Goal: Task Accomplishment & Management: Manage account settings

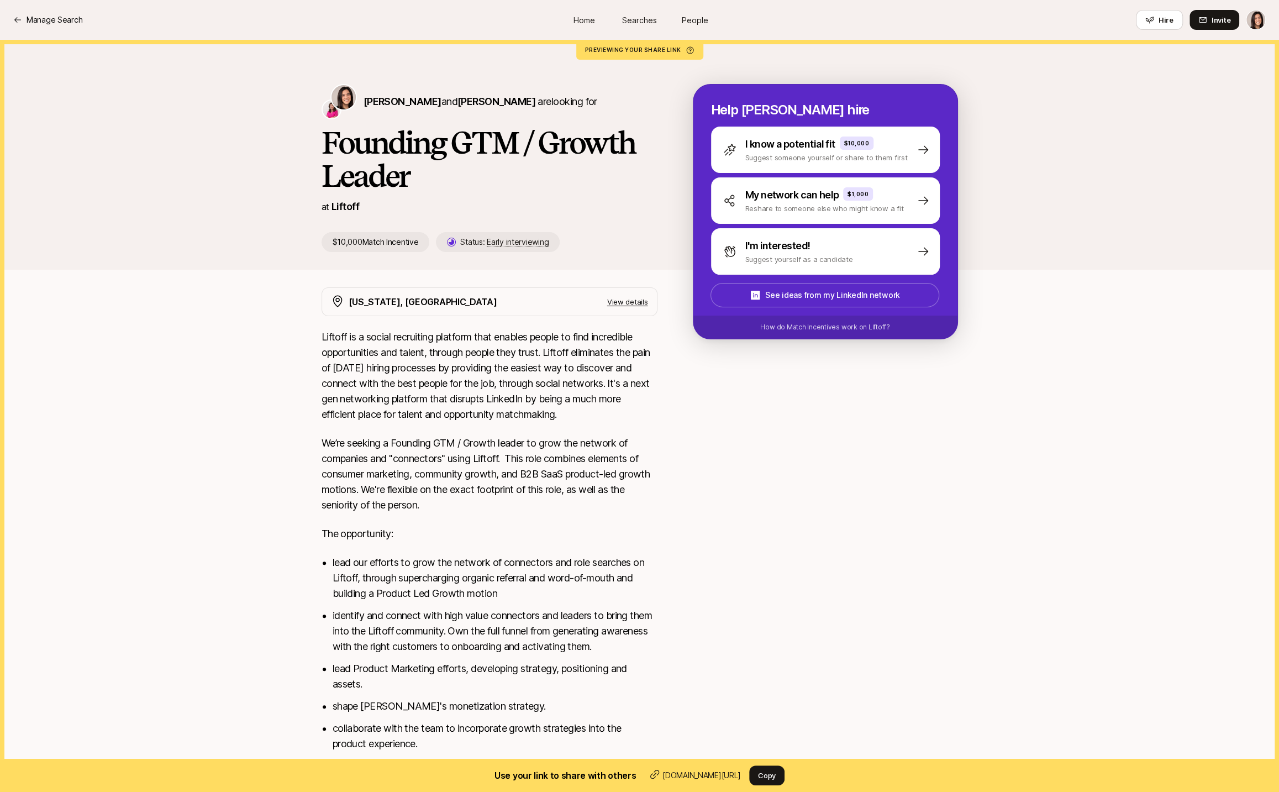
click at [61, 27] on div "Manage Search Home Searches People Hire Hire Invite" at bounding box center [639, 20] width 1252 height 20
click at [69, 24] on p "Manage Search" at bounding box center [55, 19] width 56 height 13
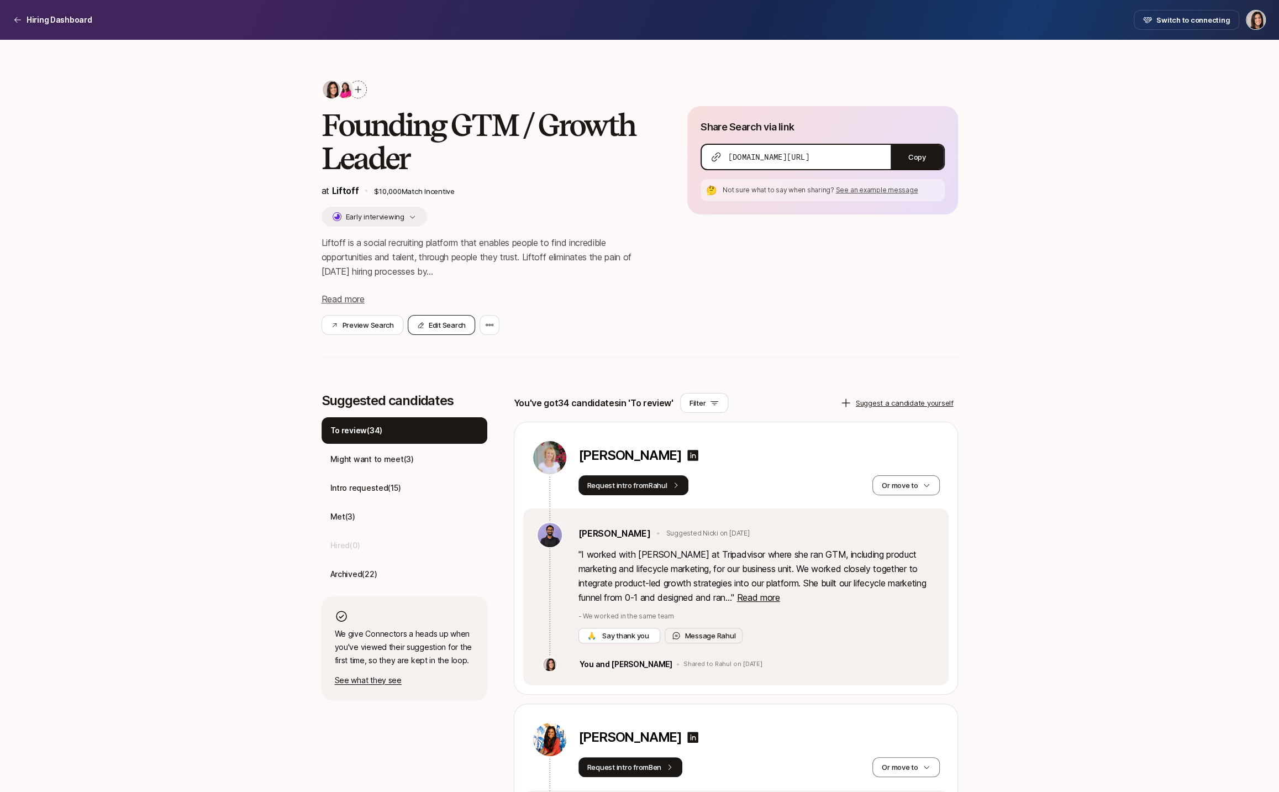
click at [451, 324] on button "Edit Search" at bounding box center [441, 325] width 67 height 20
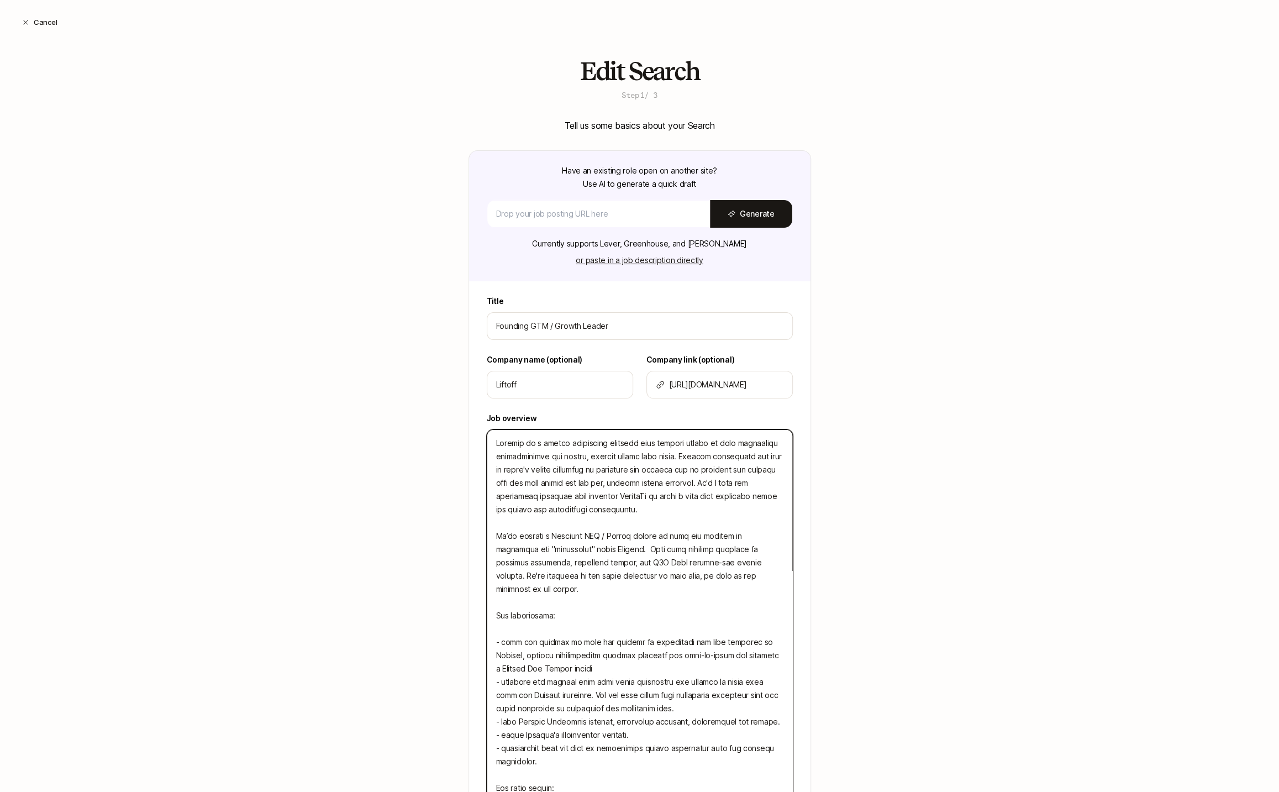
click at [567, 480] on textarea at bounding box center [640, 688] width 306 height 518
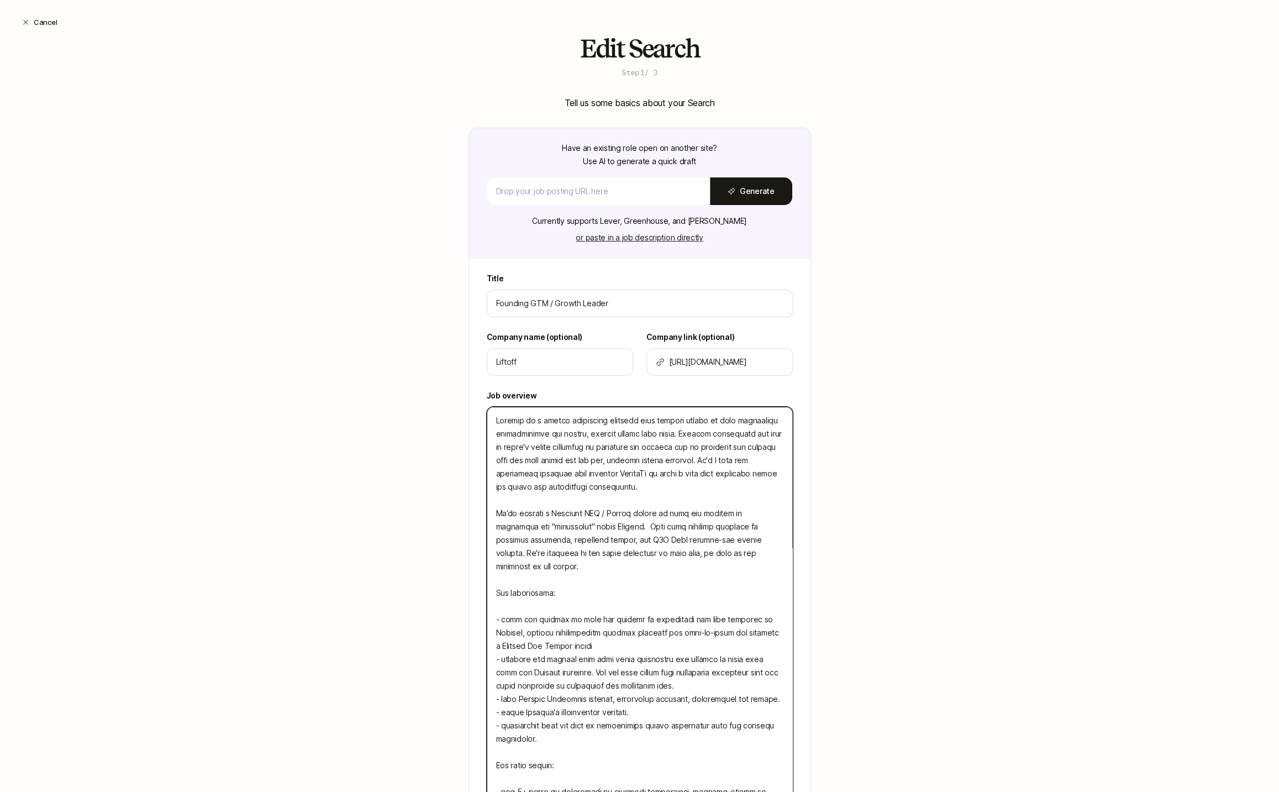
scroll to position [33, 0]
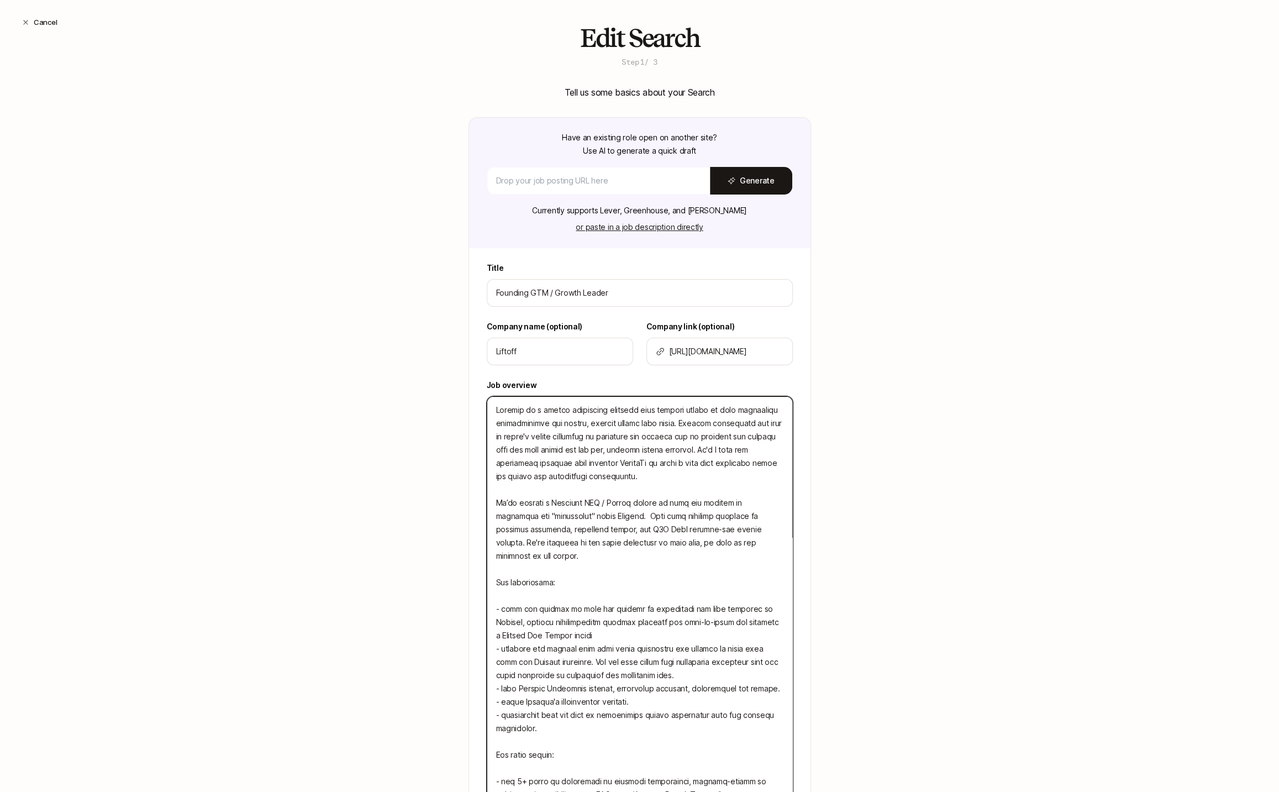
drag, startPoint x: 585, startPoint y: 502, endPoint x: 557, endPoint y: 504, distance: 28.3
click at [557, 504] on textarea at bounding box center [640, 655] width 306 height 518
click at [578, 504] on textarea at bounding box center [640, 655] width 306 height 518
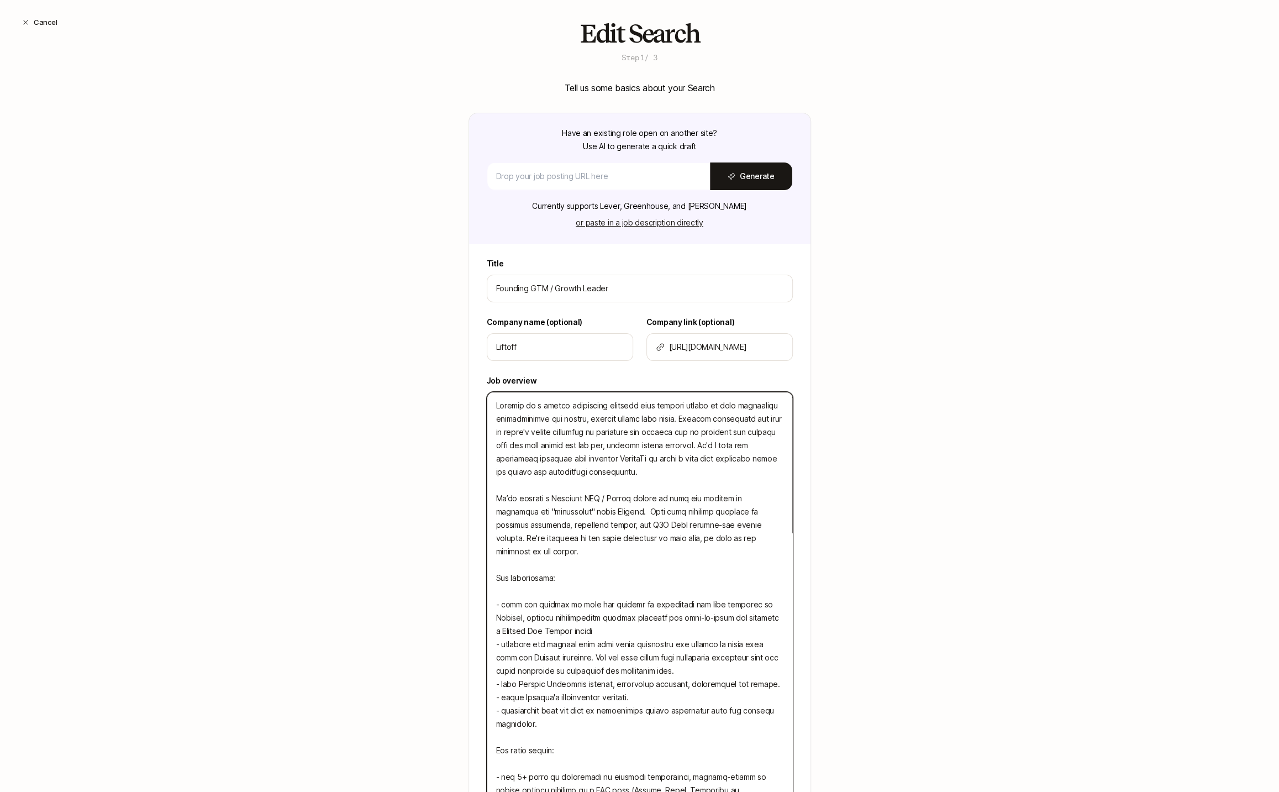
drag, startPoint x: 716, startPoint y: 513, endPoint x: 536, endPoint y: 526, distance: 180.6
click at [536, 526] on textarea at bounding box center [640, 651] width 306 height 518
type textarea "Liftoff is a social recruiting platform that enables people to find incredible …"
type textarea "x"
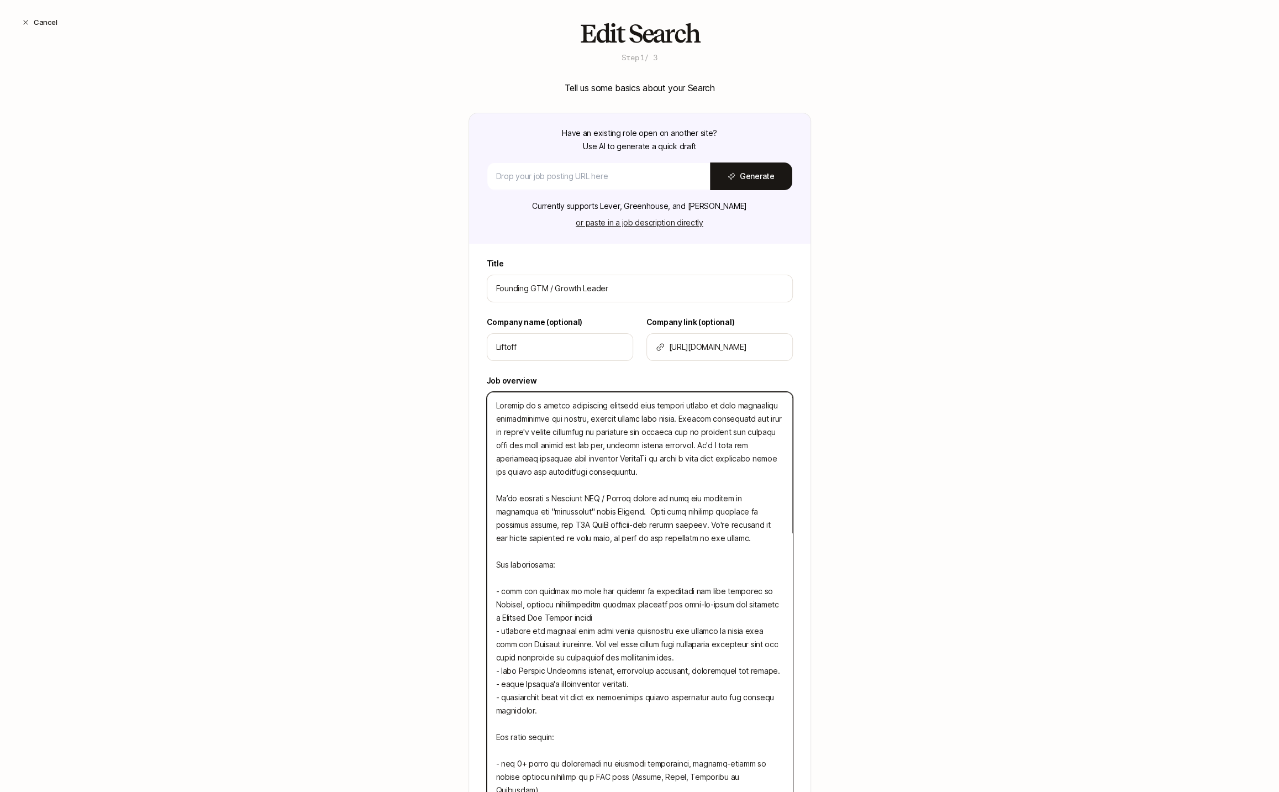
type textarea "Liftoff is a social recruiting platform that enables people to find incredible …"
type textarea "x"
drag, startPoint x: 719, startPoint y: 510, endPoint x: 719, endPoint y: 541, distance: 30.4
click at [719, 512] on textarea at bounding box center [640, 651] width 306 height 518
type textarea "Liftoff is a social recruiting platform that enables people to find incredible …"
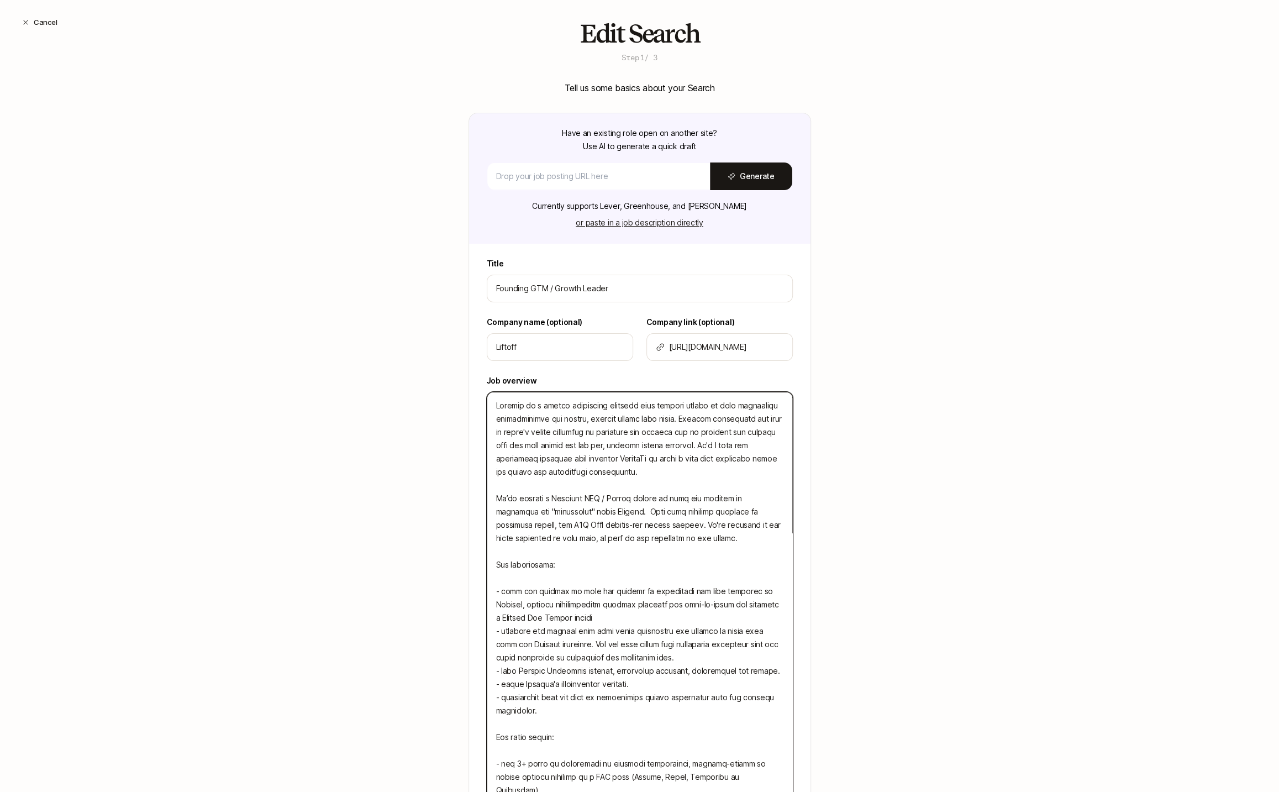
type textarea "x"
type textarea "Liftoff is a social recruiting platform that enables people to find incredible …"
type textarea "x"
type textarea "Liftoff is a social recruiting platform that enables people to find incredible …"
type textarea "x"
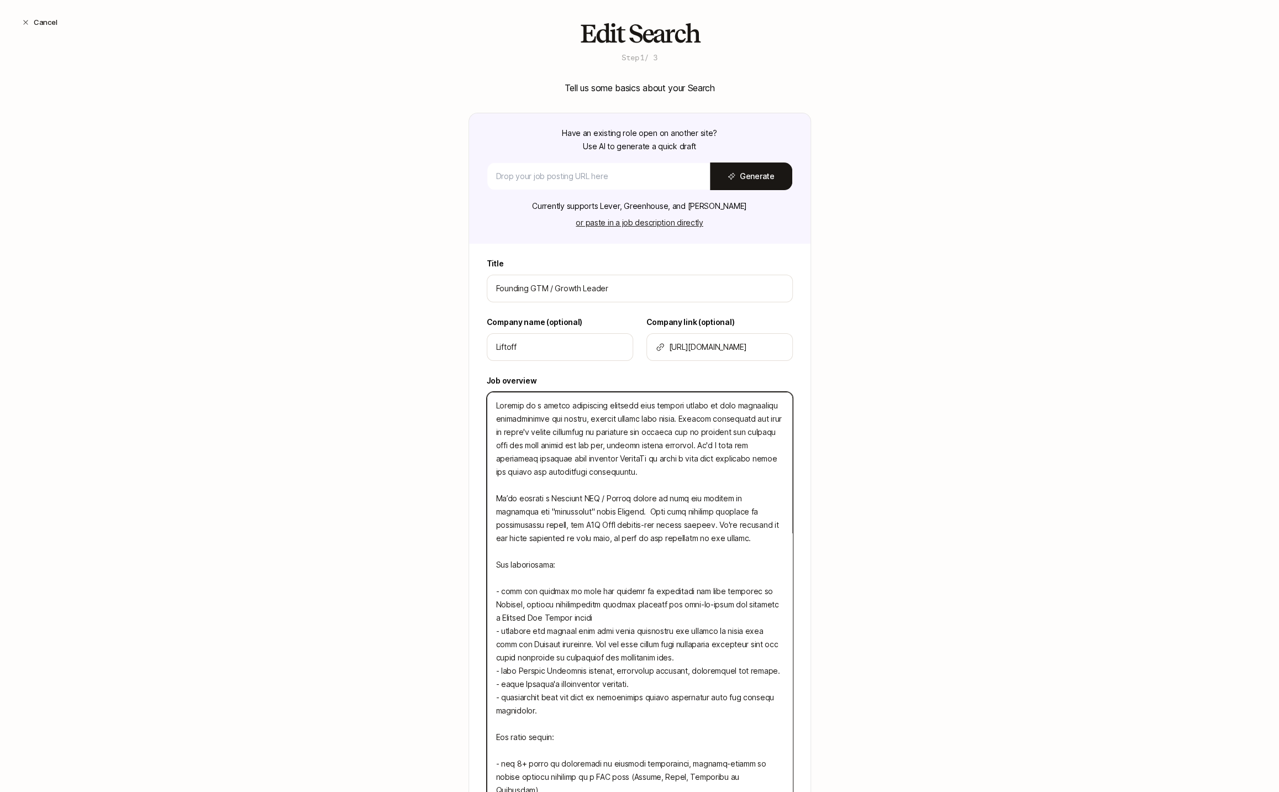
type textarea "Liftoff is a social recruiting platform that enables people to find incredible …"
type textarea "x"
type textarea "Liftoff is a social recruiting platform that enables people to find incredible …"
type textarea "x"
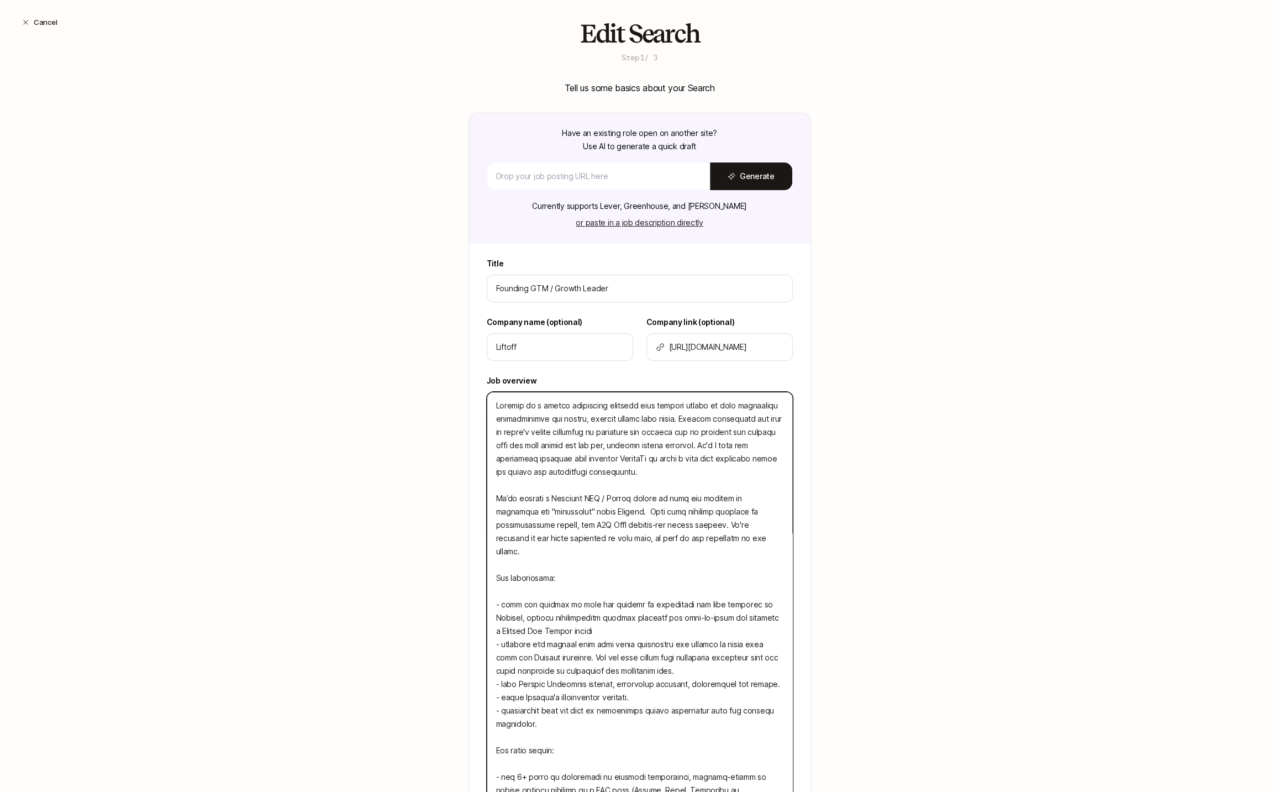
type textarea "Liftoff is a social recruiting platform that enables people to find incredible …"
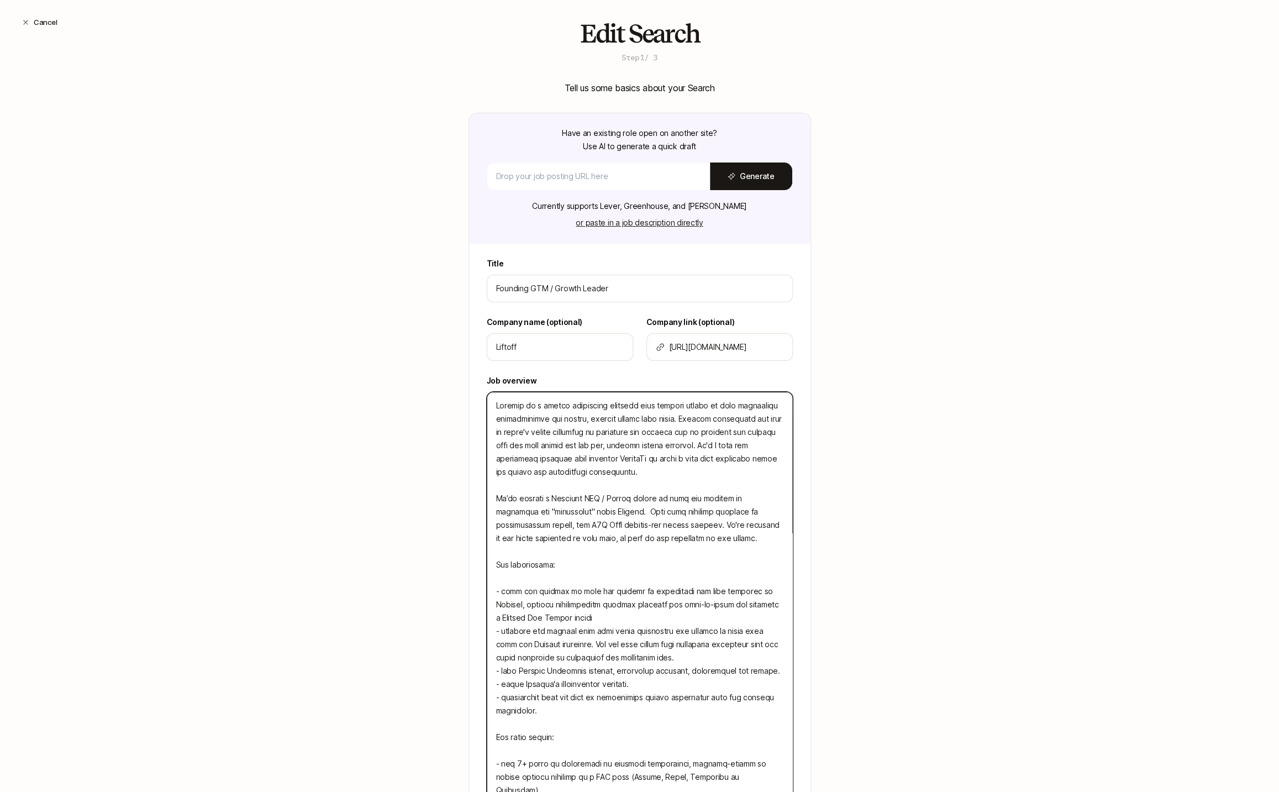
type textarea "x"
type textarea "Liftoff is a social recruiting platform that enables people to find incredible …"
type textarea "x"
type textarea "Liftoff is a social recruiting platform that enables people to find incredible …"
type textarea "x"
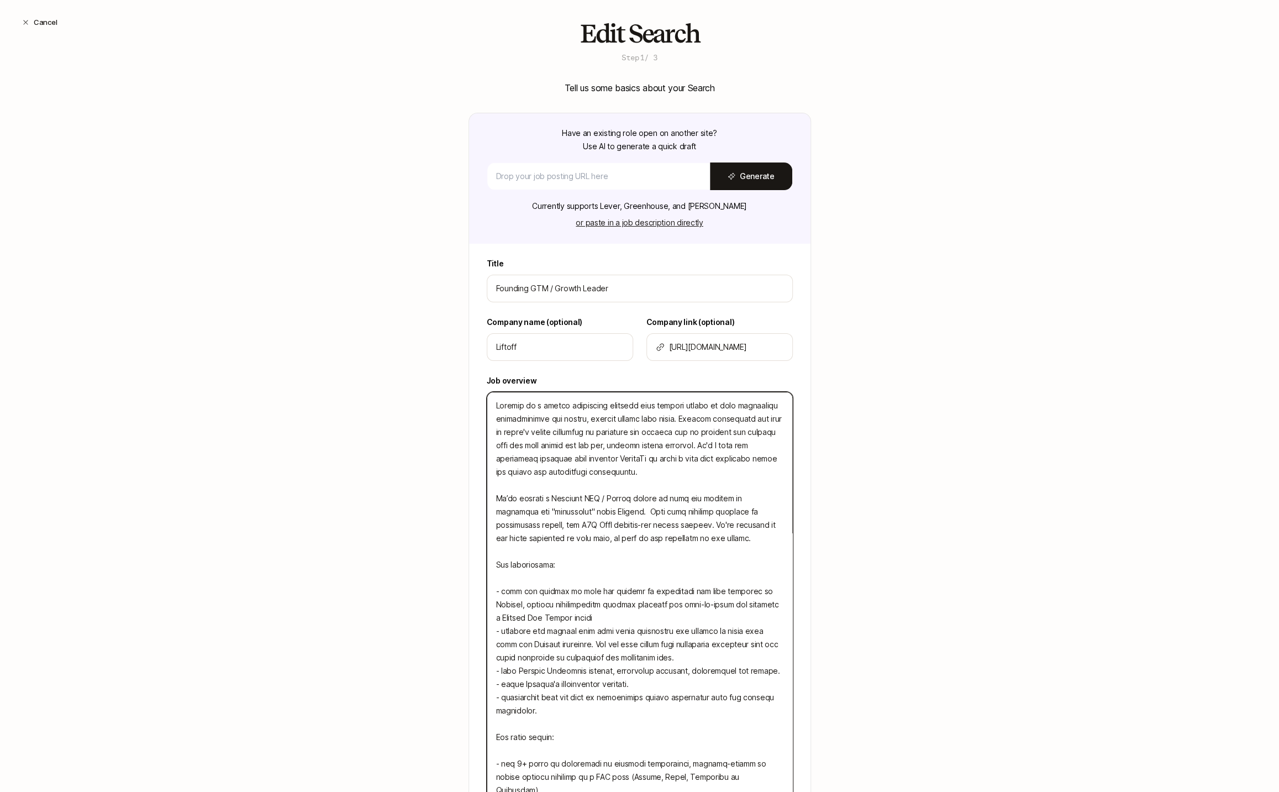
type textarea "Liftoff is a social recruiting platform that enables people to find incredible …"
type textarea "x"
type textarea "Liftoff is a social recruiting platform that enables people to find incredible …"
type textarea "x"
drag, startPoint x: 540, startPoint y: 524, endPoint x: 519, endPoint y: 526, distance: 21.2
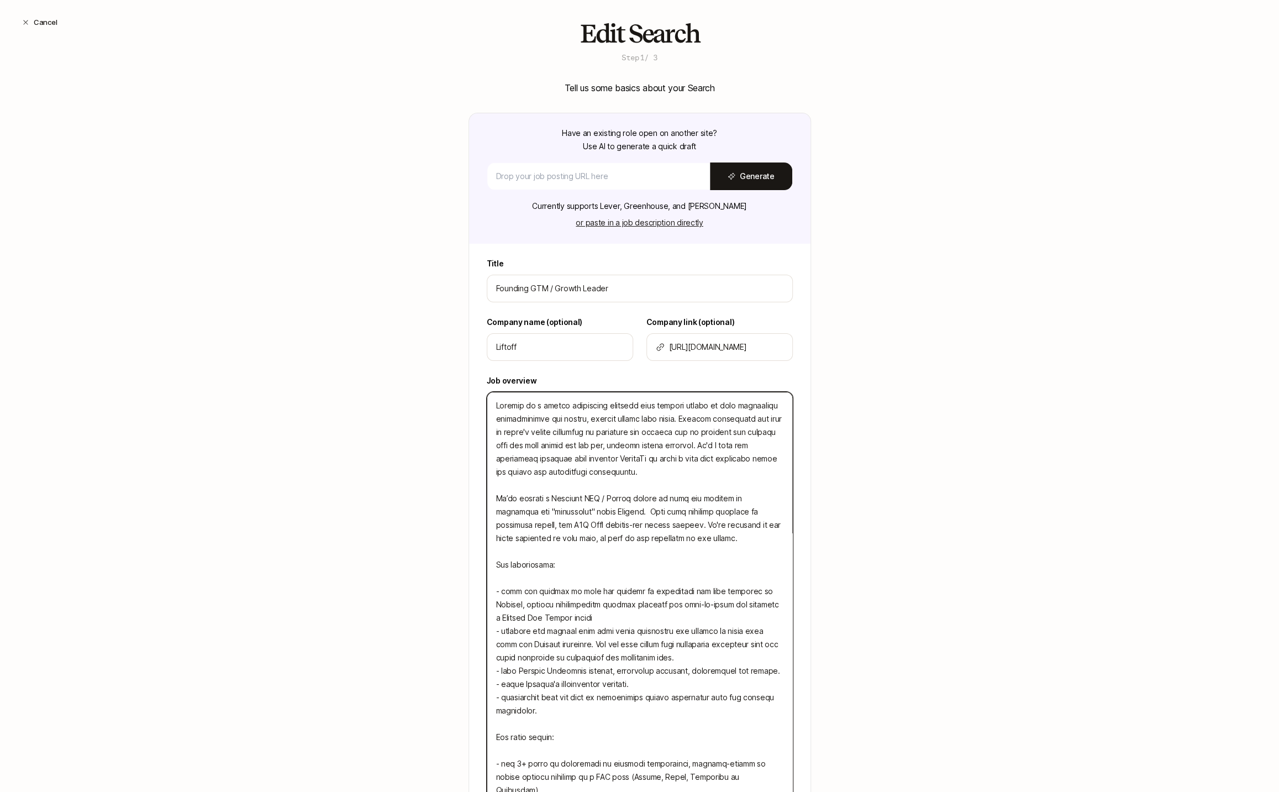
click at [519, 526] on textarea at bounding box center [640, 651] width 306 height 518
type textarea "Liftoff is a social recruiting platform that enables people to find incredible …"
type textarea "x"
type textarea "Liftoff is a social recruiting platform that enables people to find incredible …"
type textarea "x"
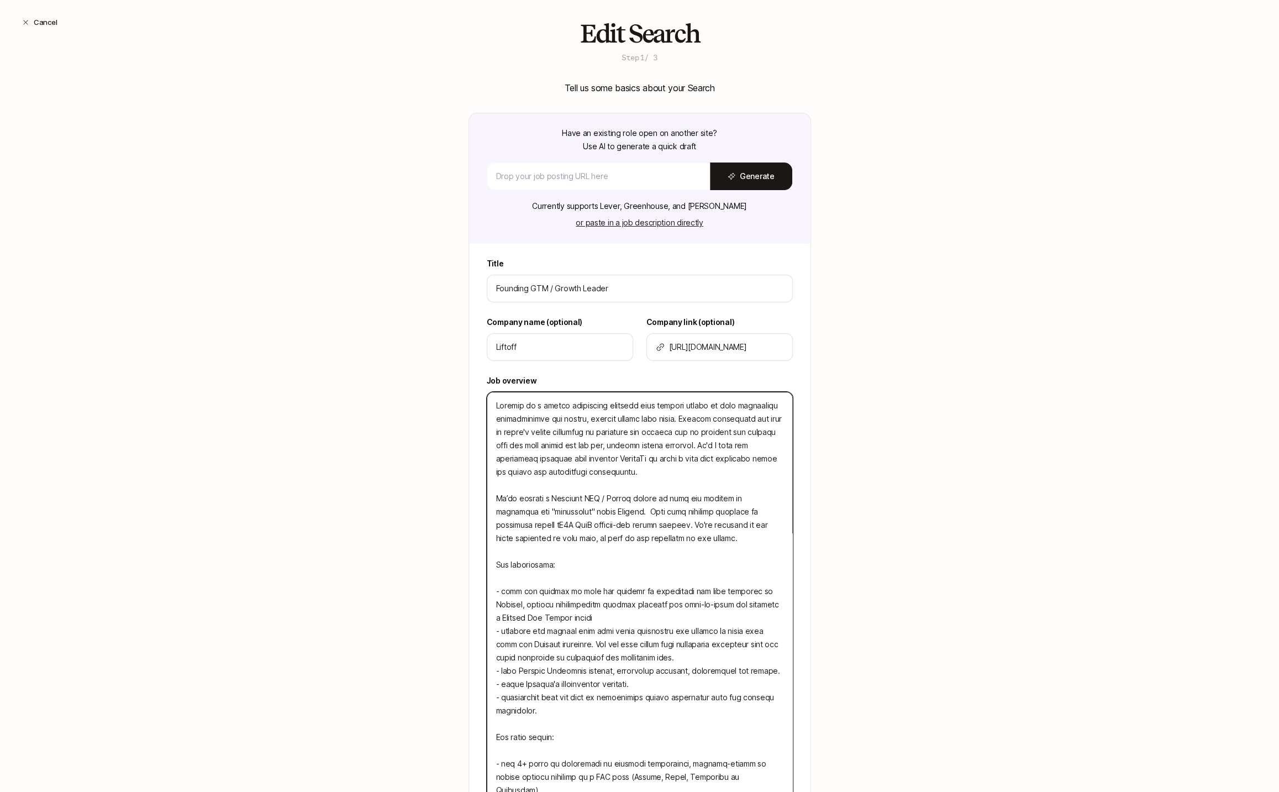
type textarea "Liftoff is a social recruiting platform that enables people to find incredible …"
type textarea "x"
type textarea "Liftoff is a social recruiting platform that enables people to find incredible …"
type textarea "x"
type textarea "Liftoff is a social recruiting platform that enables people to find incredible …"
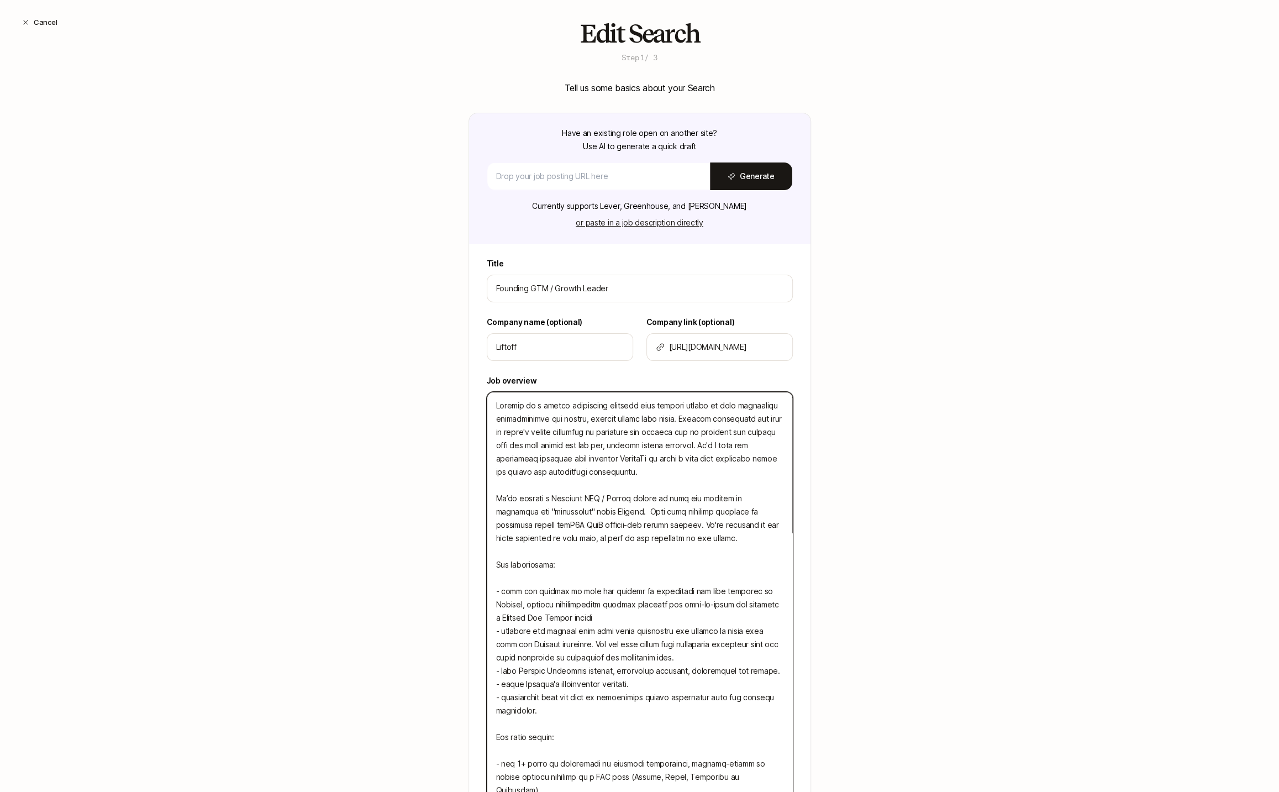
type textarea "x"
click at [600, 541] on textarea at bounding box center [640, 651] width 306 height 518
drag, startPoint x: 588, startPoint y: 523, endPoint x: 548, endPoint y: 523, distance: 40.3
click at [548, 523] on textarea at bounding box center [640, 651] width 306 height 518
type textarea "Liftoff is a social recruiting platform that enables people to find incredible …"
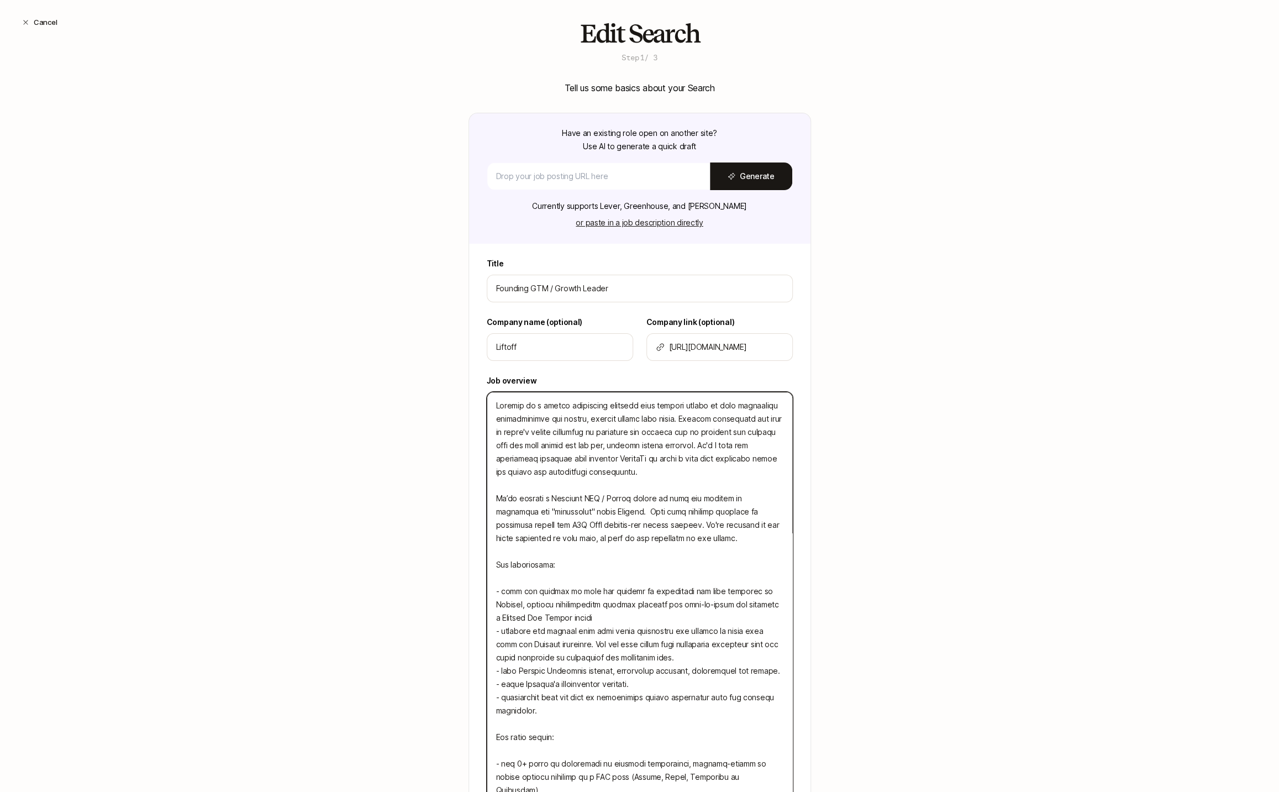
type textarea "x"
type textarea "Liftoff is a social recruiting platform that enables people to find incredible …"
type textarea "x"
click at [603, 542] on textarea at bounding box center [640, 651] width 306 height 518
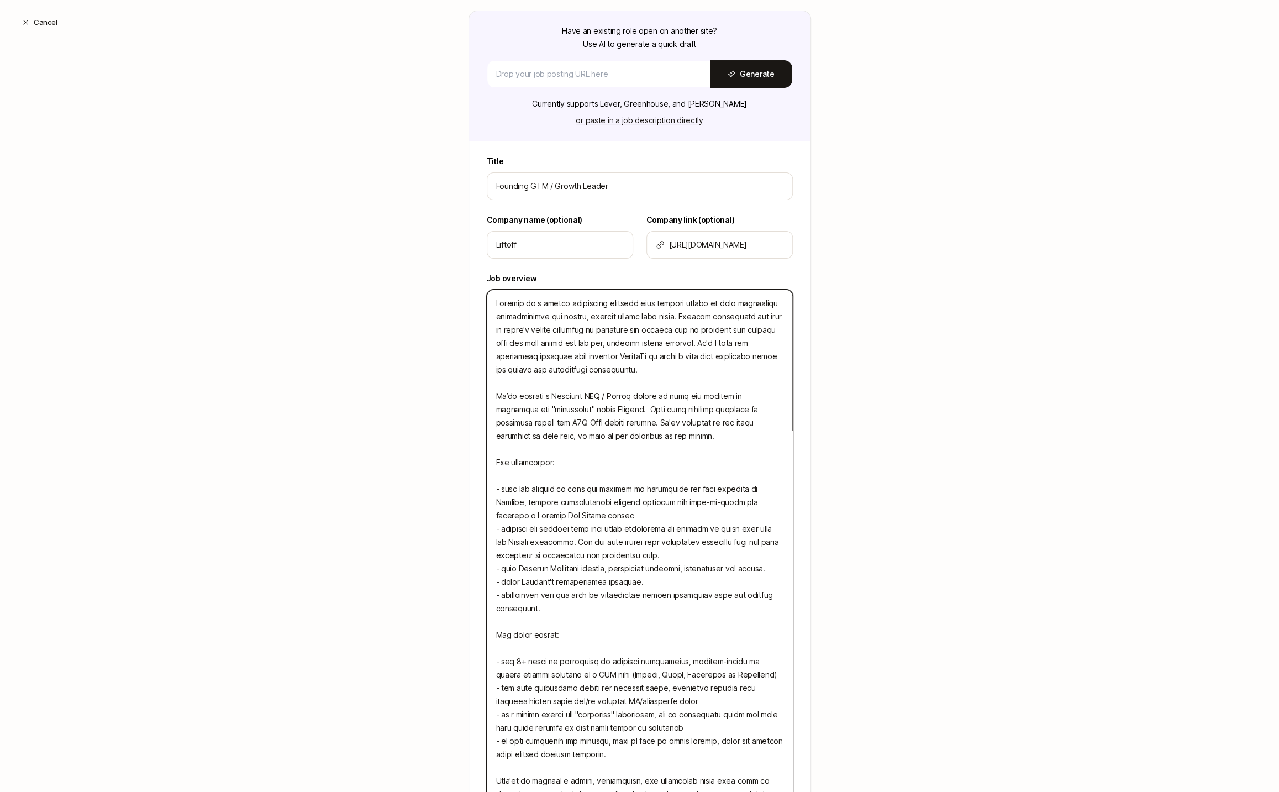
scroll to position [140, 0]
drag, startPoint x: 570, startPoint y: 417, endPoint x: 544, endPoint y: 417, distance: 25.4
click at [544, 417] on textarea at bounding box center [640, 548] width 306 height 518
type textarea "Liftoff is a social recruiting platform that enables people to find incredible …"
type textarea "x"
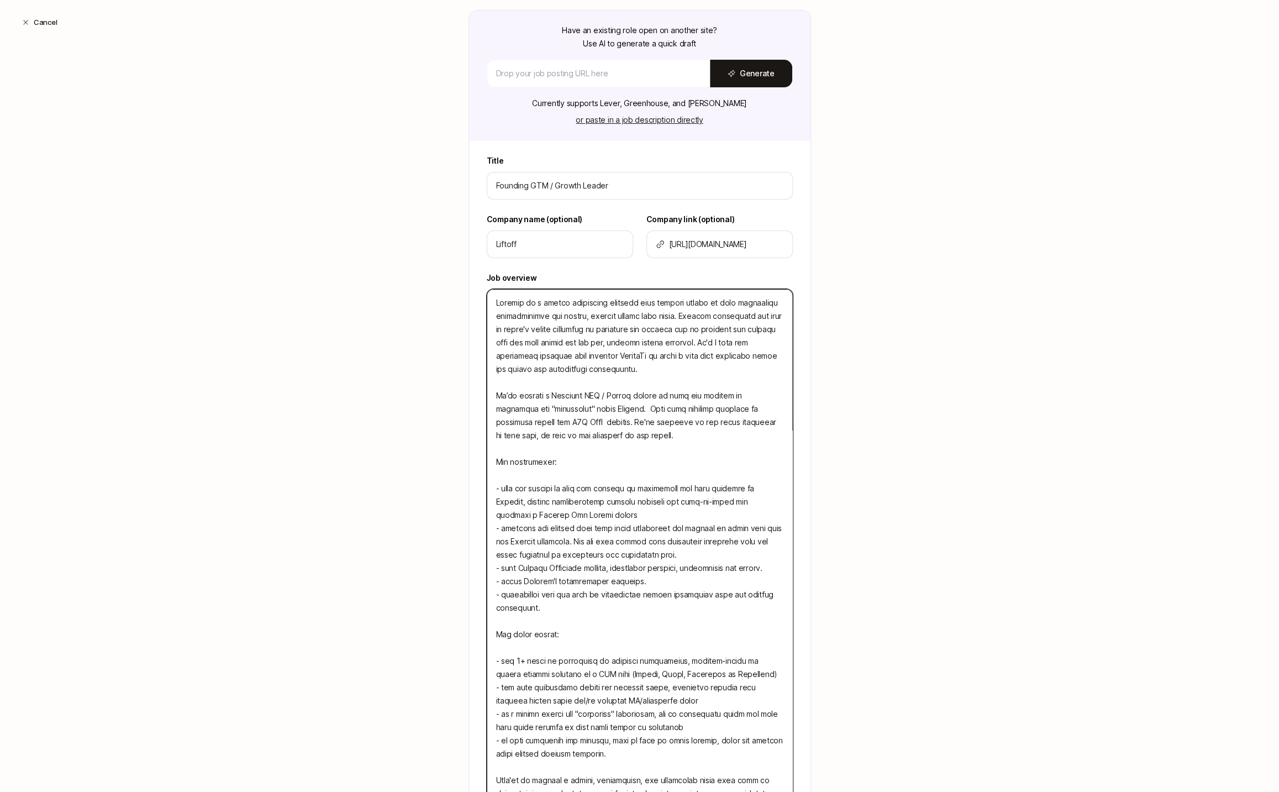
type textarea "Liftoff is a social recruiting platform that enables people to find incredible …"
type textarea "x"
type textarea "Liftoff is a social recruiting platform that enables people to find incredible …"
type textarea "x"
type textarea "Liftoff is a social recruiting platform that enables people to find incredible …"
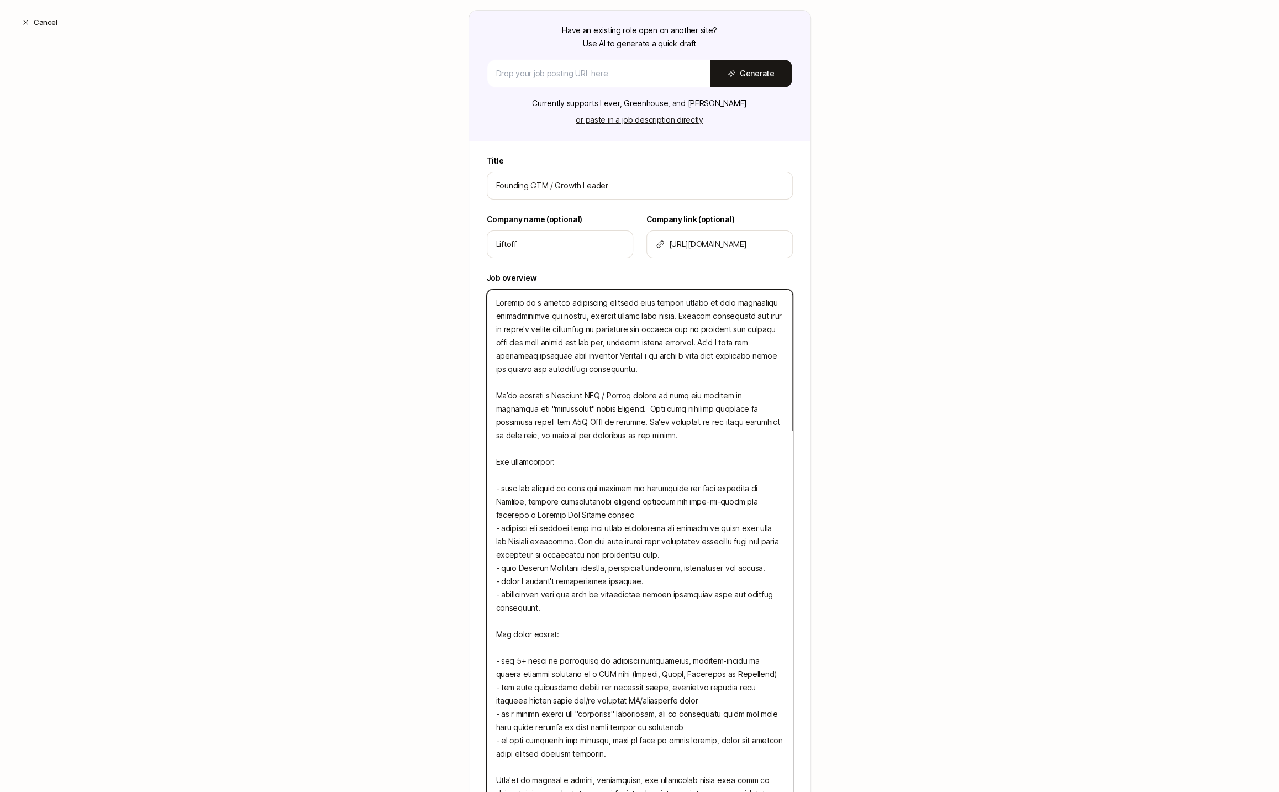
type textarea "x"
type textarea "Liftoff is a social recruiting platform that enables people to find incredible …"
type textarea "x"
type textarea "Liftoff is a social recruiting platform that enables people to find incredible …"
type textarea "x"
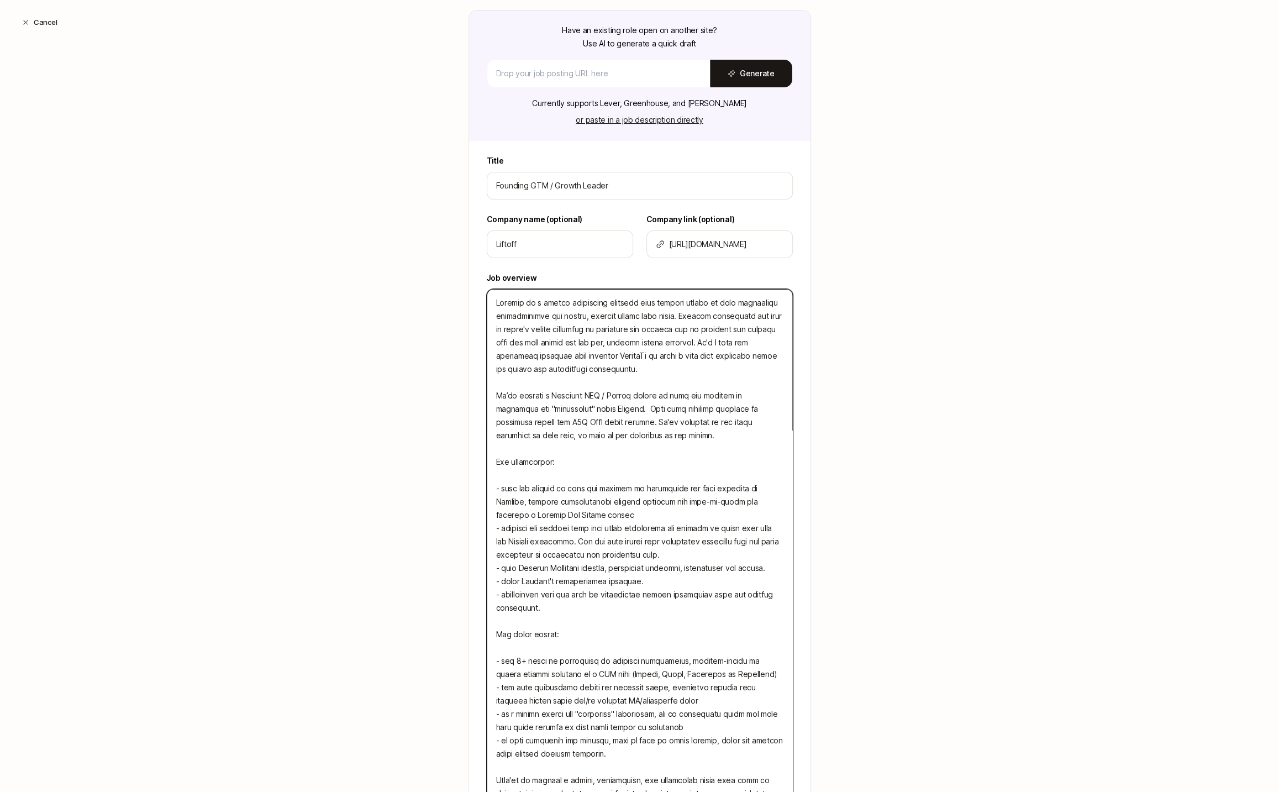
click at [555, 450] on textarea at bounding box center [640, 548] width 306 height 518
drag, startPoint x: 548, startPoint y: 419, endPoint x: 550, endPoint y: 439, distance: 19.4
click at [548, 419] on textarea at bounding box center [640, 548] width 306 height 518
type textarea "Liftoff is a social recruiting platform that enables people to find incredible …"
type textarea "x"
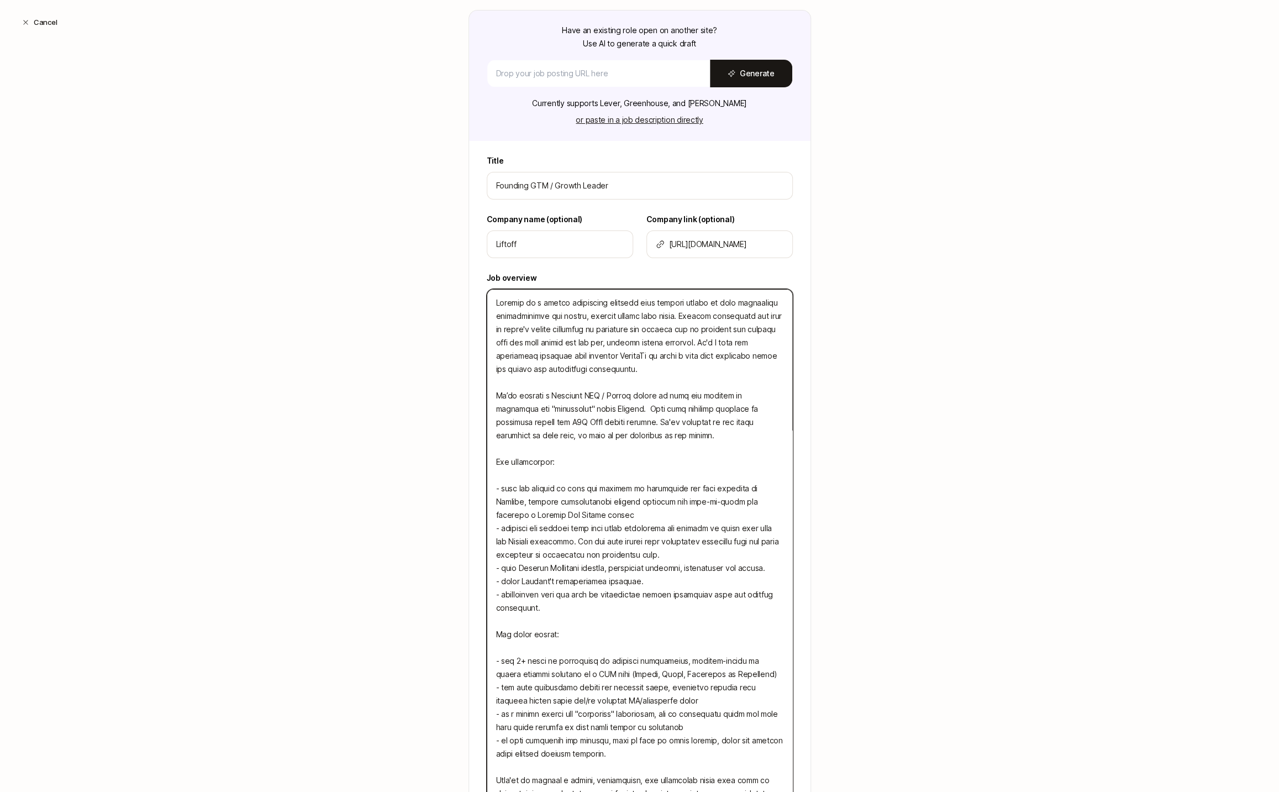
type textarea "Liftoff is a social recruiting platform that enables people to find incredible …"
type textarea "x"
type textarea "Liftoff is a social recruiting platform that enables people to find incredible …"
type textarea "x"
type textarea "Liftoff is a social recruiting platform that enables people to find incredible …"
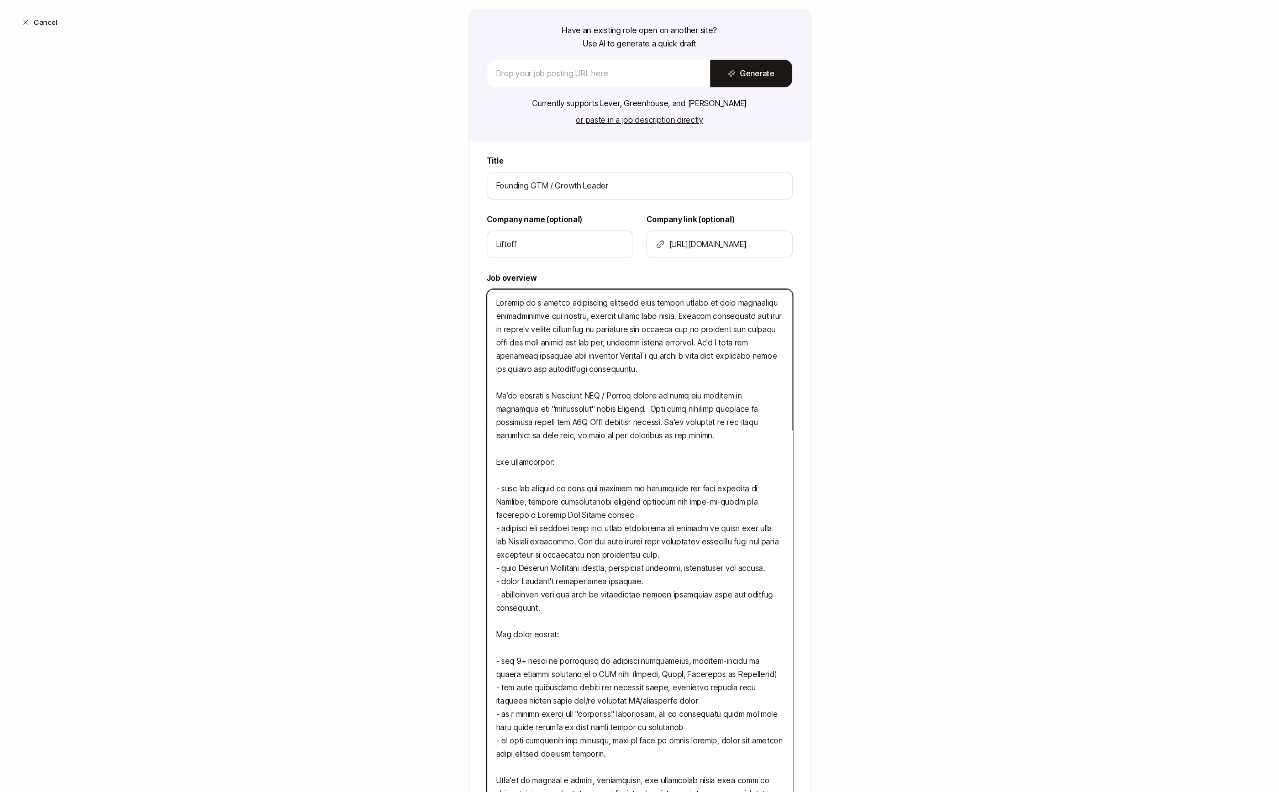
type textarea "x"
type textarea "Liftoff is a social recruiting platform that enables people to find incredible …"
type textarea "x"
type textarea "Liftoff is a social recruiting platform that enables people to find incredible …"
type textarea "x"
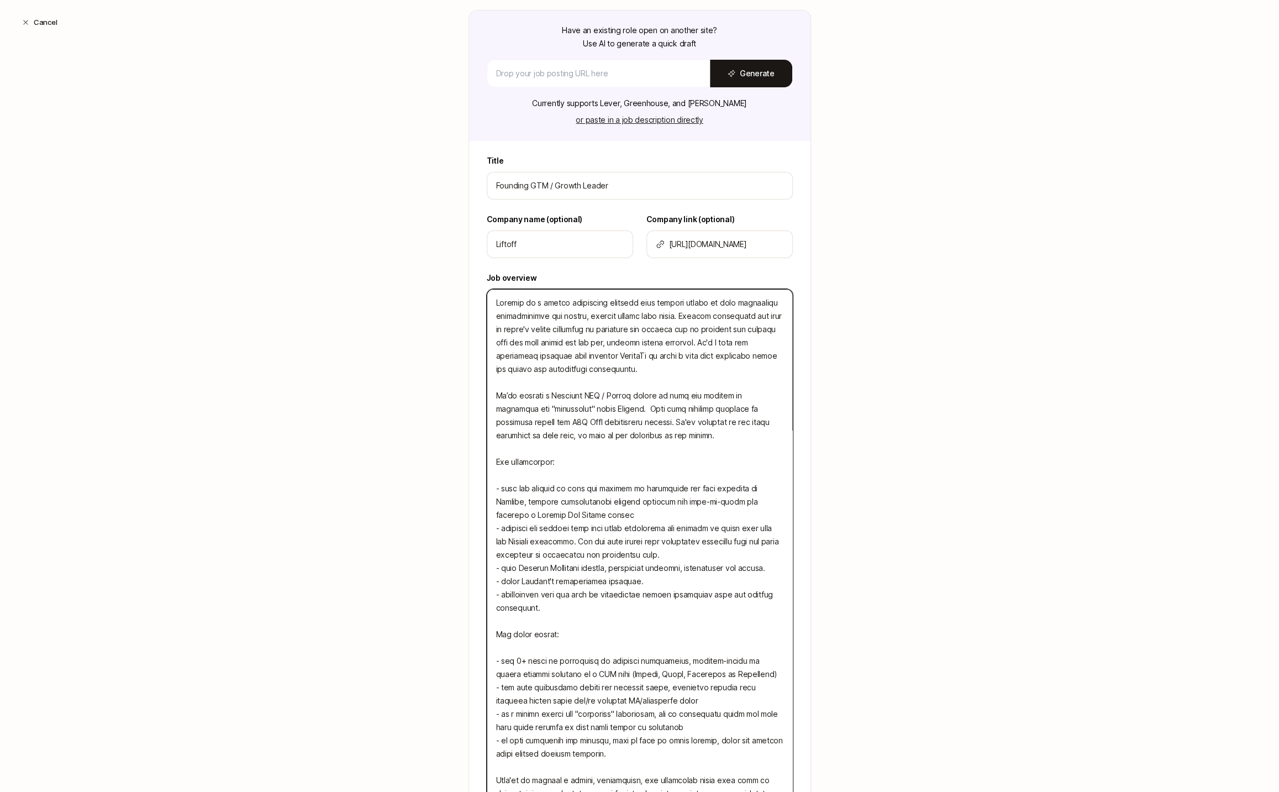
type textarea "Liftoff is a social recruiting platform that enables people to find incredible …"
type textarea "x"
type textarea "Liftoff is a social recruiting platform that enables people to find incredible …"
type textarea "x"
type textarea "Liftoff is a social recruiting platform that enables people to find incredible …"
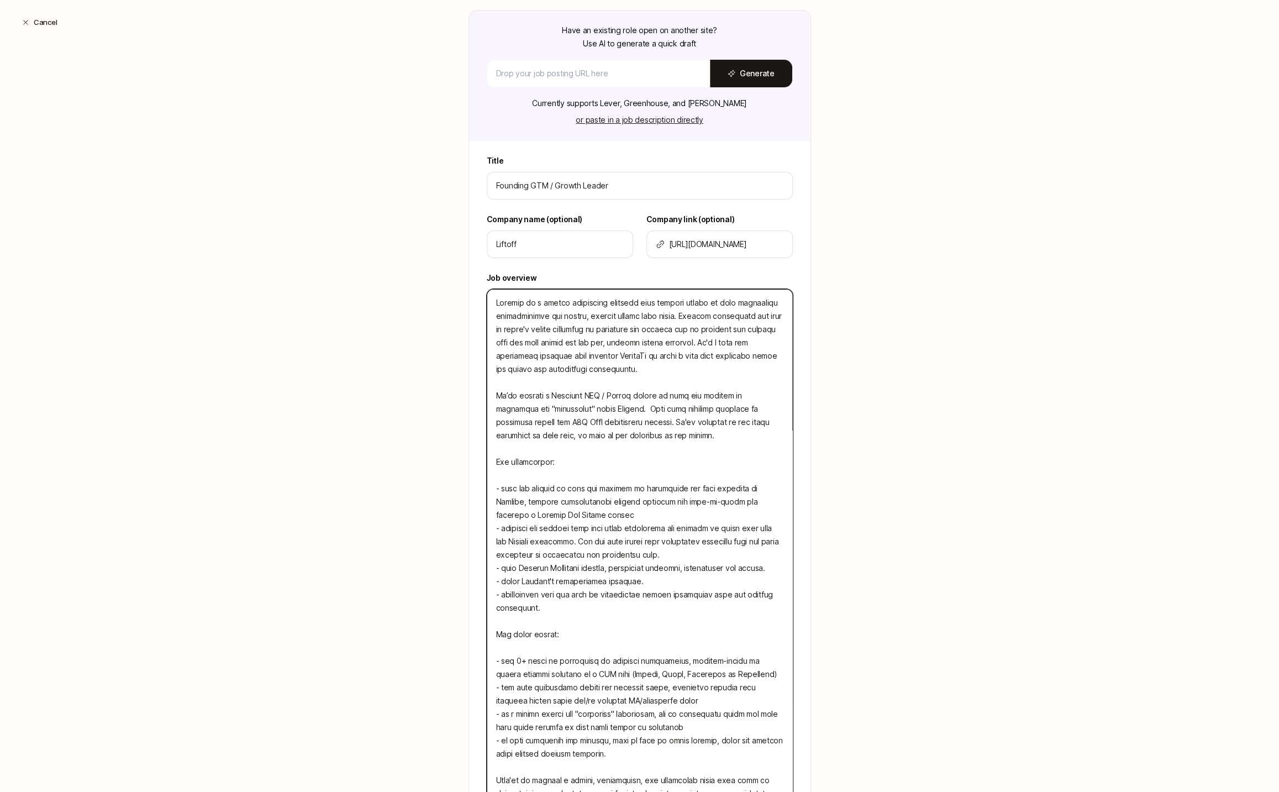
type textarea "x"
type textarea "Liftoff is a social recruiting platform that enables people to find incredible …"
type textarea "x"
type textarea "Liftoff is a social recruiting platform that enables people to find incredible …"
type textarea "x"
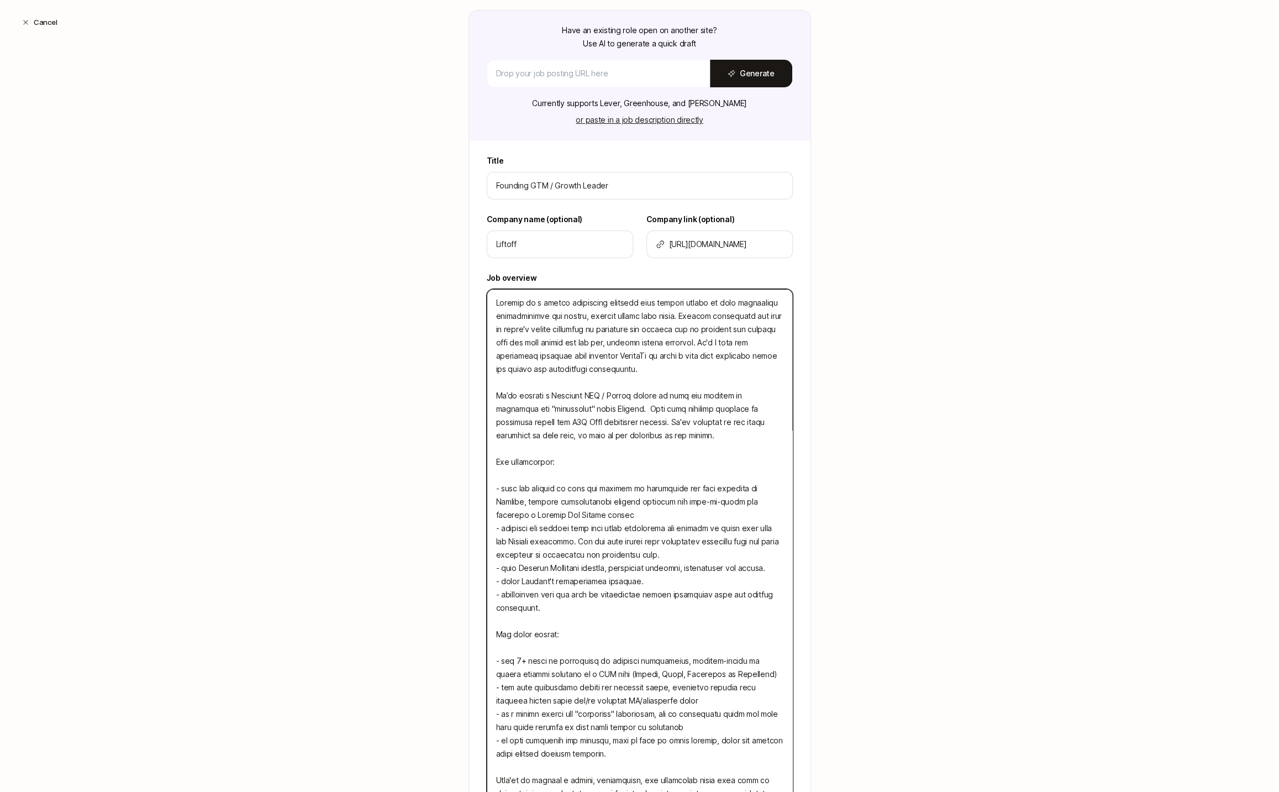
type textarea "Liftoff is a social recruiting platform that enables people to find incredible …"
type textarea "x"
type textarea "Liftoff is a social recruiting platform that enables people to find incredible …"
type textarea "x"
type textarea "Liftoff is a social recruiting platform that enables people to find incredible …"
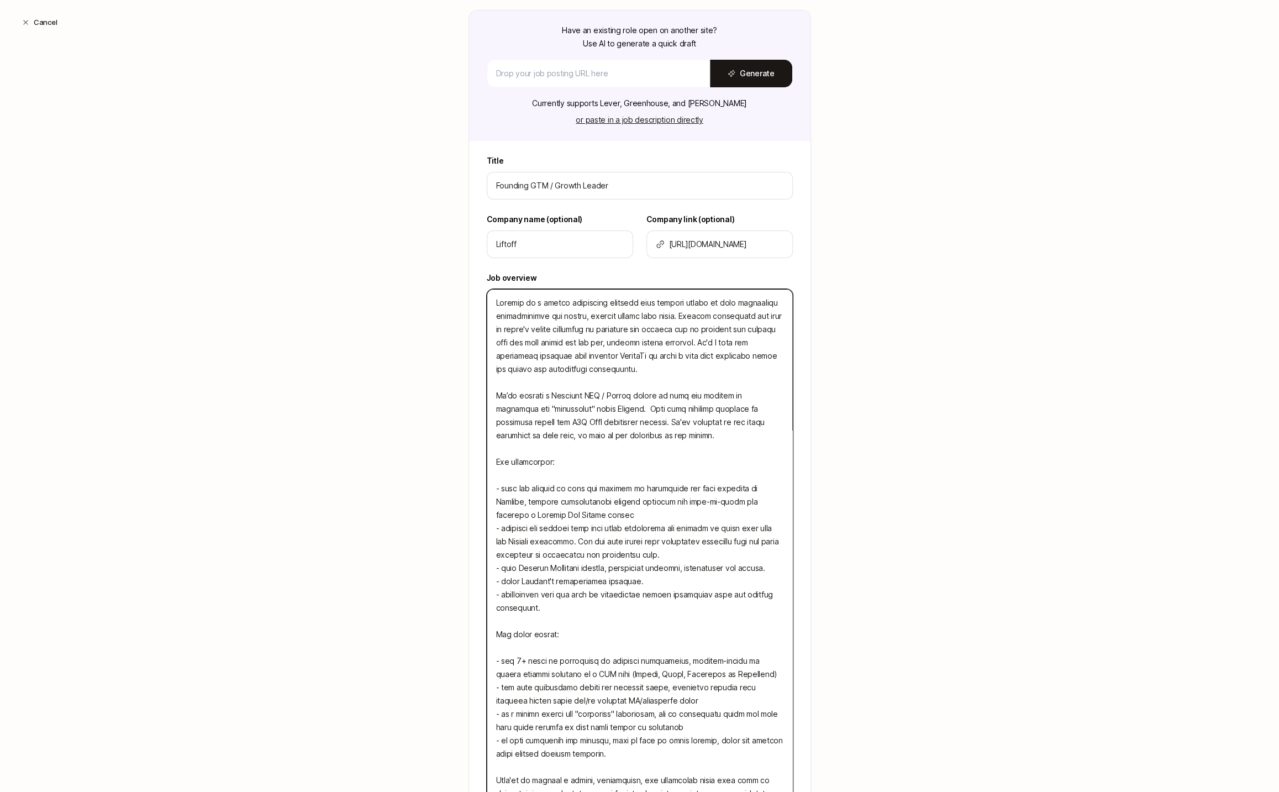
type textarea "x"
type textarea "Liftoff is a social recruiting platform that enables people to find incredible …"
type textarea "x"
type textarea "Liftoff is a social recruiting platform that enables people to find incredible …"
type textarea "x"
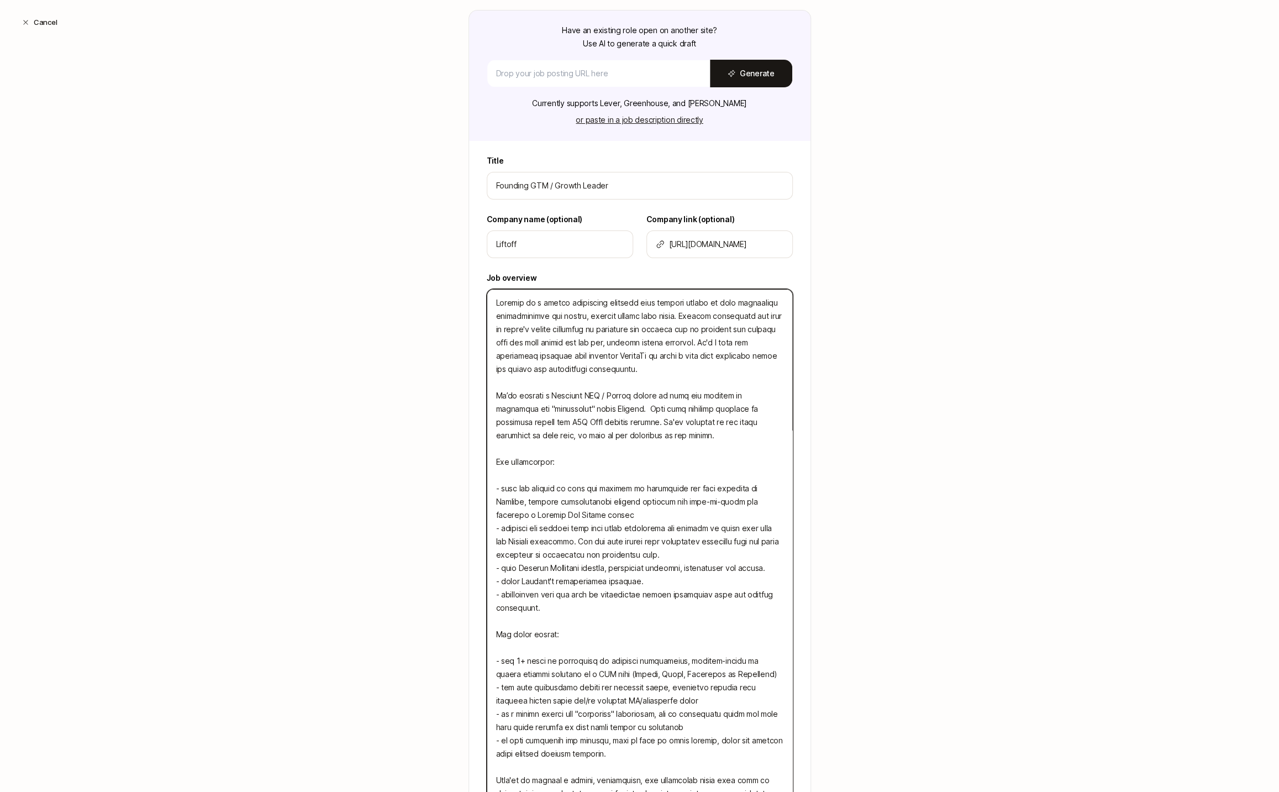
type textarea "Liftoff is a social recruiting platform that enables people to find incredible …"
type textarea "x"
type textarea "Liftoff is a social recruiting platform that enables people to find incredible …"
type textarea "x"
type textarea "Liftoff is a social recruiting platform that enables people to find incredible …"
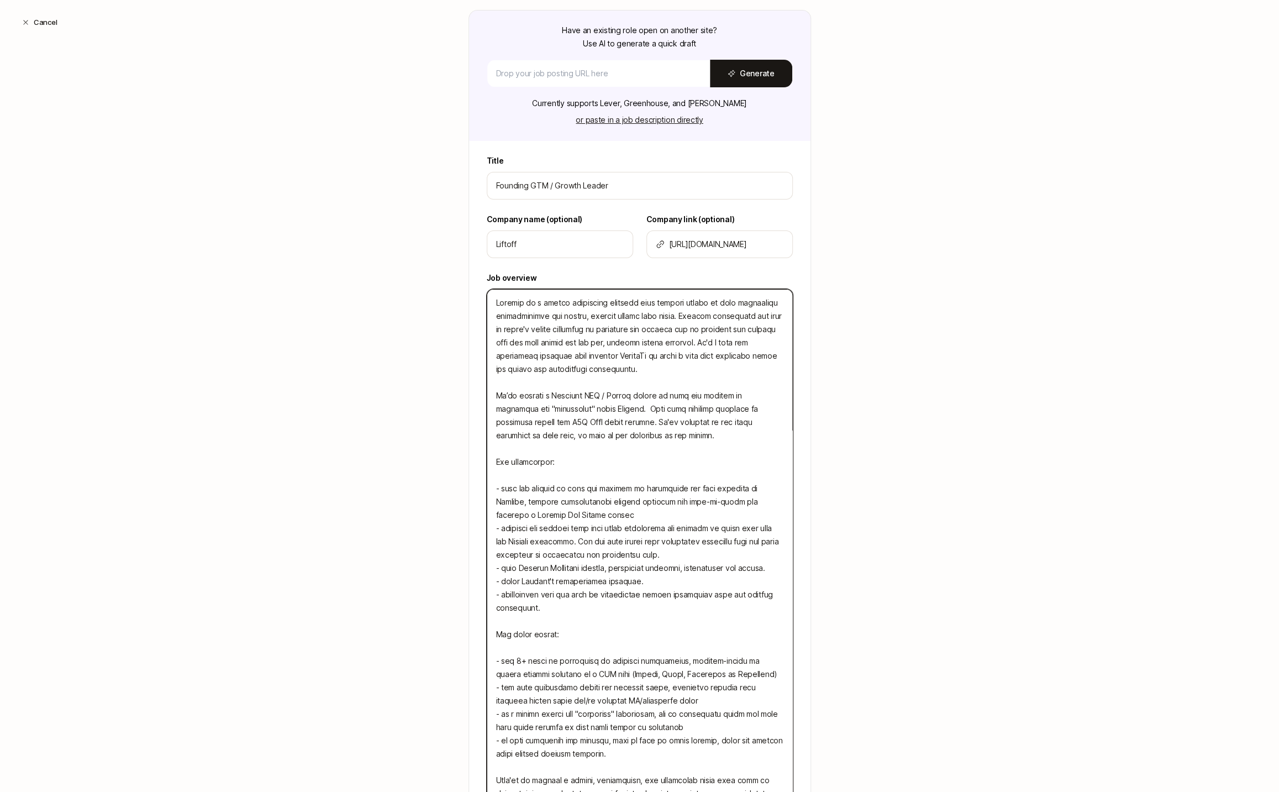
type textarea "x"
type textarea "Liftoff is a social recruiting platform that enables people to find incredible …"
type textarea "x"
type textarea "Liftoff is a social recruiting platform that enables people to find incredible …"
type textarea "x"
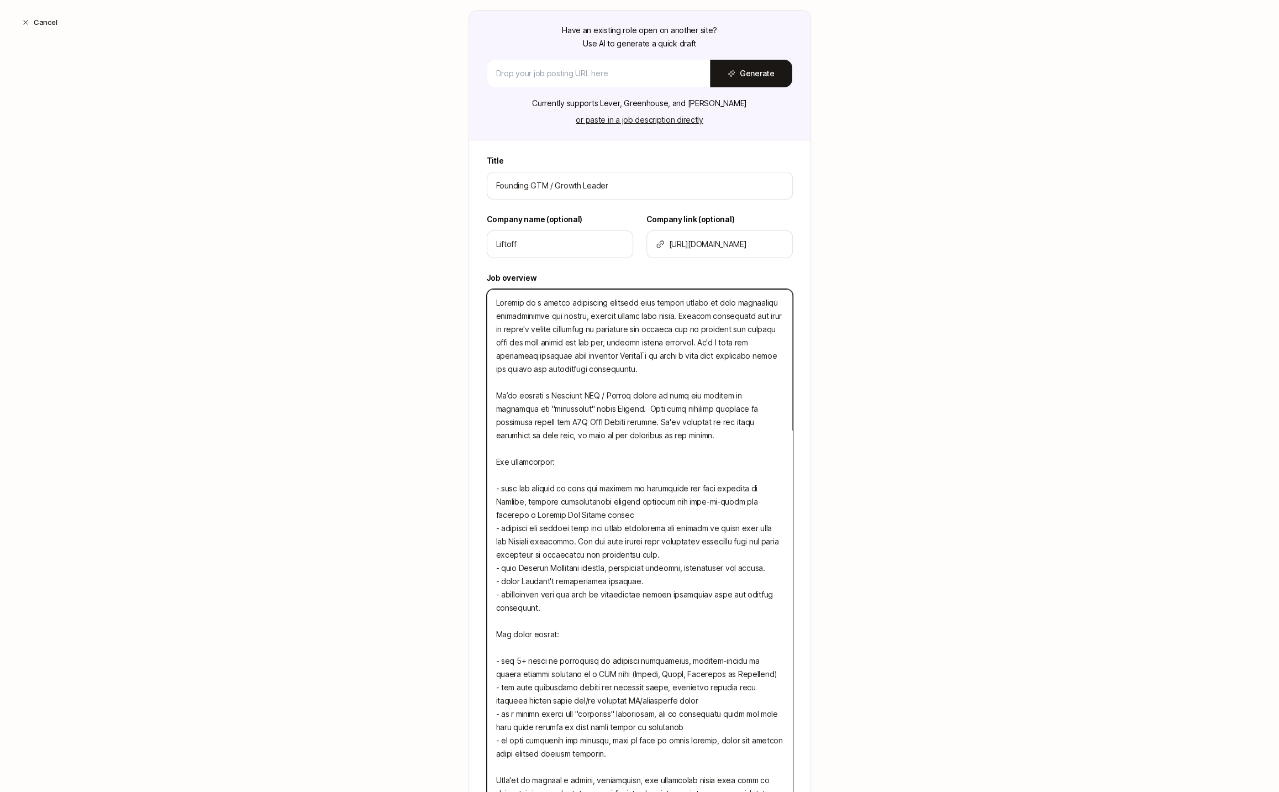
type textarea "Liftoff is a social recruiting platform that enables people to find incredible …"
type textarea "x"
type textarea "Liftoff is a social recruiting platform that enables people to find incredible …"
type textarea "x"
type textarea "Liftoff is a social recruiting platform that enables people to find incredible …"
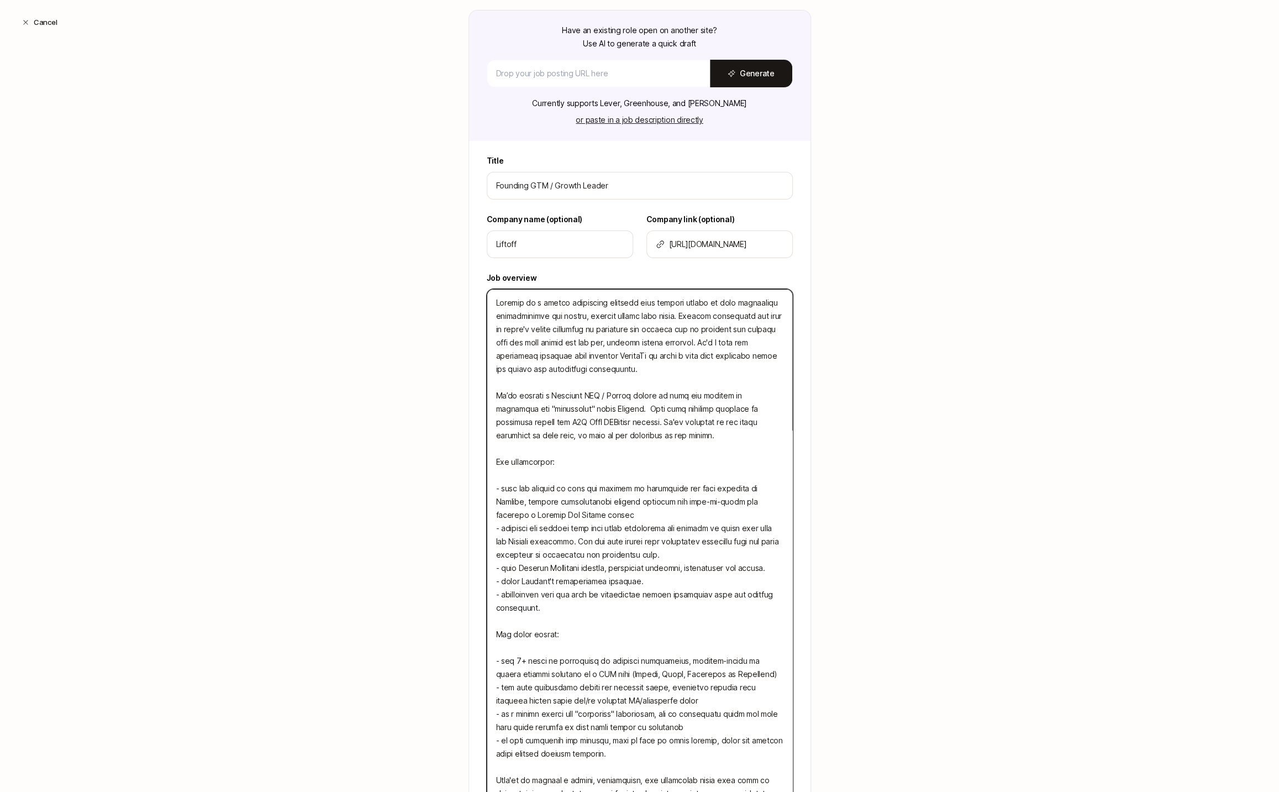
type textarea "x"
type textarea "Liftoff is a social recruiting platform that enables people to find incredible …"
type textarea "x"
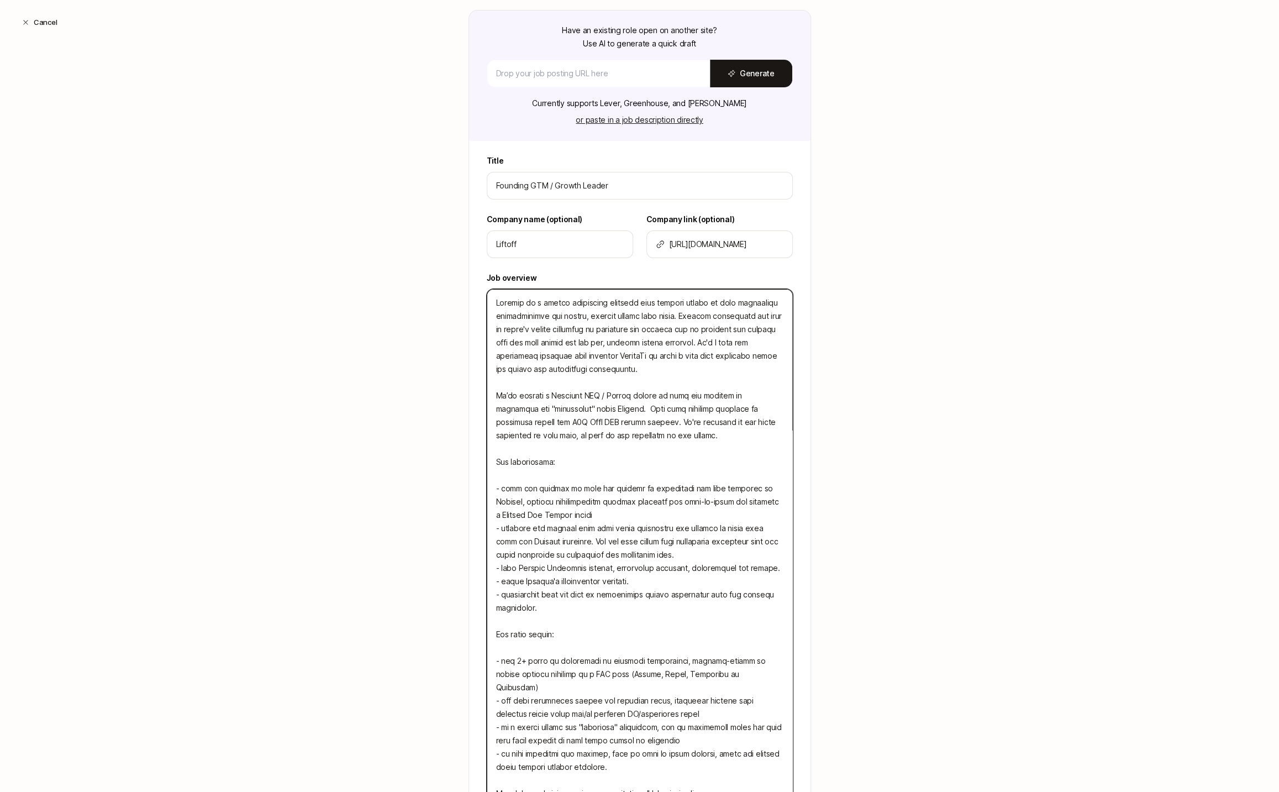
type textarea "Liftoff is a social recruiting platform that enables people to find incredible …"
type textarea "x"
type textarea "Liftoff is a social recruiting platform that enables people to find incredible …"
type textarea "x"
type textarea "Liftoff is a social recruiting platform that enables people to find incredible …"
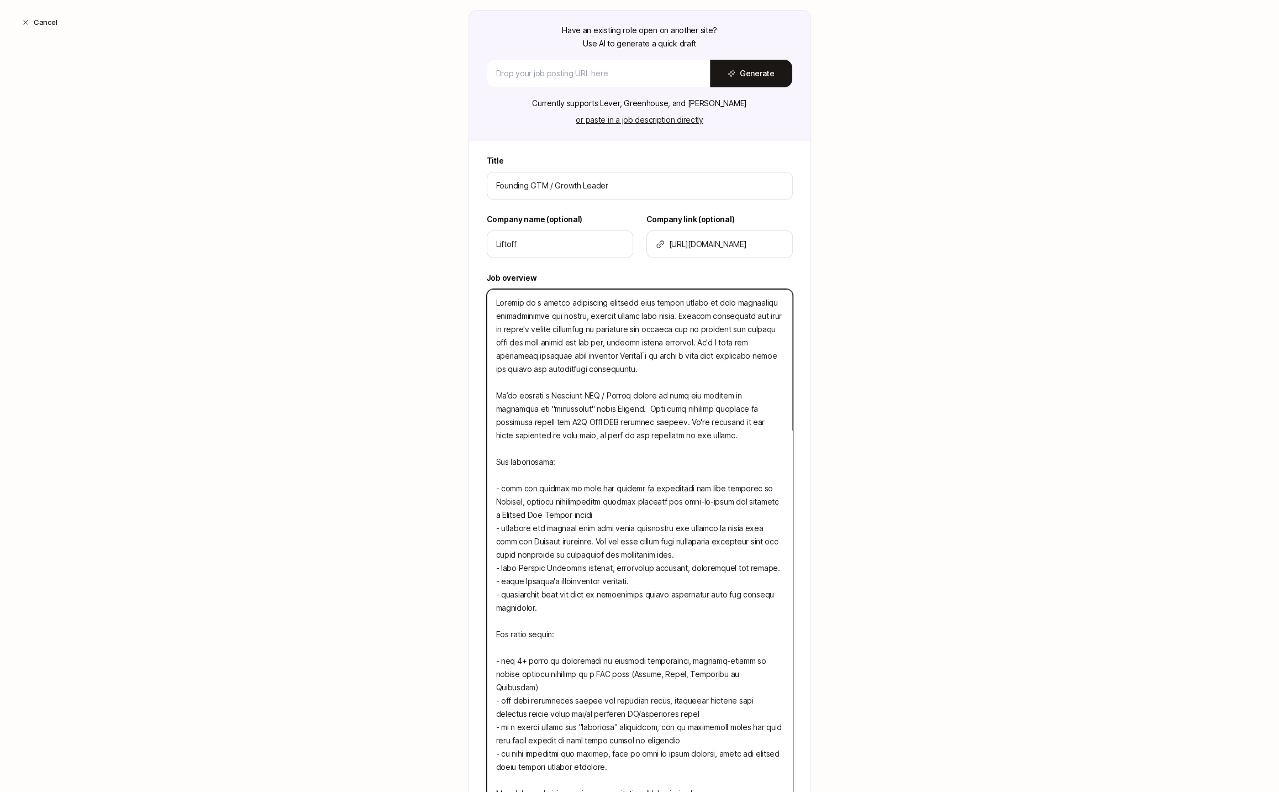
type textarea "x"
click at [550, 441] on textarea at bounding box center [640, 548] width 306 height 518
click at [549, 470] on textarea at bounding box center [640, 548] width 306 height 518
drag, startPoint x: 718, startPoint y: 408, endPoint x: 512, endPoint y: 418, distance: 205.7
click at [512, 418] on textarea at bounding box center [640, 548] width 306 height 518
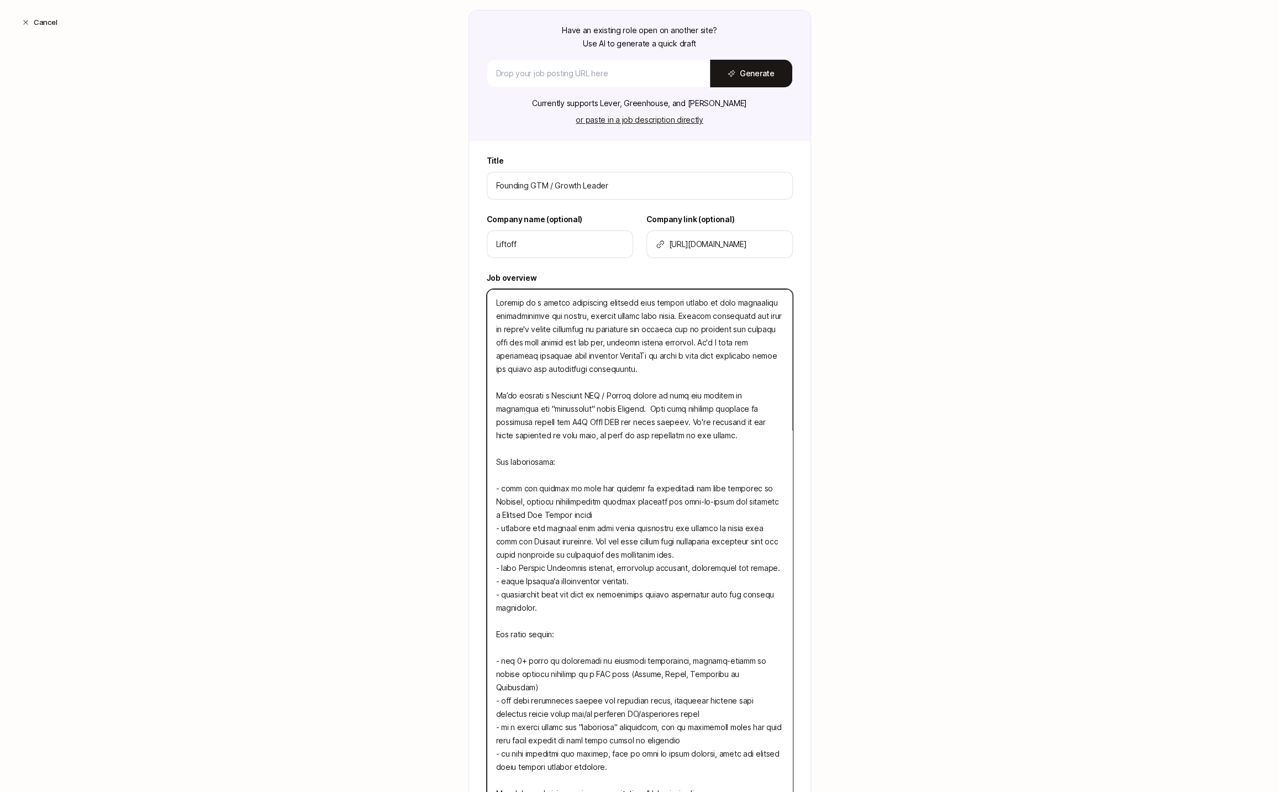
click at [515, 435] on textarea at bounding box center [640, 548] width 306 height 518
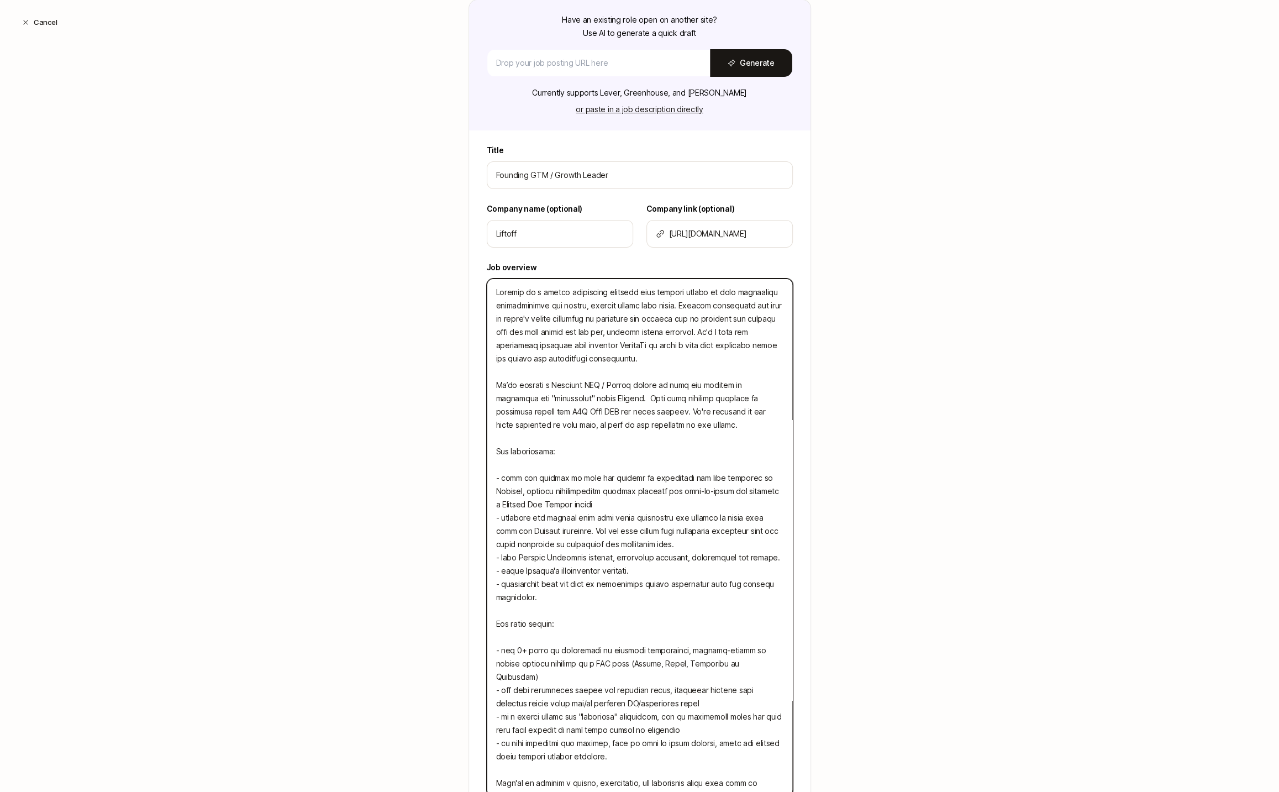
click at [600, 485] on textarea at bounding box center [640, 537] width 306 height 518
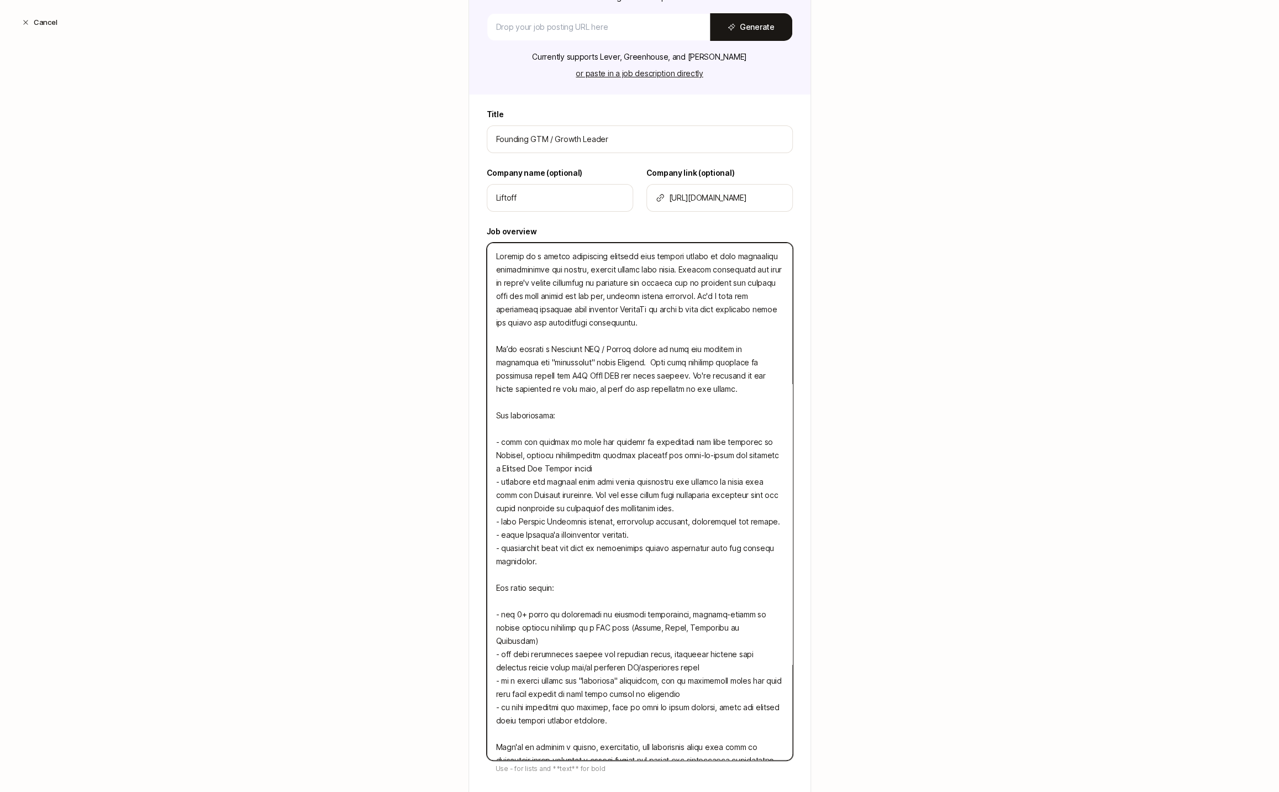
scroll to position [188, 0]
click at [592, 461] on textarea at bounding box center [640, 500] width 306 height 518
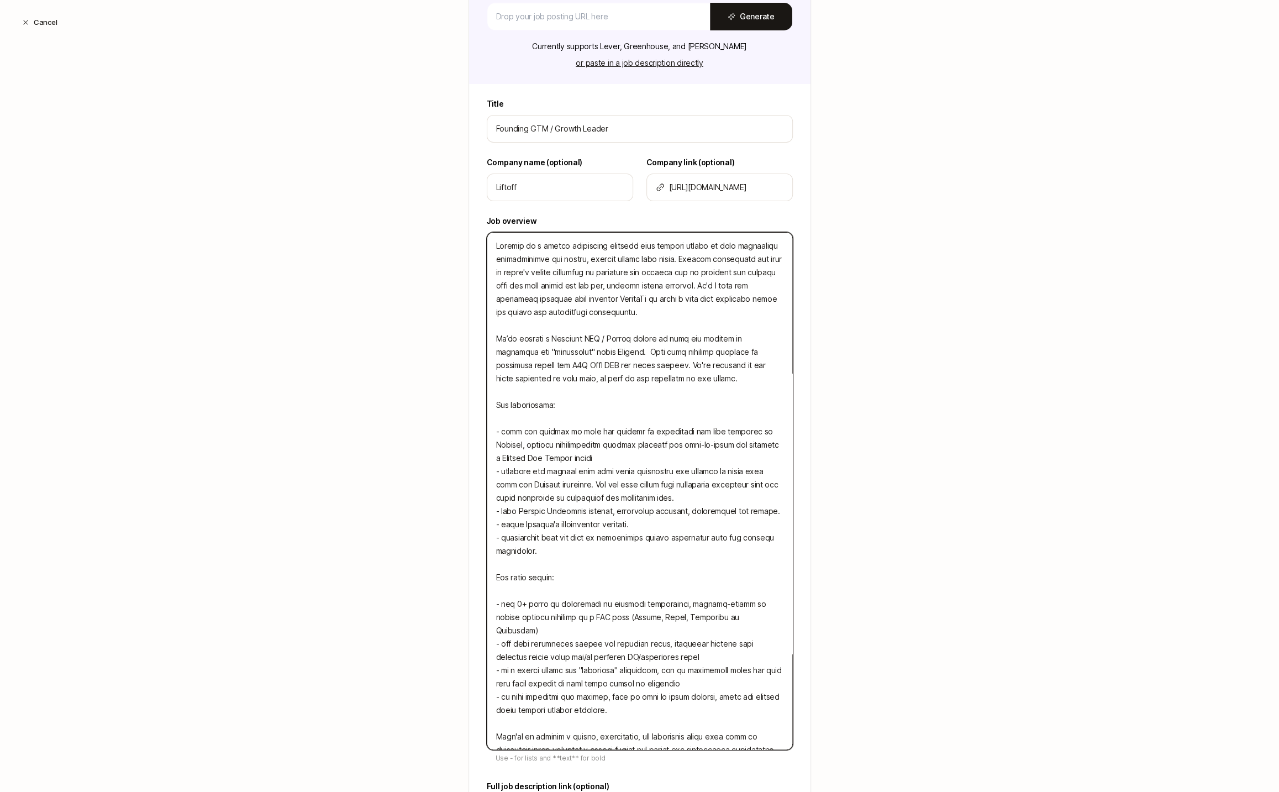
drag, startPoint x: 584, startPoint y: 453, endPoint x: 527, endPoint y: 444, distance: 58.2
click at [527, 444] on textarea at bounding box center [640, 491] width 306 height 518
click at [541, 420] on textarea at bounding box center [640, 491] width 306 height 518
drag, startPoint x: 562, startPoint y: 451, endPoint x: 482, endPoint y: 429, distance: 83.1
click at [482, 429] on div "Title Founding GTM / Growth Leader Company name (optional) Liftoff Company link…" at bounding box center [639, 469] width 341 height 745
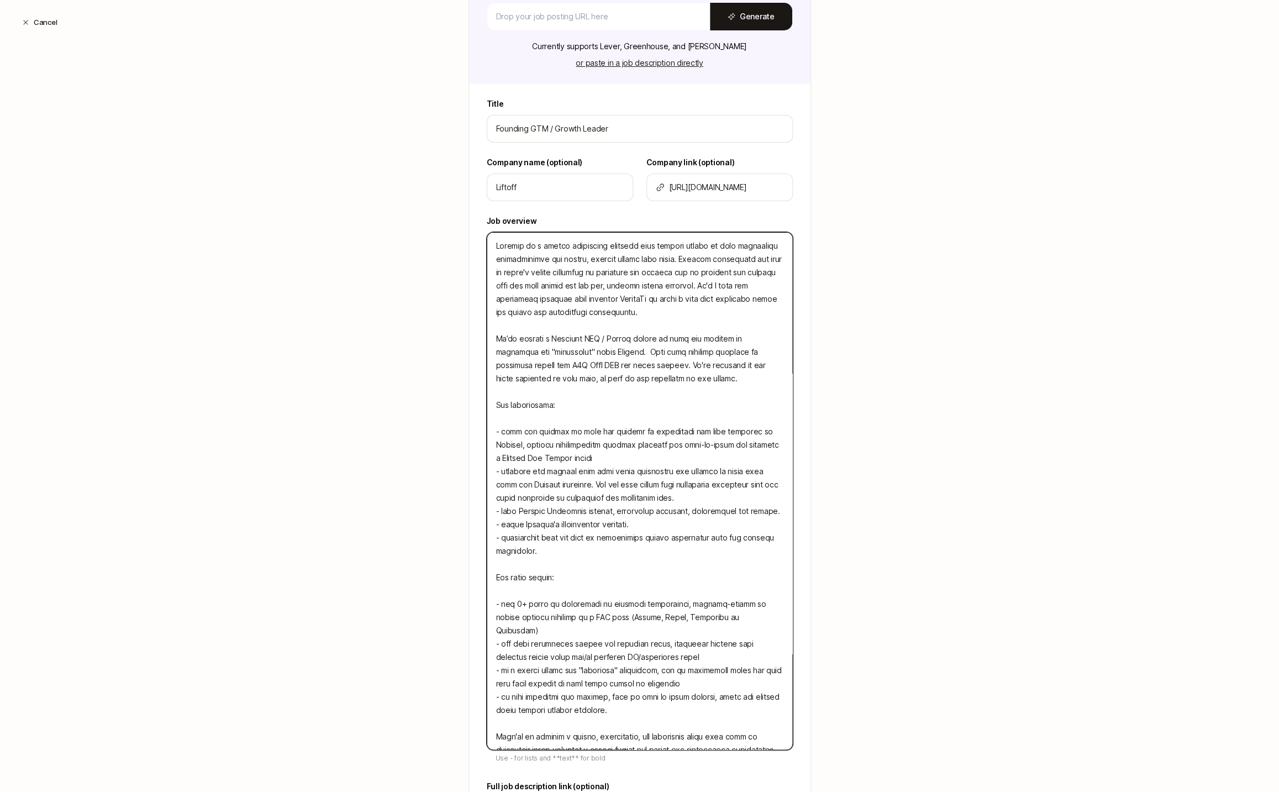
type textarea "Liftoff is a social recruiting platform that enables people to find incredible …"
type textarea "x"
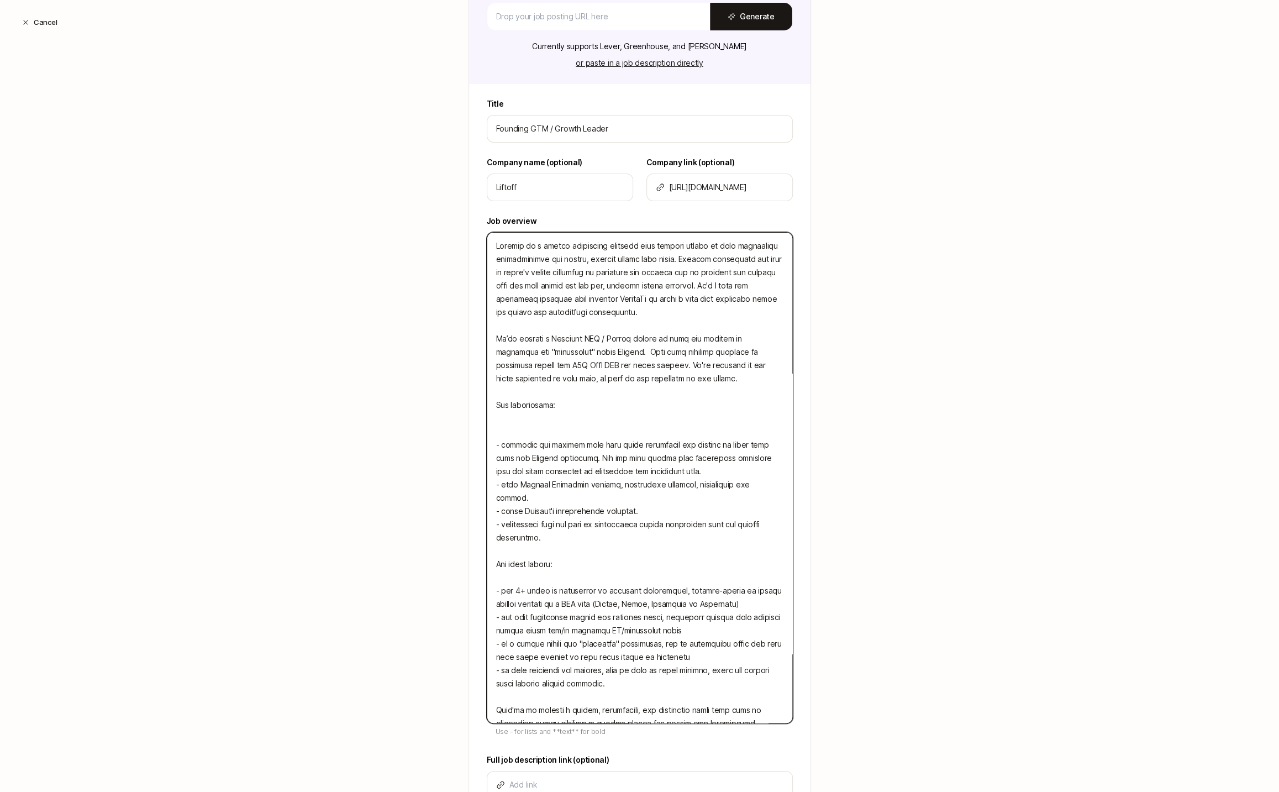
type textarea "Liftoff is a social recruiting platform that enables people to find incredible …"
type textarea "x"
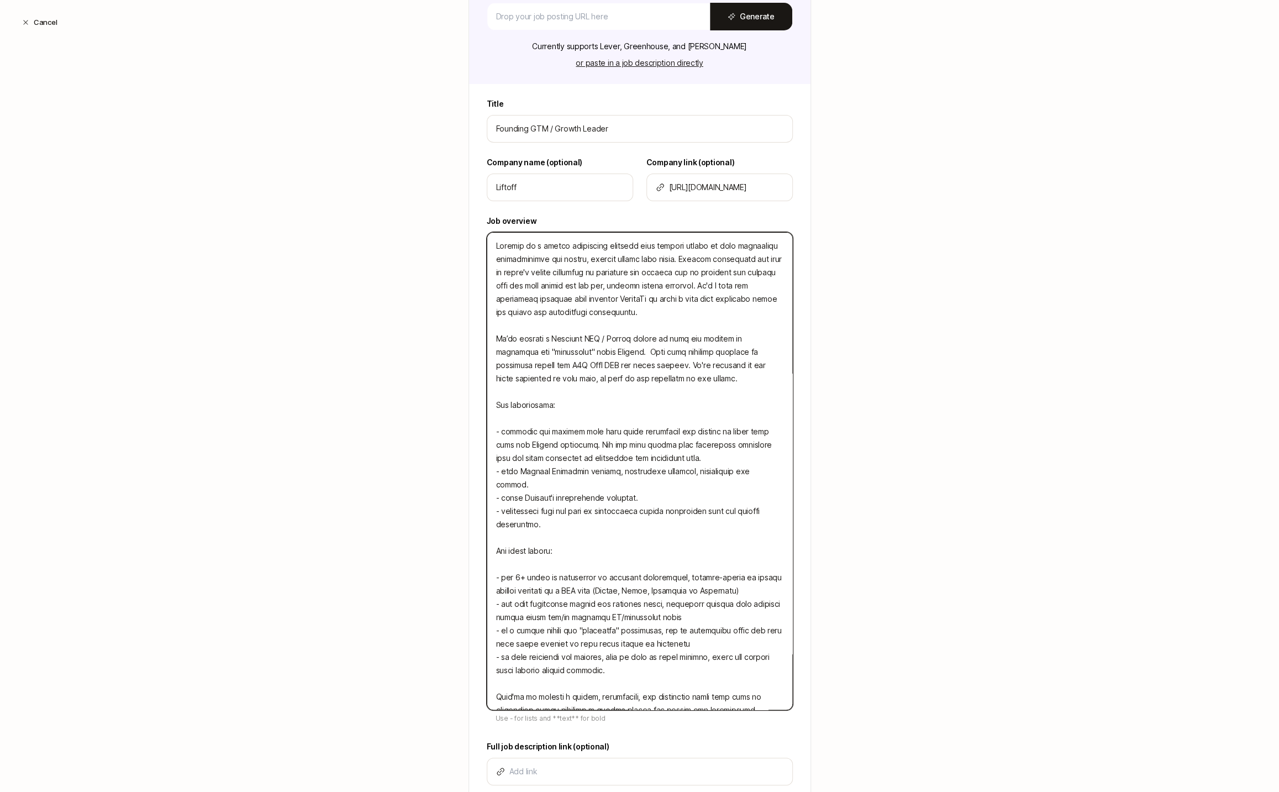
type textarea "Liftoff is a social recruiting platform that enables people to find incredible …"
type textarea "x"
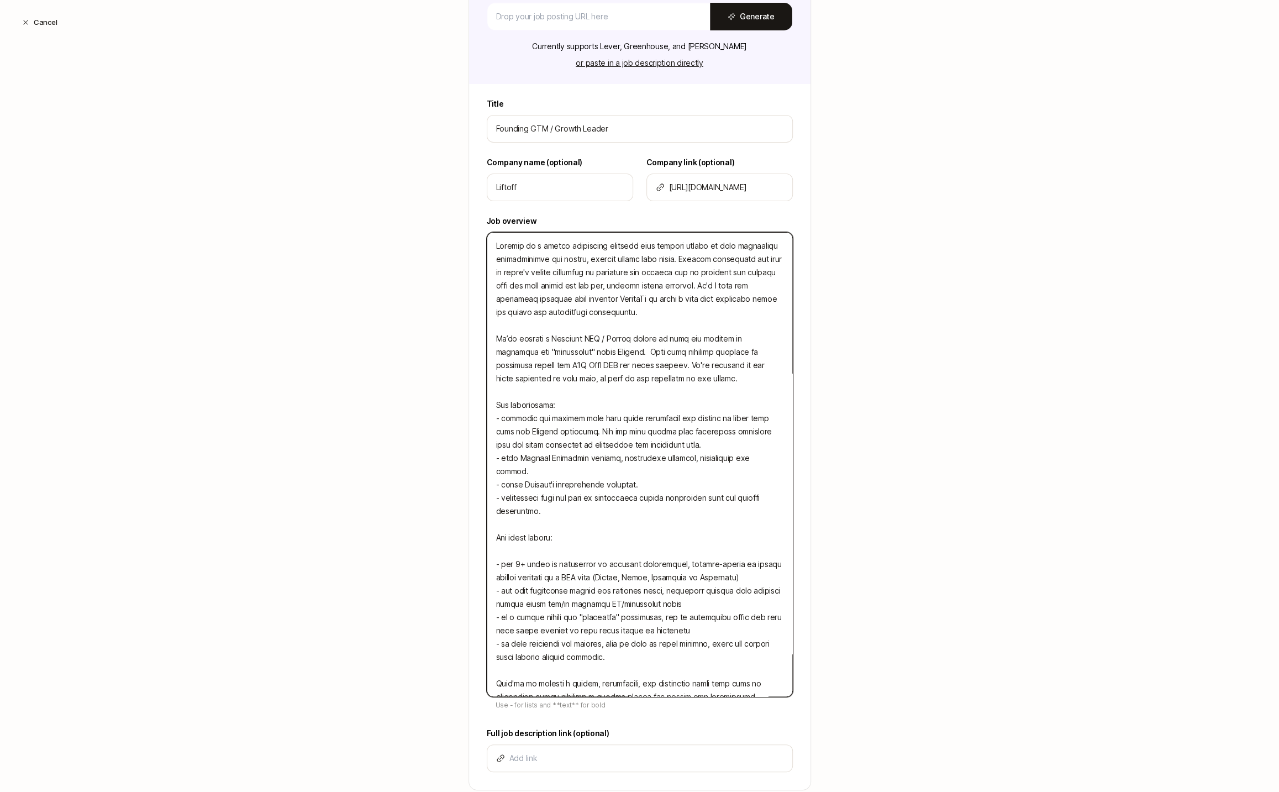
drag, startPoint x: 583, startPoint y: 469, endPoint x: 479, endPoint y: 466, distance: 103.9
click at [479, 466] on div "Title Founding GTM / Growth Leader Company name (optional) Liftoff Company link…" at bounding box center [639, 443] width 341 height 692
click at [546, 455] on textarea at bounding box center [640, 464] width 306 height 465
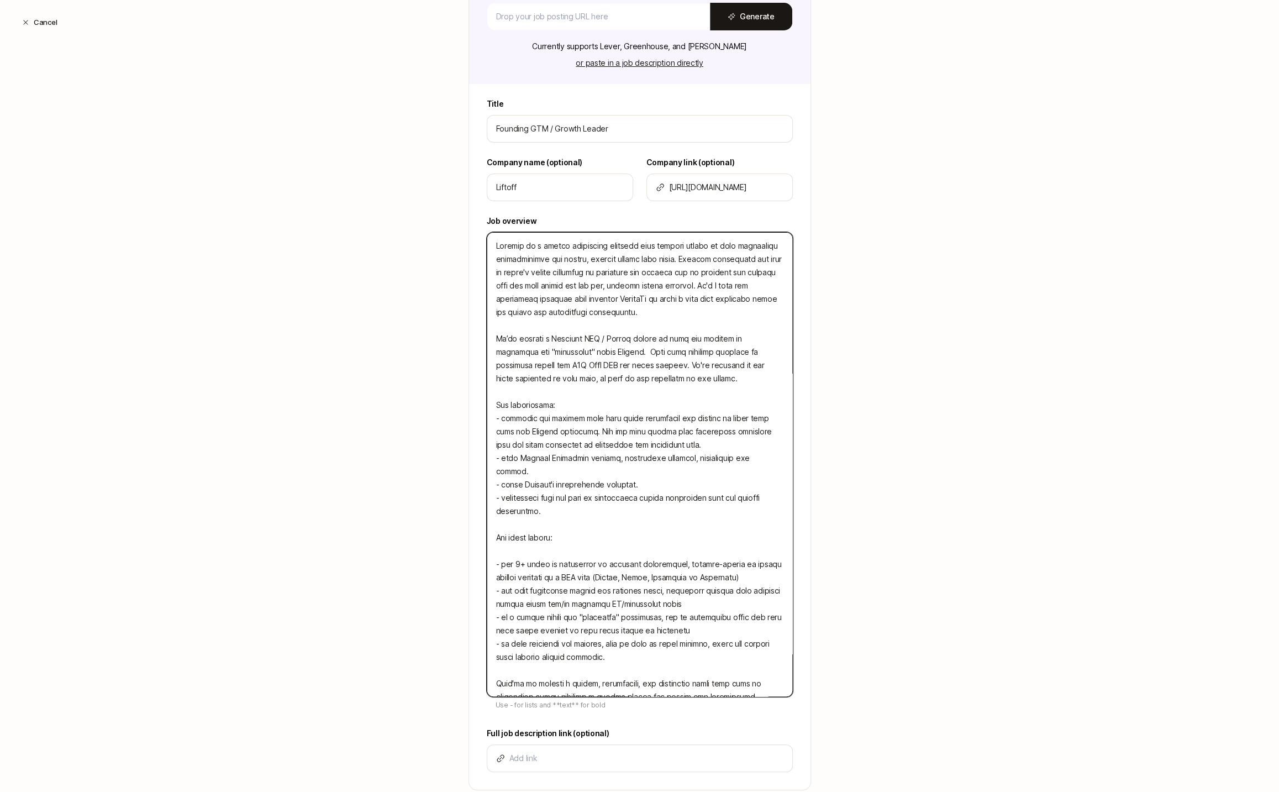
type textarea "Liftoff is a social recruiting platform that enables people to find incredible …"
type textarea "x"
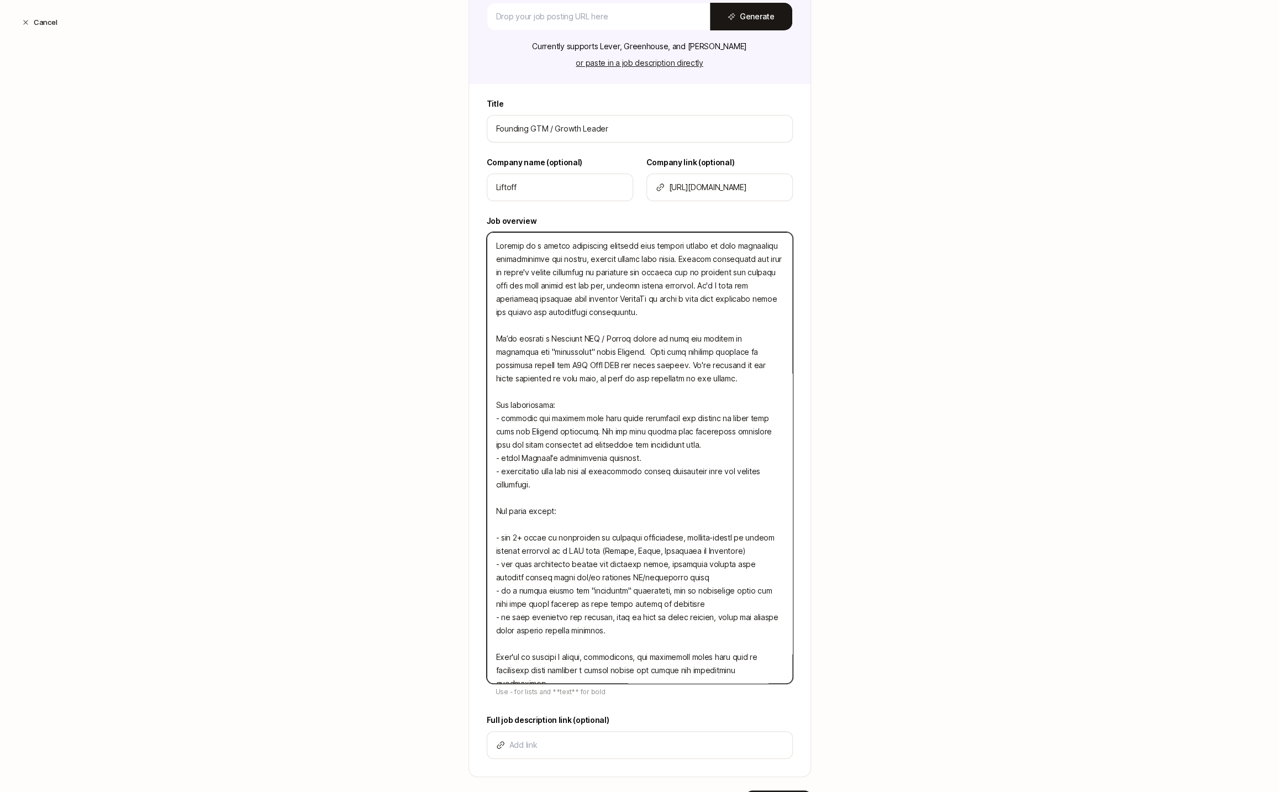
click at [624, 477] on textarea at bounding box center [640, 457] width 306 height 451
click at [649, 456] on textarea at bounding box center [640, 457] width 306 height 451
click at [691, 444] on textarea at bounding box center [640, 457] width 306 height 451
type textarea "Liftoff is a social recruiting platform that enables people to find incredible …"
type textarea "x"
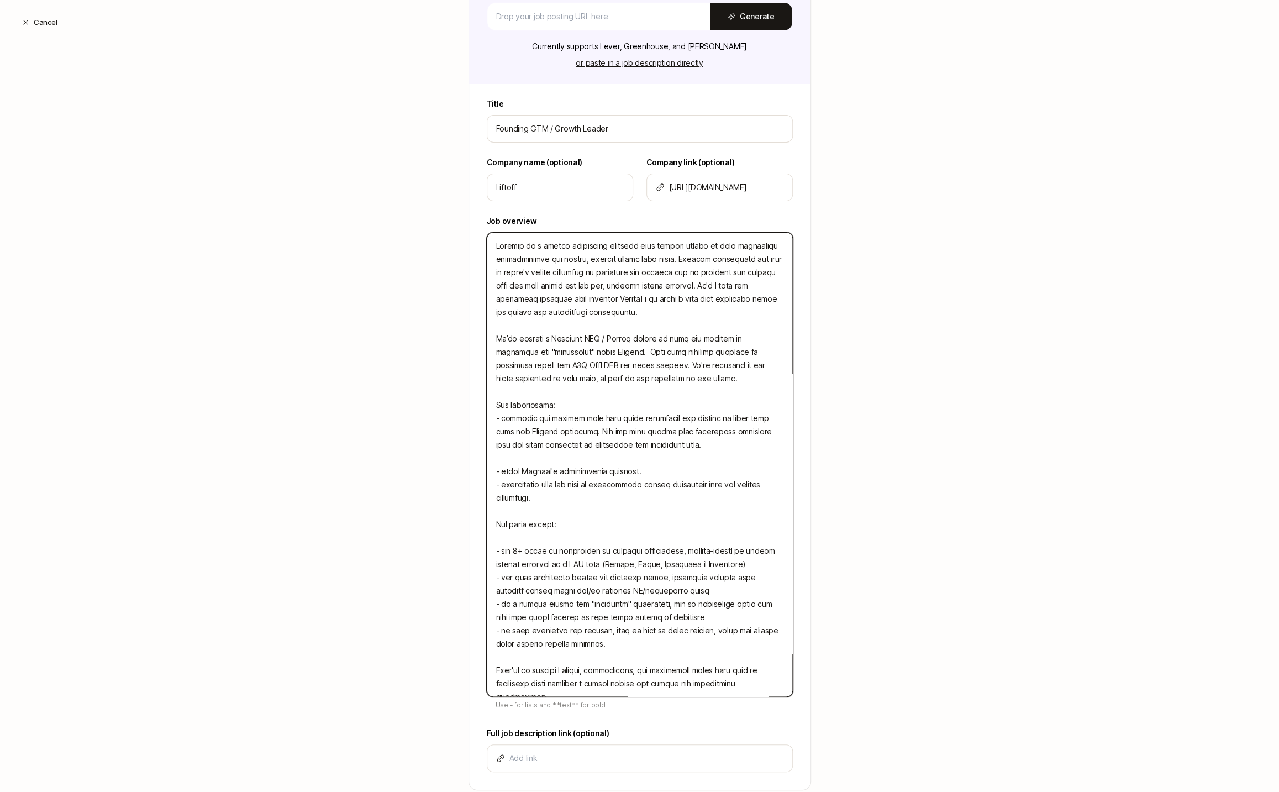
type textarea "Liftoff is a social recruiting platform that enables people to find incredible …"
type textarea "x"
type textarea "Liftoff is a social recruiting platform that enables people to find incredible …"
type textarea "x"
paste textarea "- lead our efforts to grow the network of connectors and role searches on Lifto…"
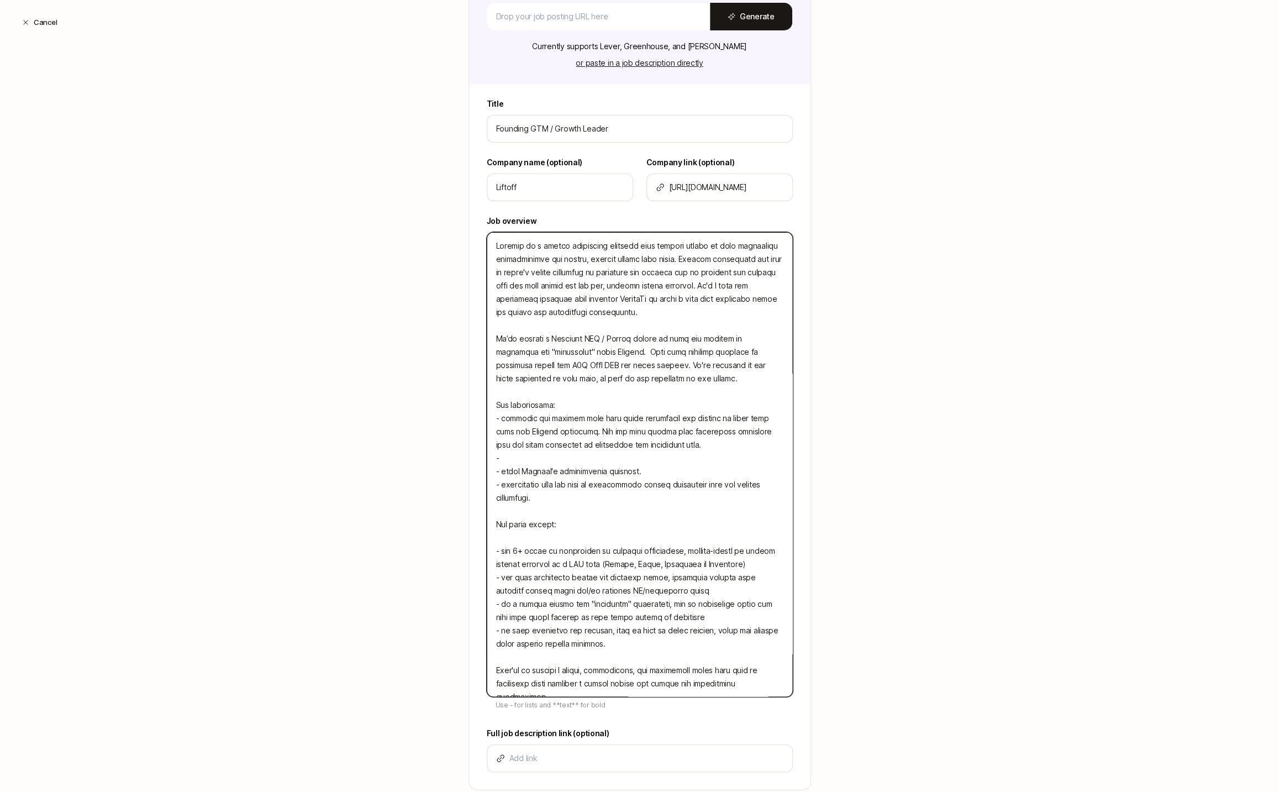
type textarea "Liftoff is a social recruiting platform that enables people to find incredible …"
type textarea "x"
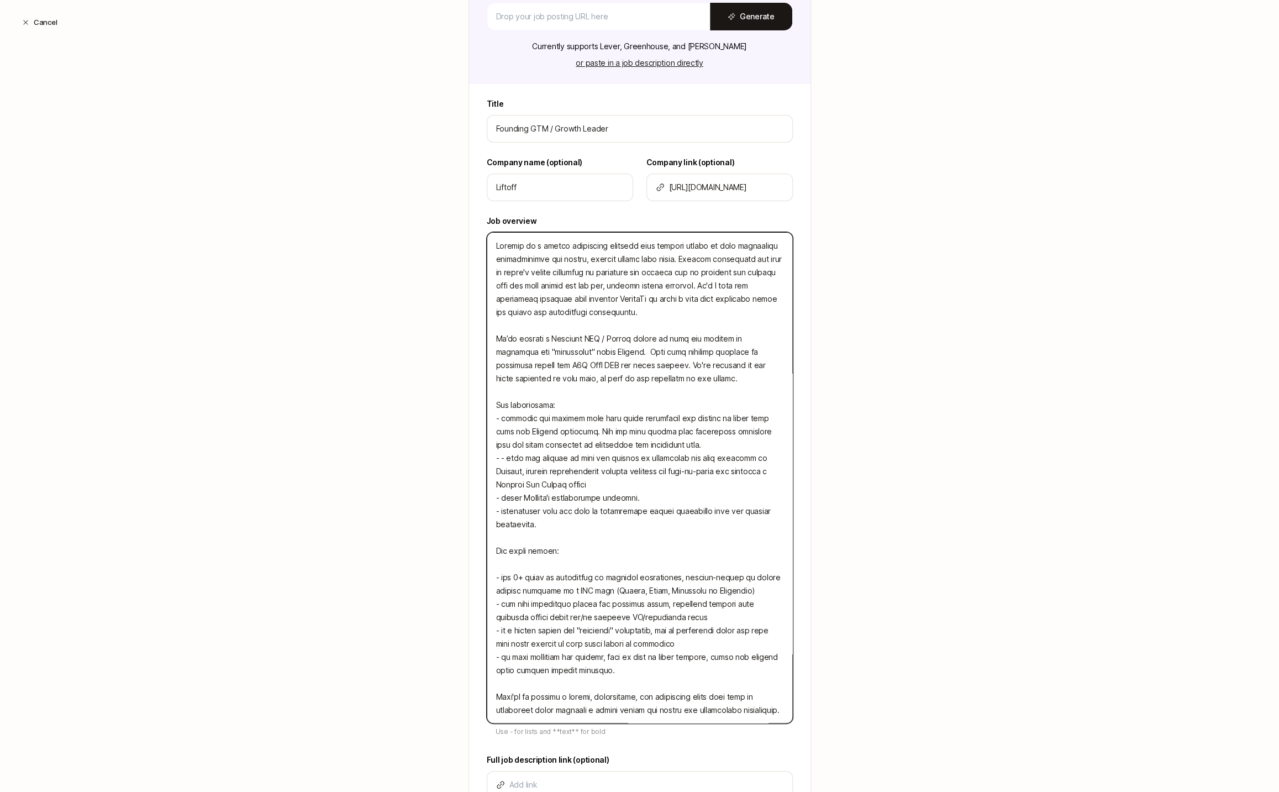
click at [501, 456] on textarea at bounding box center [640, 477] width 306 height 491
click at [505, 460] on textarea at bounding box center [640, 477] width 306 height 491
type textarea "Liftoff is a social recruiting platform that enables people to find incredible …"
type textarea "x"
type textarea "Liftoff is a social recruiting platform that enables people to find incredible …"
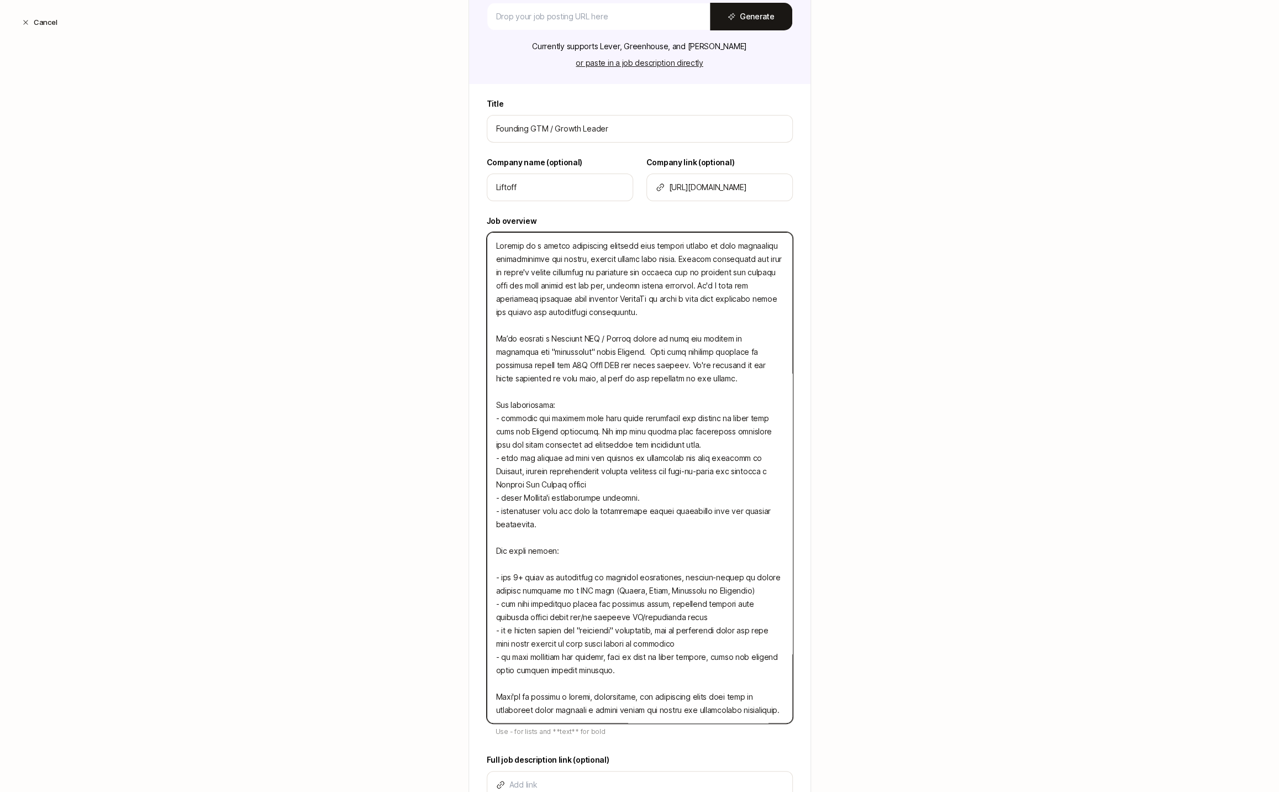
type textarea "x"
drag, startPoint x: 774, startPoint y: 456, endPoint x: 772, endPoint y: 478, distance: 22.7
click at [772, 478] on textarea at bounding box center [640, 477] width 306 height 491
type textarea "Liftoff is a social recruiting platform that enables people to find incredible …"
type textarea "x"
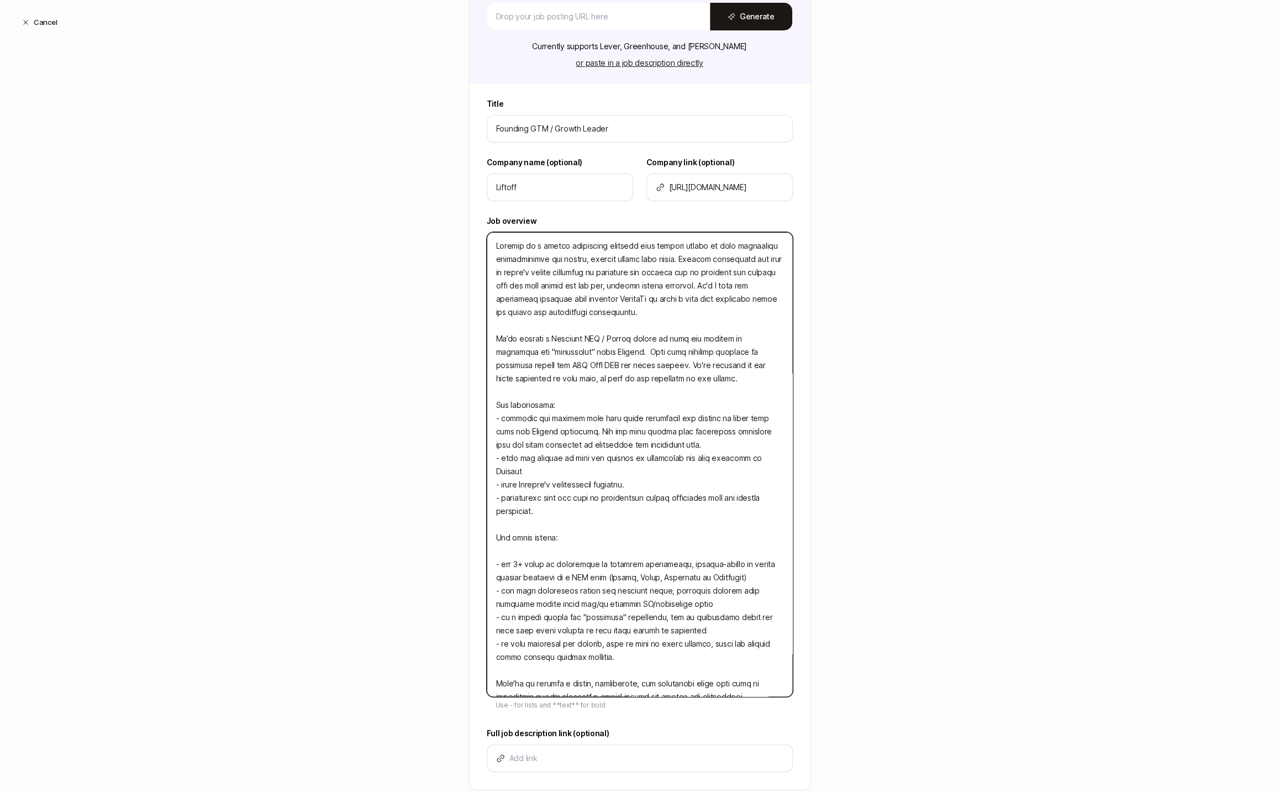
click at [766, 455] on textarea at bounding box center [640, 464] width 306 height 465
type textarea "Liftoff is a social recruiting platform that enables people to find incredible …"
type textarea "x"
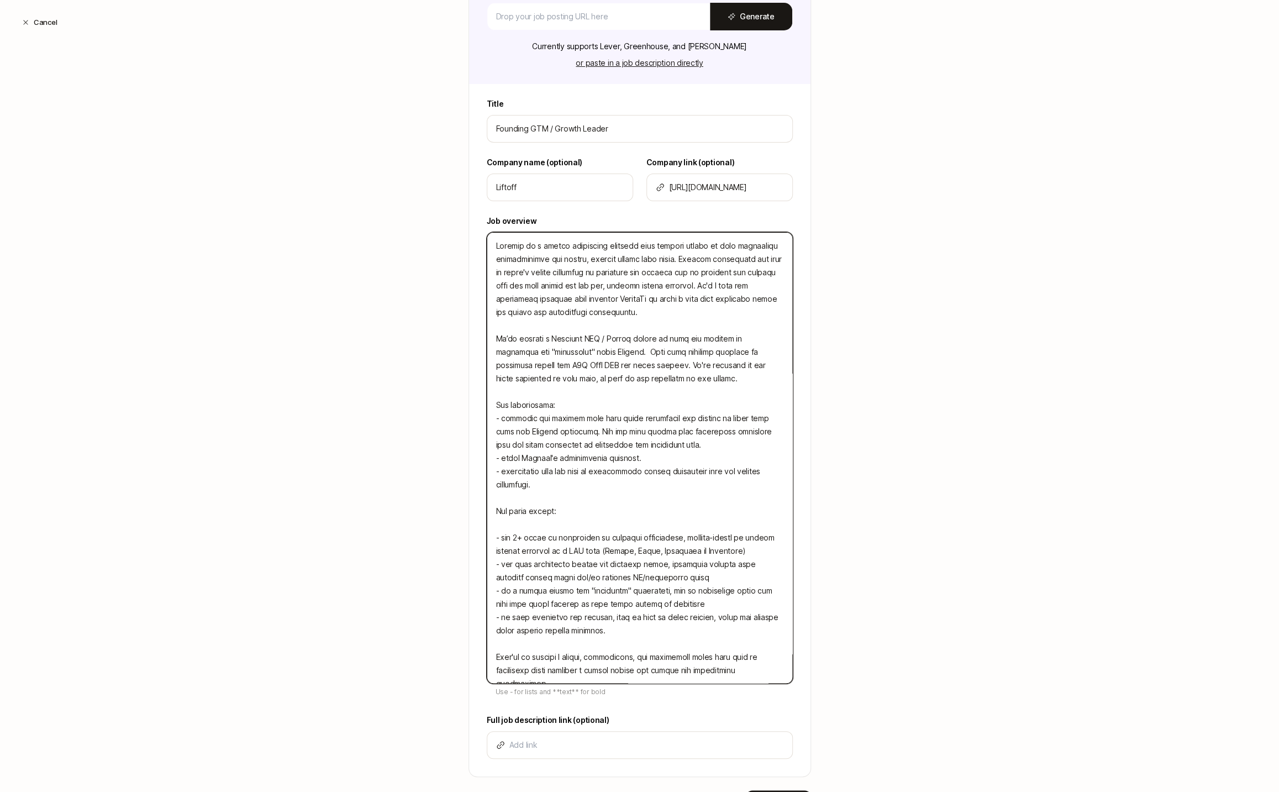
drag, startPoint x: 494, startPoint y: 416, endPoint x: 515, endPoint y: 425, distance: 23.5
click at [494, 417] on textarea at bounding box center [640, 457] width 306 height 451
type textarea "Liftoff is a social recruiting platform that enables people to find incredible …"
type textarea "x"
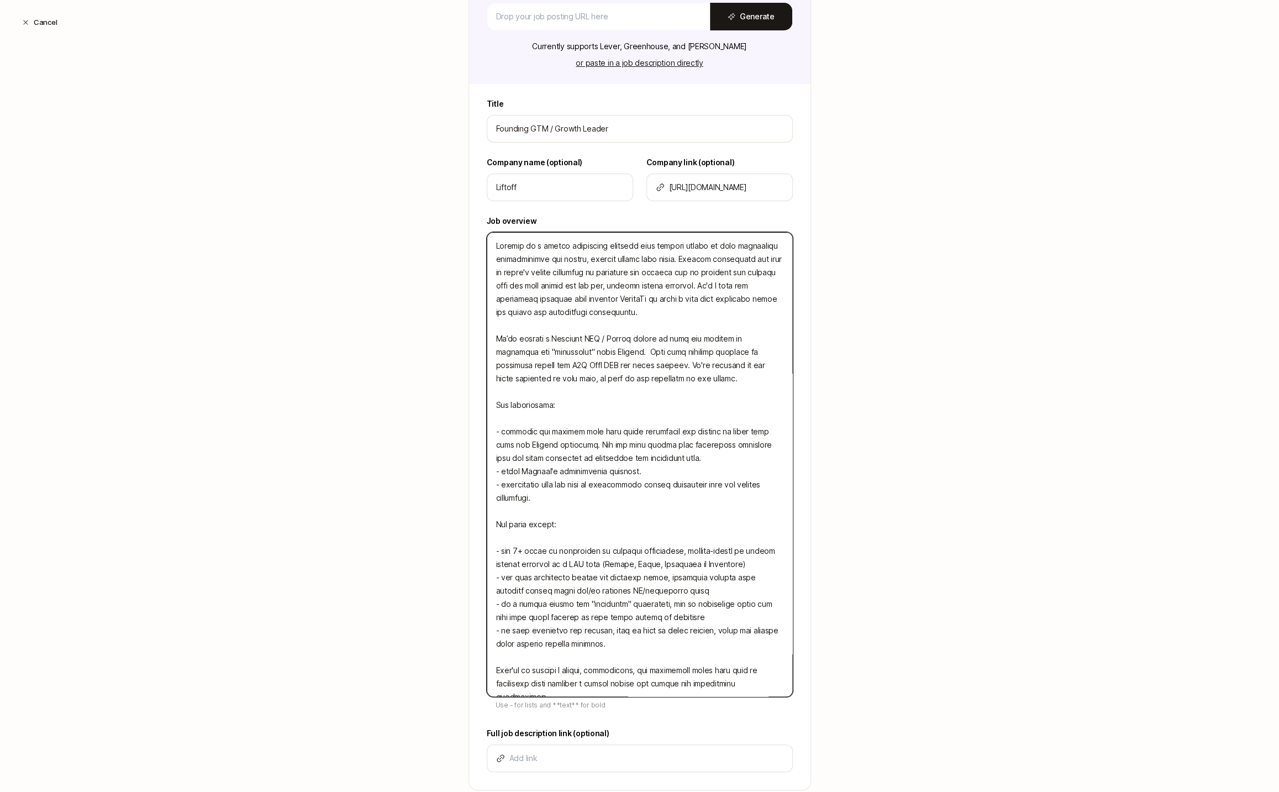
paste textarea "- lead our efforts to grow the network of connectors and role searches on Lifto…"
type textarea "Liftoff is a social recruiting platform that enables people to find incredible …"
type textarea "x"
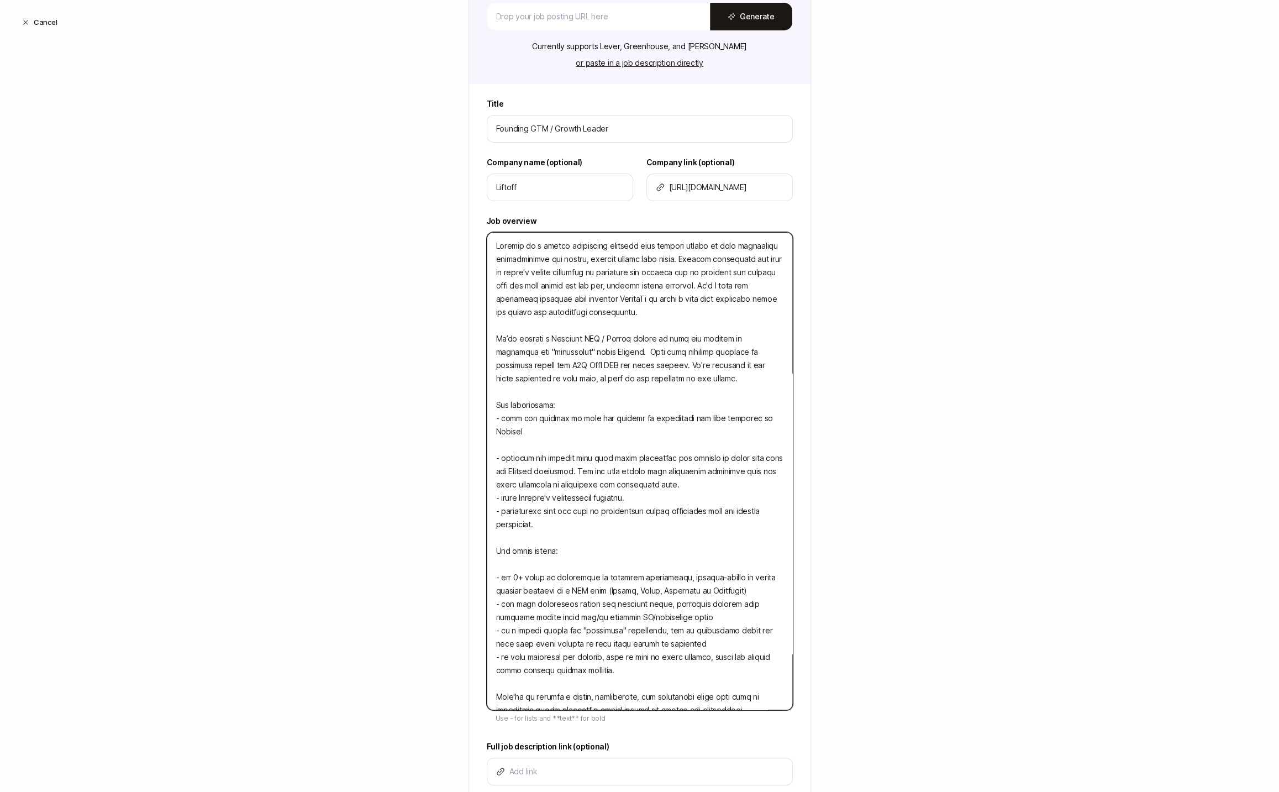
type textarea "Liftoff is a social recruiting platform that enables people to find incredible …"
type textarea "x"
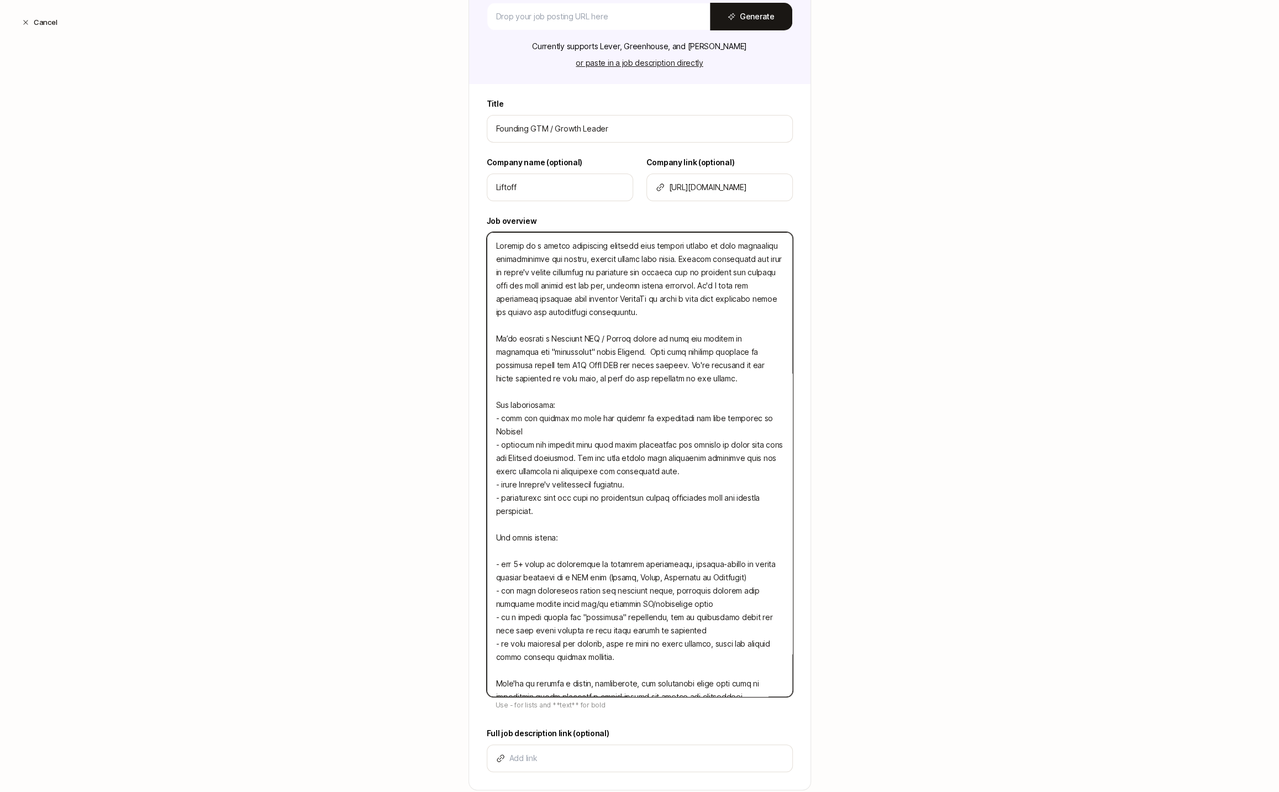
type textarea "Liftoff is a social recruiting platform that enables people to find incredible …"
type textarea "x"
type textarea "Liftoff is a social recruiting platform that enables people to find incredible …"
type textarea "x"
type textarea "Liftoff is a social recruiting platform that enables people to find incredible …"
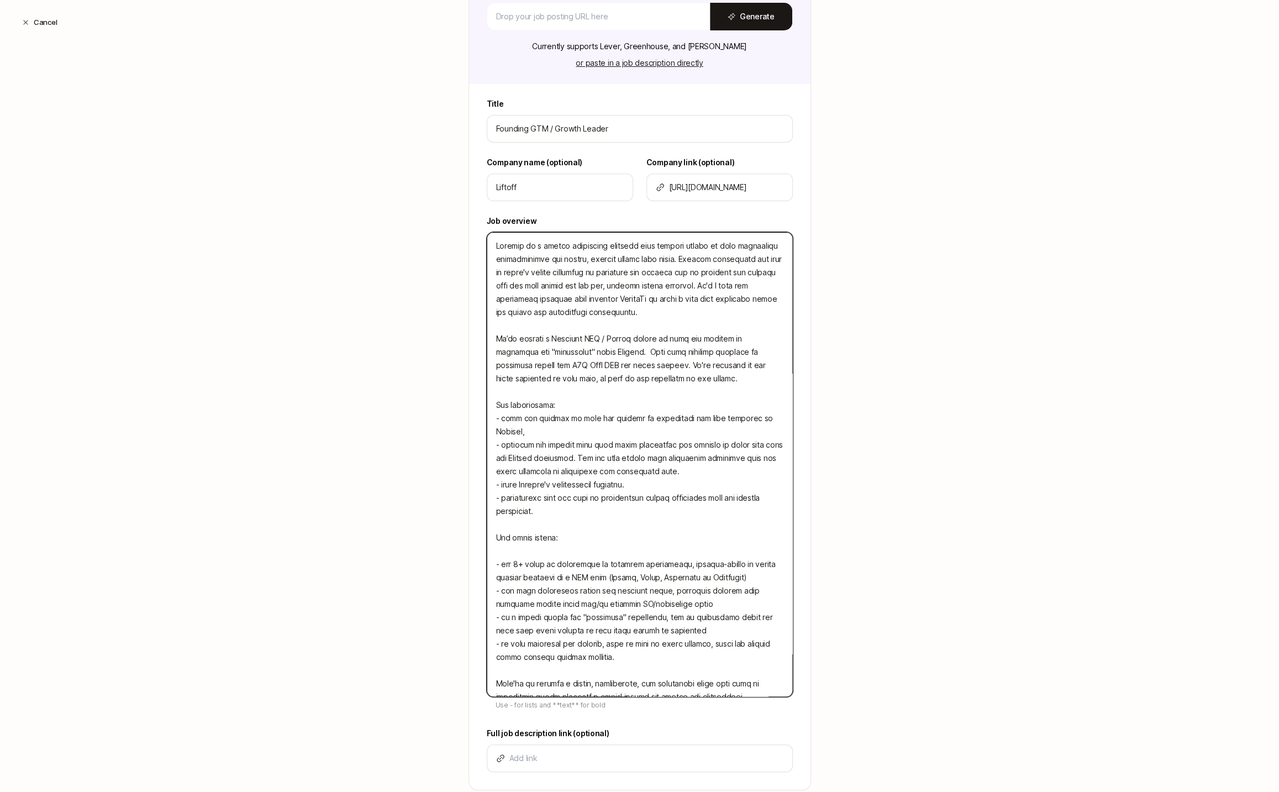
type textarea "x"
type textarea "Liftoff is a social recruiting platform that enables people to find incredible …"
type textarea "x"
type textarea "Liftoff is a social recruiting platform that enables people to find incredible …"
type textarea "x"
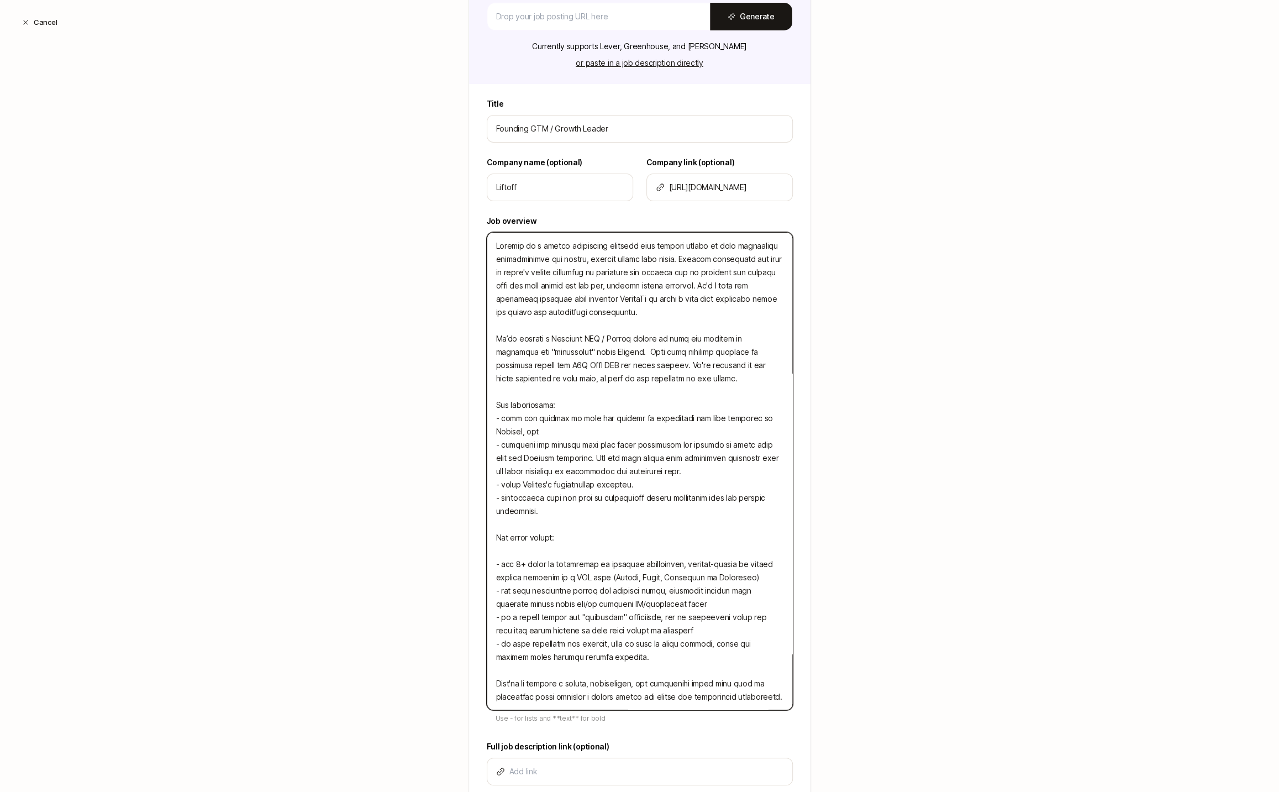
type textarea "Liftoff is a social recruiting platform that enables people to find incredible …"
type textarea "x"
type textarea "Liftoff is a social recruiting platform that enables people to find incredible …"
type textarea "x"
type textarea "Liftoff is a social recruiting platform that enables people to find incredible …"
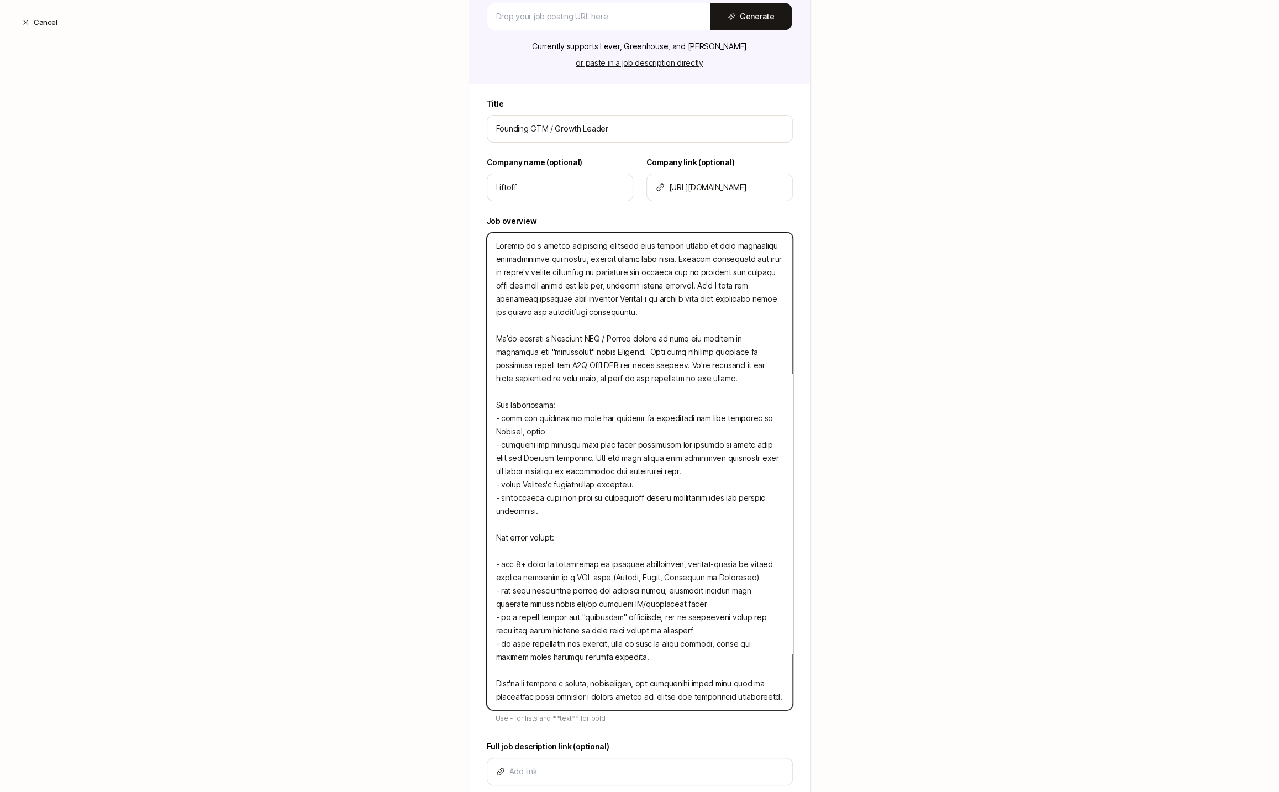
type textarea "x"
type textarea "Liftoff is a social recruiting platform that enables people to find incredible …"
type textarea "x"
type textarea "Liftoff is a social recruiting platform that enables people to find incredible …"
type textarea "x"
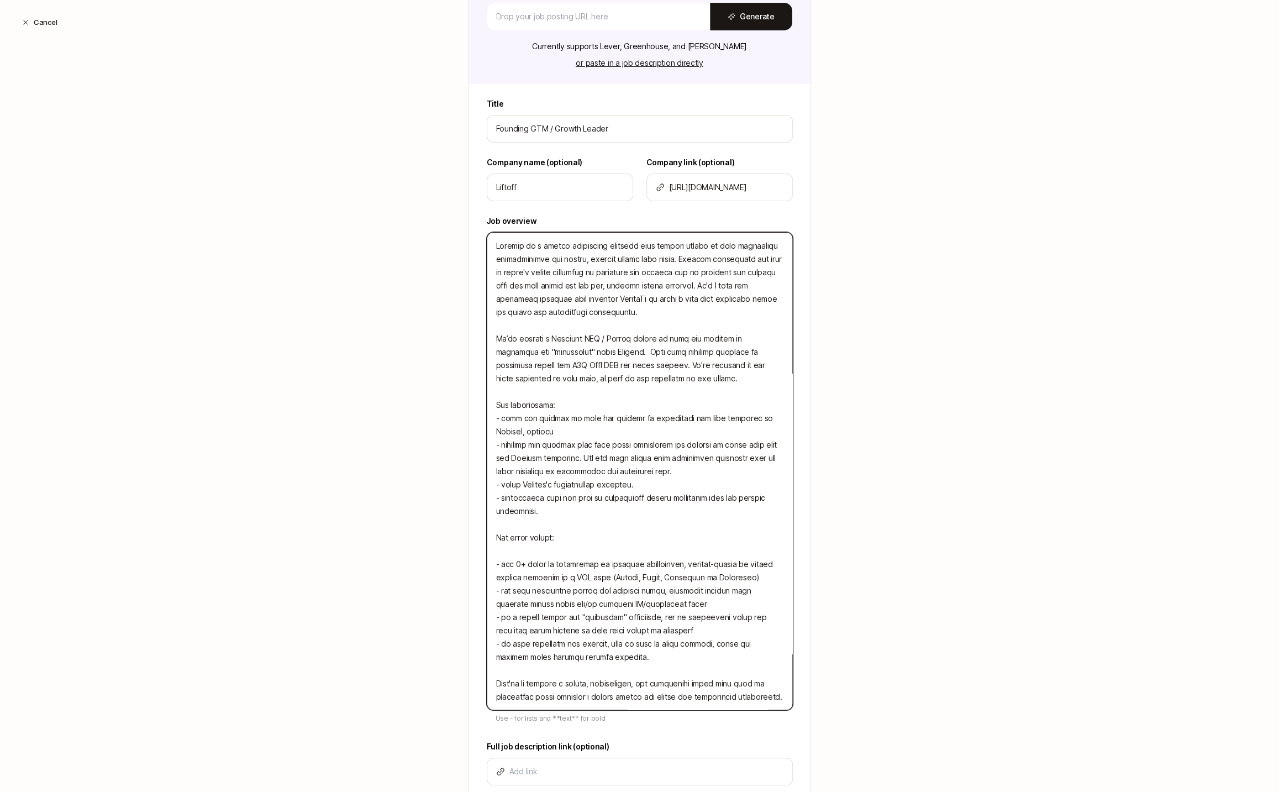
type textarea "Liftoff is a social recruiting platform that enables people to find incredible …"
type textarea "x"
type textarea "Liftoff is a social recruiting platform that enables people to find incredible …"
type textarea "x"
type textarea "Liftoff is a social recruiting platform that enables people to find incredible …"
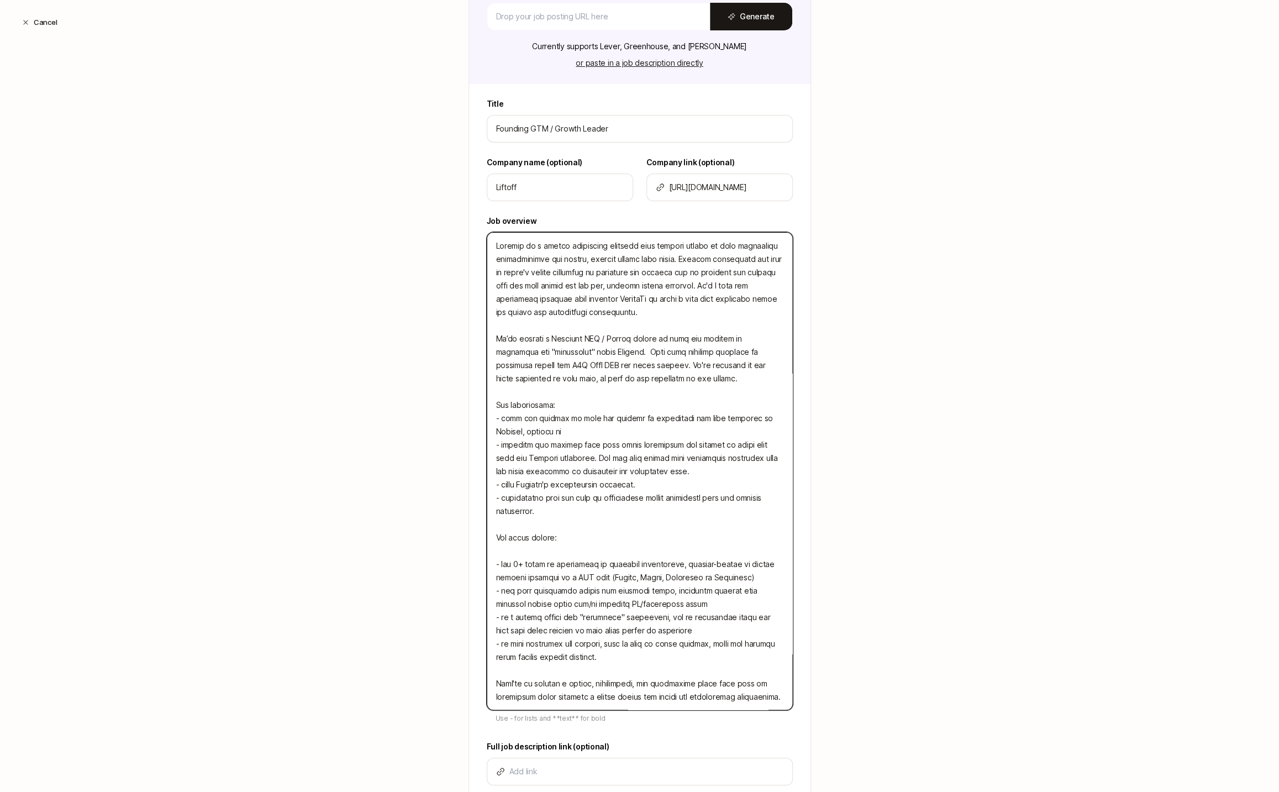
type textarea "x"
type textarea "Liftoff is a social recruiting platform that enables people to find incredible …"
type textarea "x"
type textarea "Liftoff is a social recruiting platform that enables people to find incredible …"
type textarea "x"
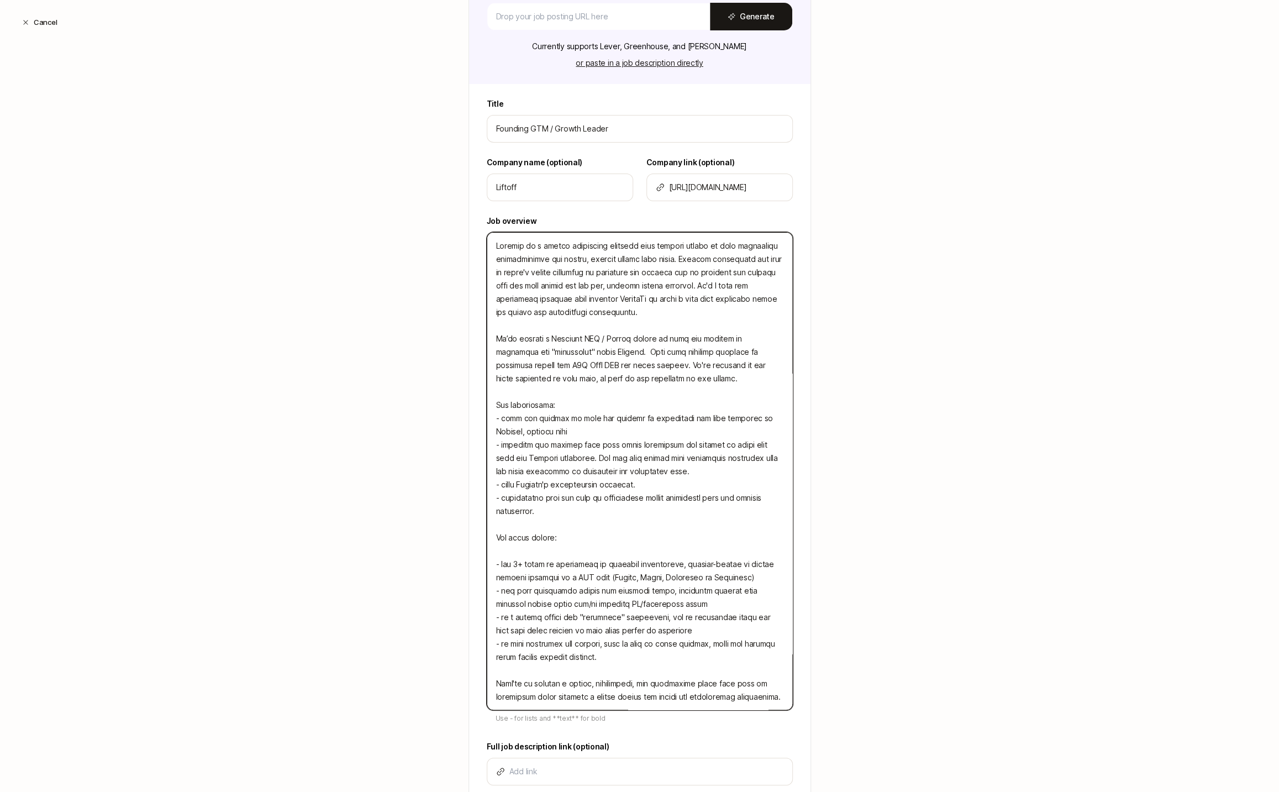
type textarea "Liftoff is a social recruiting platform that enables people to find incredible …"
type textarea "x"
type textarea "Liftoff is a social recruiting platform that enables people to find incredible …"
type textarea "x"
type textarea "Liftoff is a social recruiting platform that enables people to find incredible …"
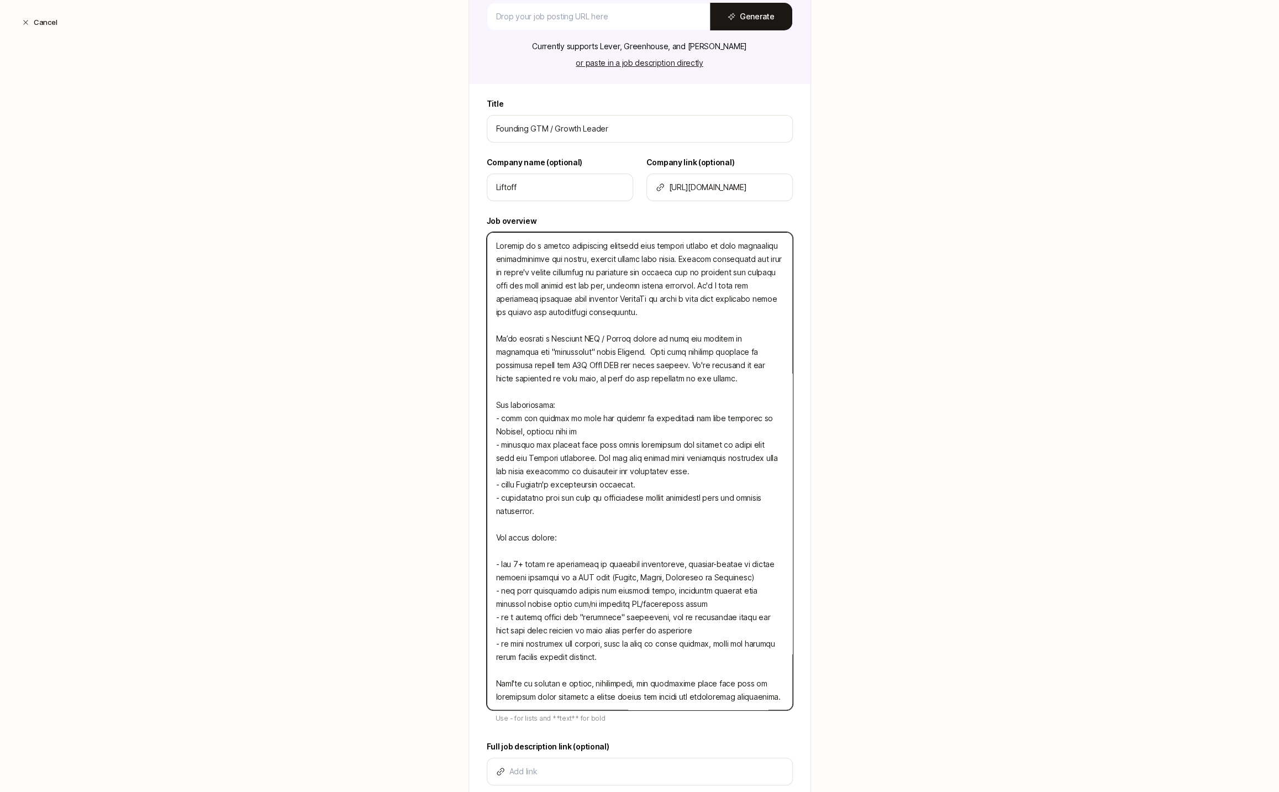
type textarea "x"
type textarea "Liftoff is a social recruiting platform that enables people to find incredible …"
type textarea "x"
type textarea "Liftoff is a social recruiting platform that enables people to find incredible …"
type textarea "x"
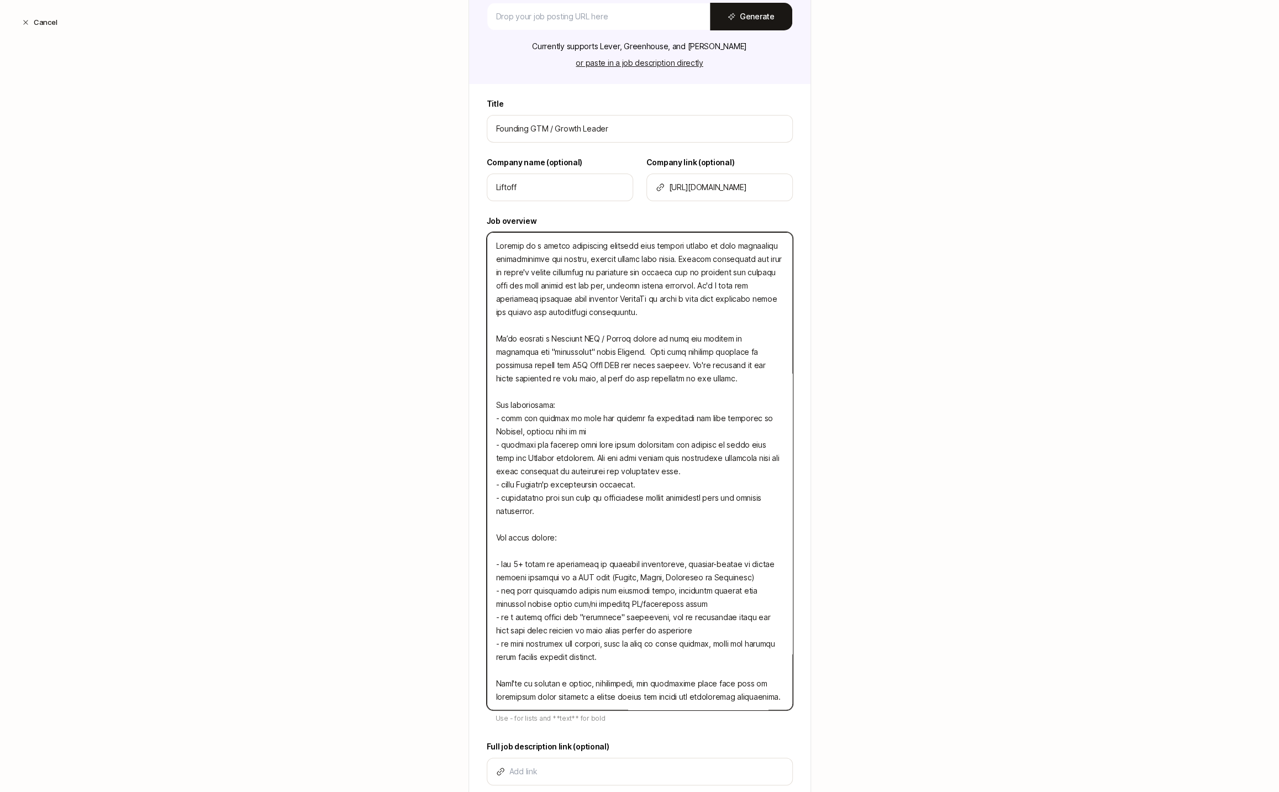
type textarea "Liftoff is a social recruiting platform that enables people to find incredible …"
type textarea "x"
type textarea "Liftoff is a social recruiting platform that enables people to find incredible …"
type textarea "x"
type textarea "Liftoff is a social recruiting platform that enables people to find incredible …"
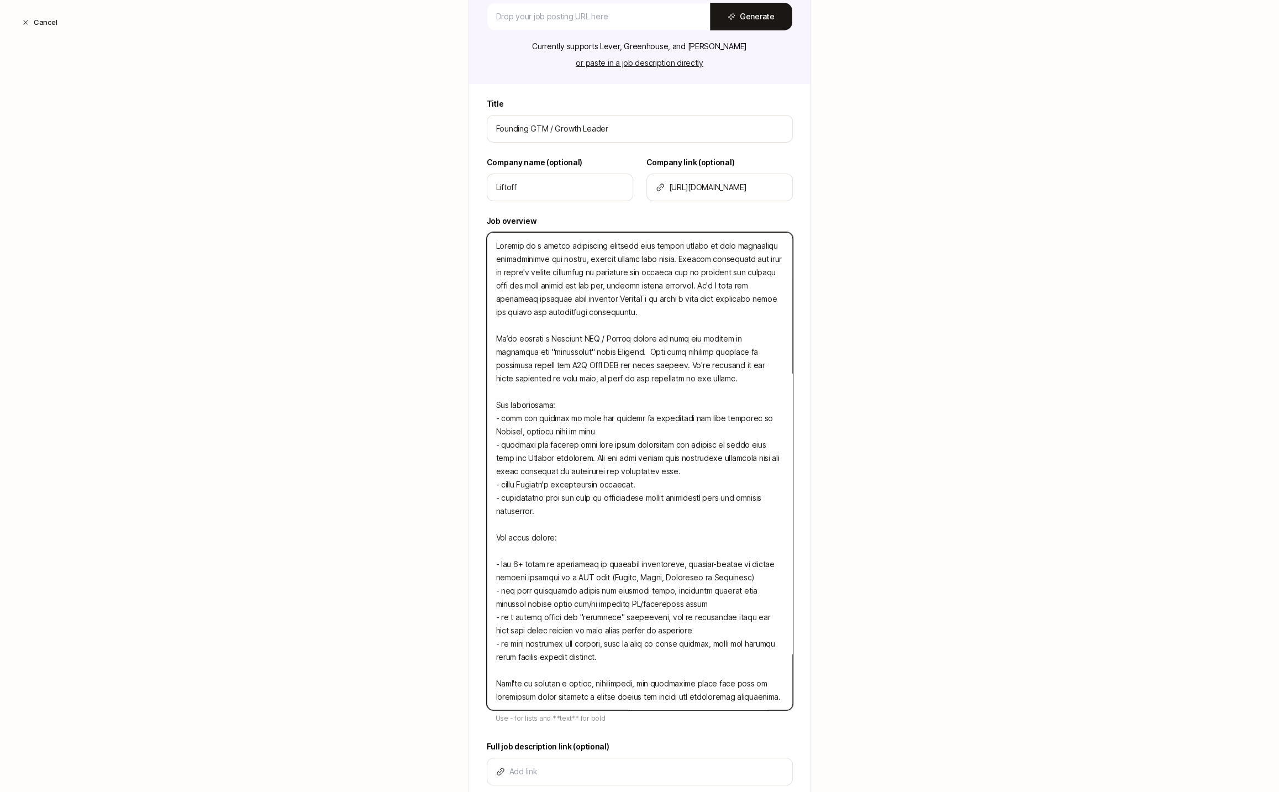
type textarea "x"
type textarea "Liftoff is a social recruiting platform that enables people to find incredible …"
type textarea "x"
type textarea "Liftoff is a social recruiting platform that enables people to find incredible …"
type textarea "x"
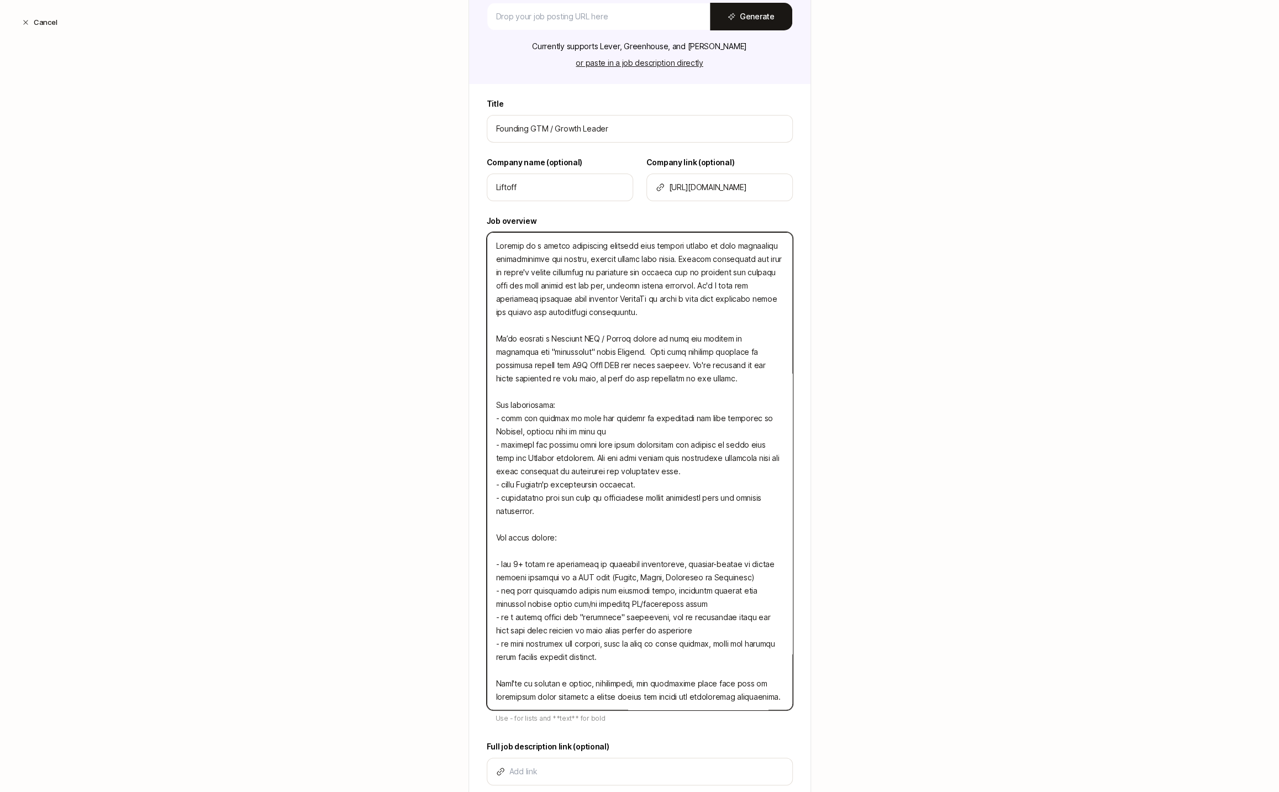
type textarea "Liftoff is a social recruiting platform that enables people to find incredible …"
type textarea "x"
type textarea "Liftoff is a social recruiting platform that enables people to find incredible …"
type textarea "x"
type textarea "Liftoff is a social recruiting platform that enables people to find incredible …"
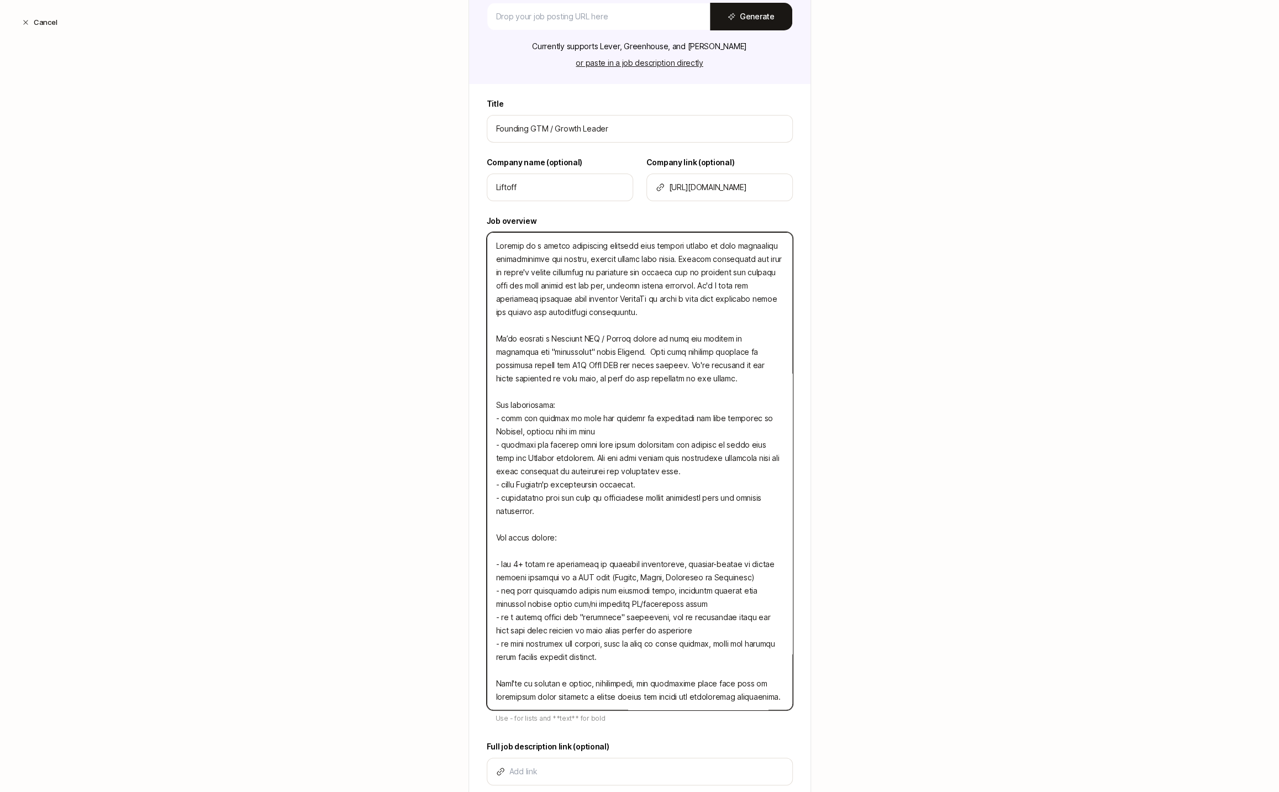
type textarea "x"
type textarea "Liftoff is a social recruiting platform that enables people to find incredible …"
type textarea "x"
type textarea "Liftoff is a social recruiting platform that enables people to find incredible …"
type textarea "x"
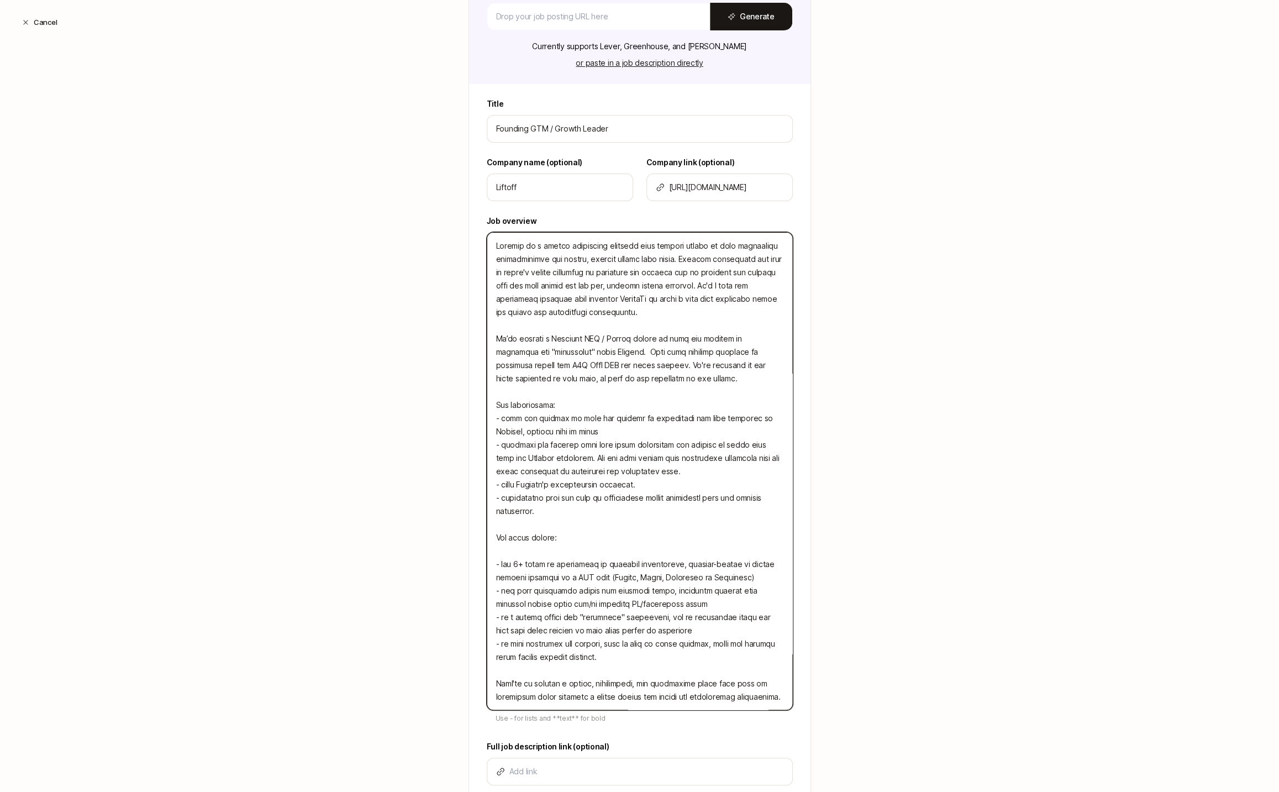
type textarea "Liftoff is a social recruiting platform that enables people to find incredible …"
type textarea "x"
type textarea "Liftoff is a social recruiting platform that enables people to find incredible …"
type textarea "x"
click at [514, 454] on textarea at bounding box center [640, 471] width 306 height 478
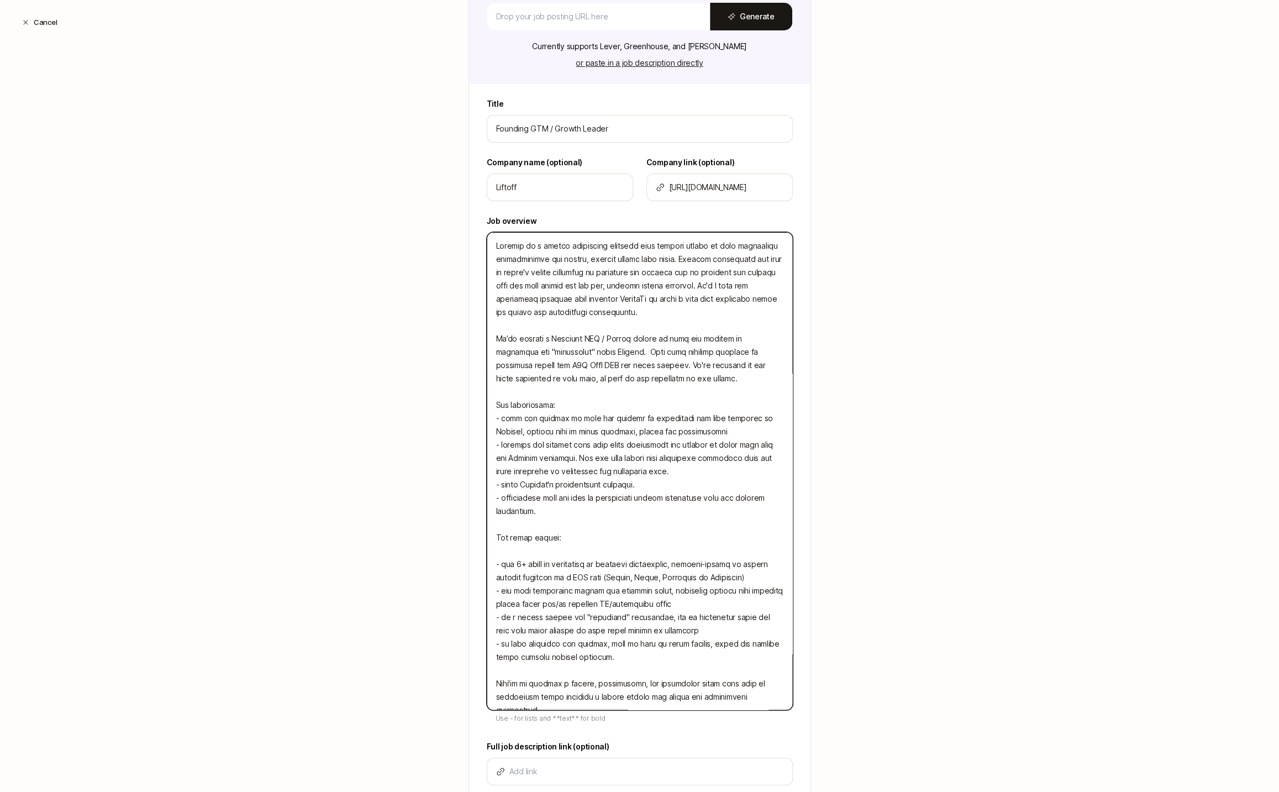
drag, startPoint x: 646, startPoint y: 431, endPoint x: 605, endPoint y: 433, distance: 40.9
click at [605, 433] on textarea at bounding box center [640, 471] width 306 height 478
click at [601, 471] on textarea at bounding box center [640, 471] width 306 height 478
click at [649, 486] on textarea at bounding box center [640, 471] width 306 height 478
click at [627, 553] on textarea at bounding box center [640, 471] width 306 height 478
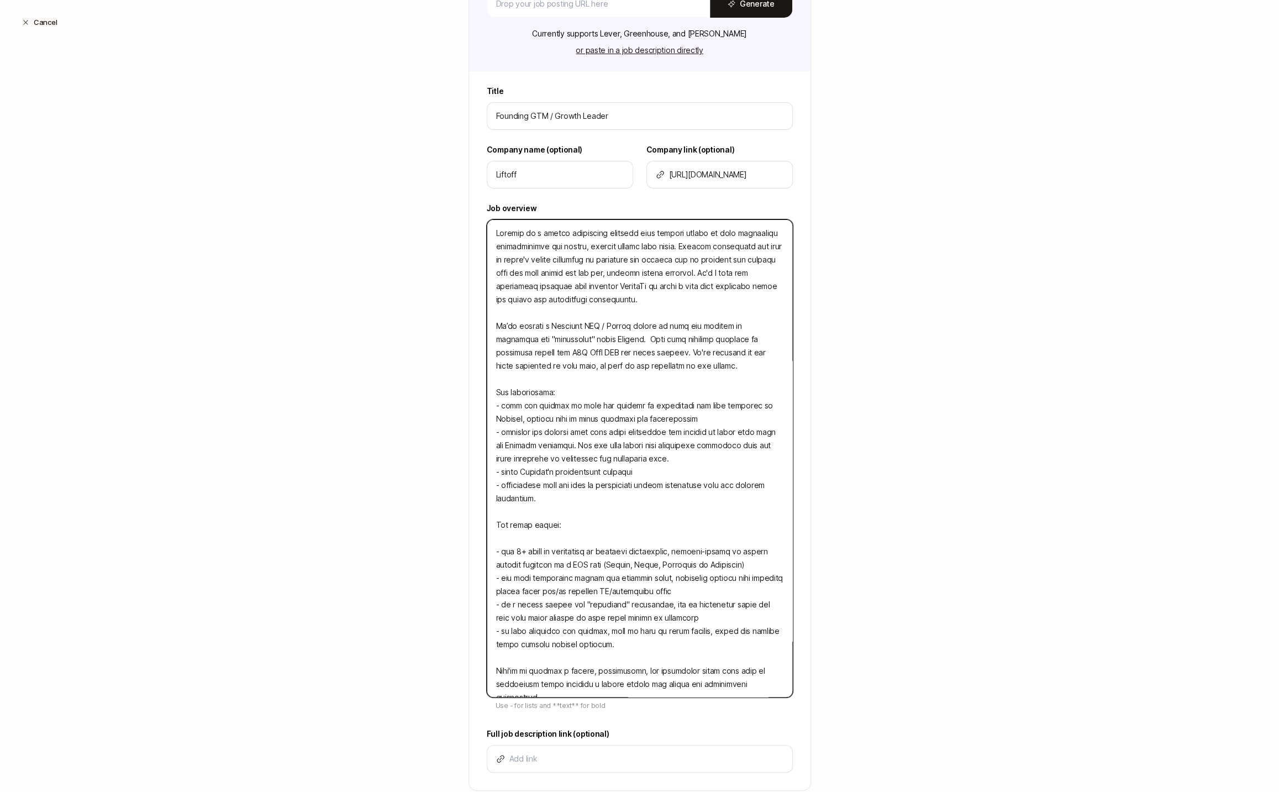
scroll to position [217, 0]
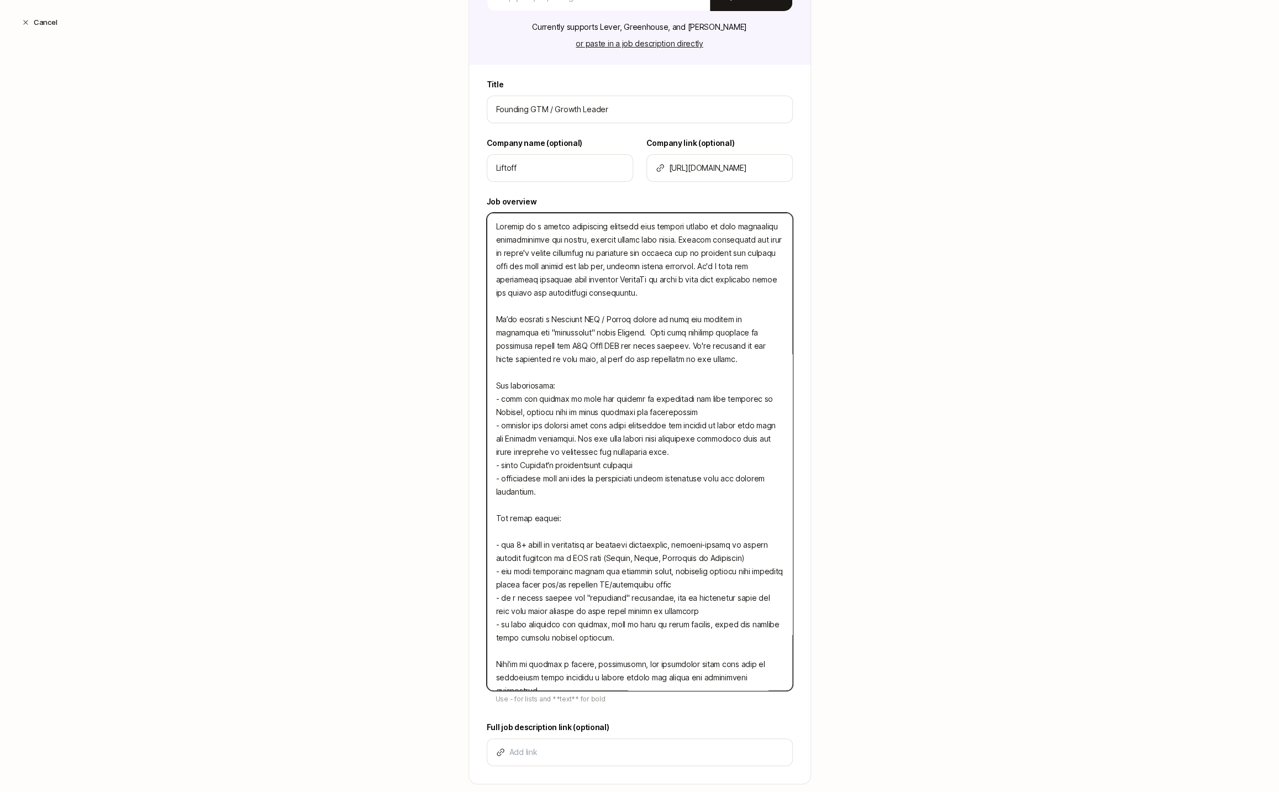
drag, startPoint x: 686, startPoint y: 544, endPoint x: 760, endPoint y: 544, distance: 74.0
click at [760, 544] on textarea at bounding box center [640, 452] width 306 height 478
drag, startPoint x: 756, startPoint y: 545, endPoint x: 779, endPoint y: 543, distance: 22.7
click at [779, 544] on textarea at bounding box center [640, 452] width 306 height 478
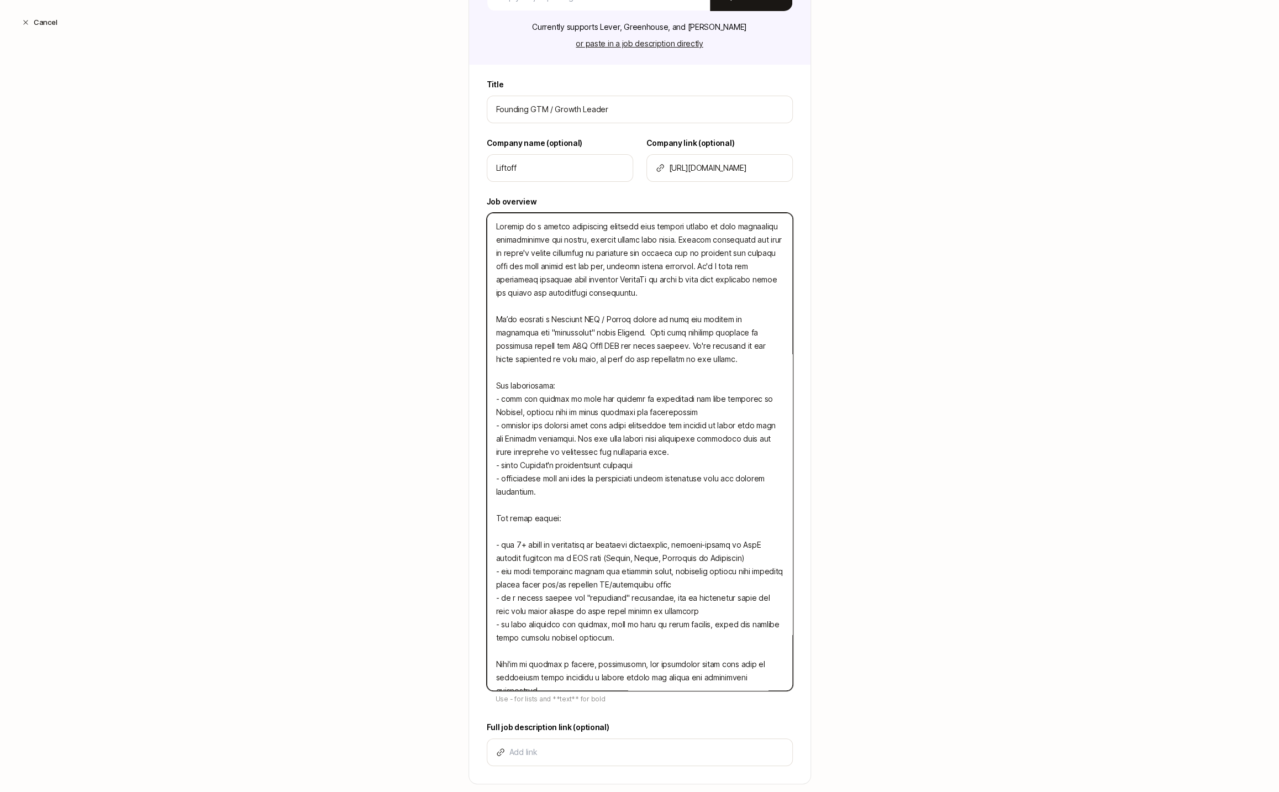
drag, startPoint x: 526, startPoint y: 556, endPoint x: 472, endPoint y: 556, distance: 54.1
click at [472, 556] on div "Title Founding GTM / Growth Leader Company name (optional) Liftoff Company link…" at bounding box center [639, 430] width 341 height 705
drag, startPoint x: 689, startPoint y: 544, endPoint x: 605, endPoint y: 544, distance: 83.4
click at [605, 544] on textarea at bounding box center [640, 452] width 306 height 478
click at [748, 541] on textarea at bounding box center [640, 452] width 306 height 478
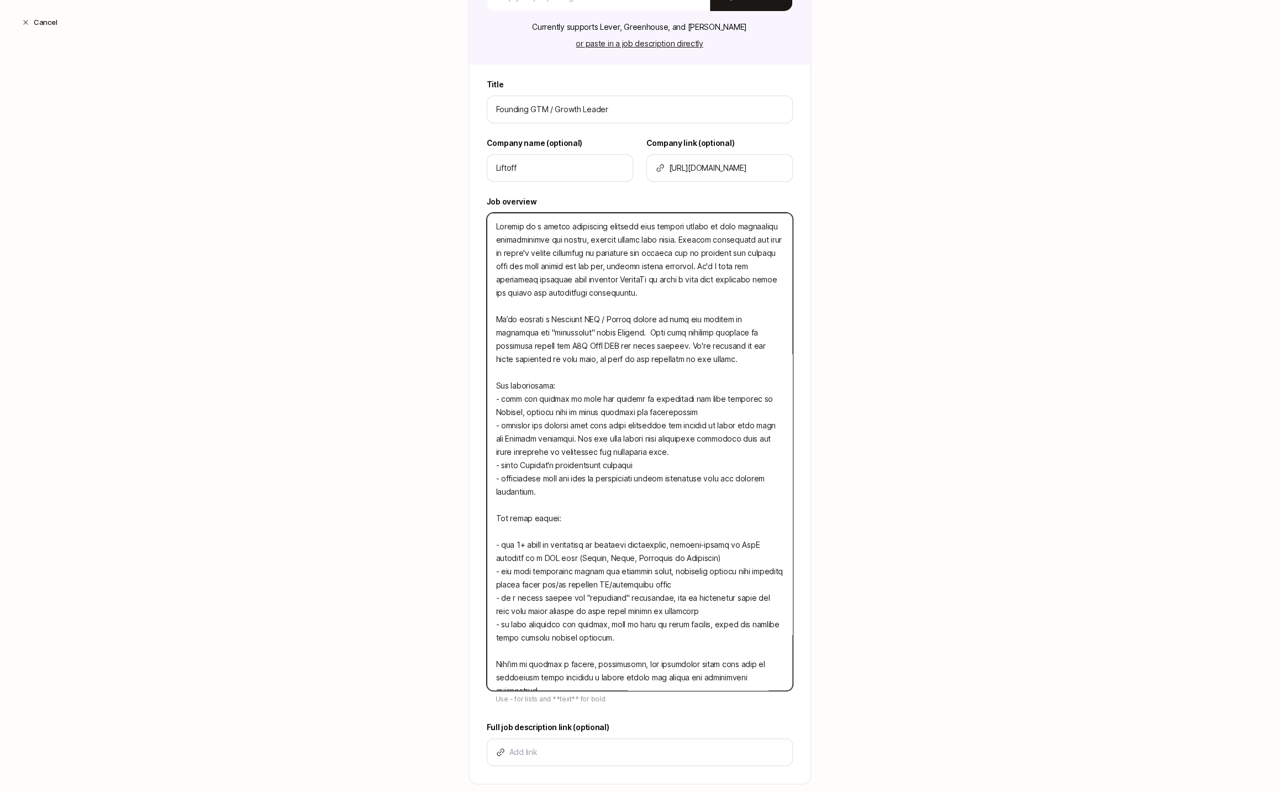
click at [756, 541] on textarea at bounding box center [640, 452] width 306 height 478
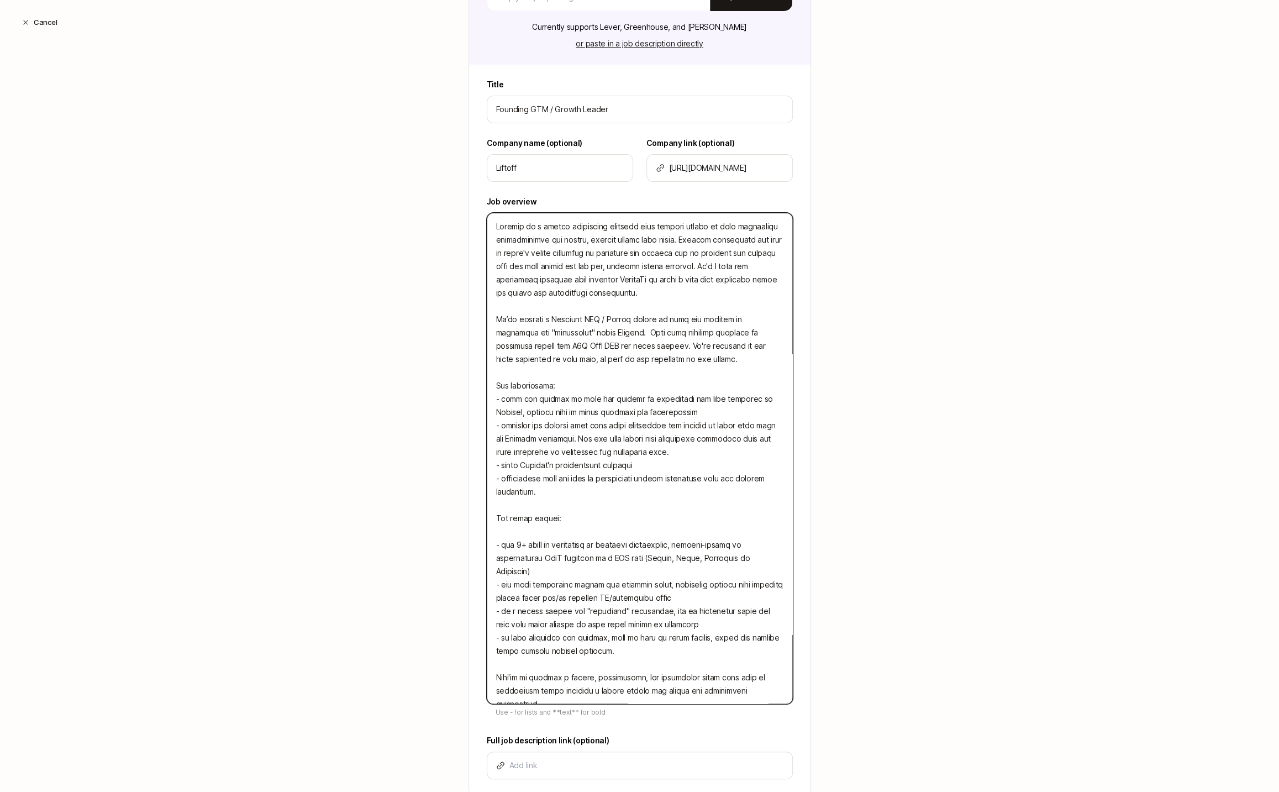
click at [623, 576] on textarea at bounding box center [640, 458] width 306 height 491
drag, startPoint x: 679, startPoint y: 556, endPoint x: 657, endPoint y: 555, distance: 22.1
click at [657, 556] on textarea at bounding box center [640, 458] width 306 height 491
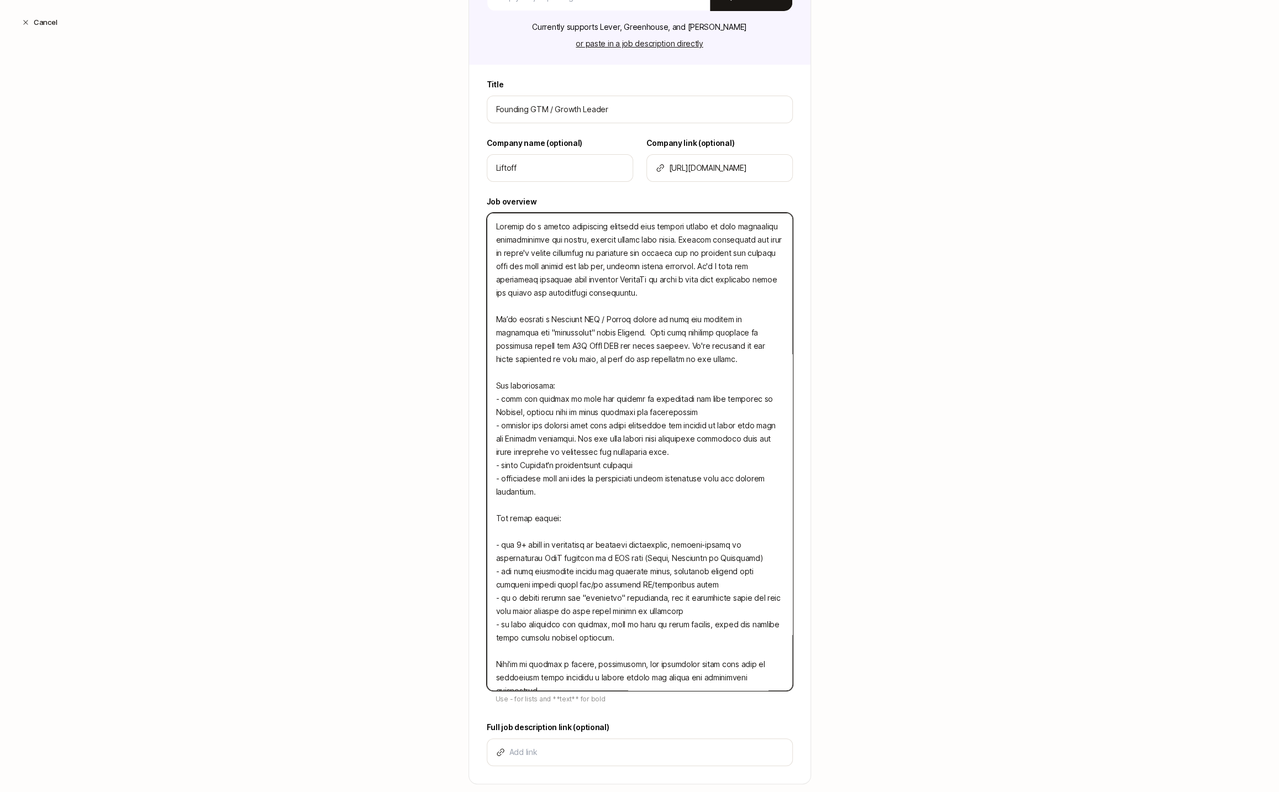
click at [673, 555] on textarea at bounding box center [640, 452] width 306 height 478
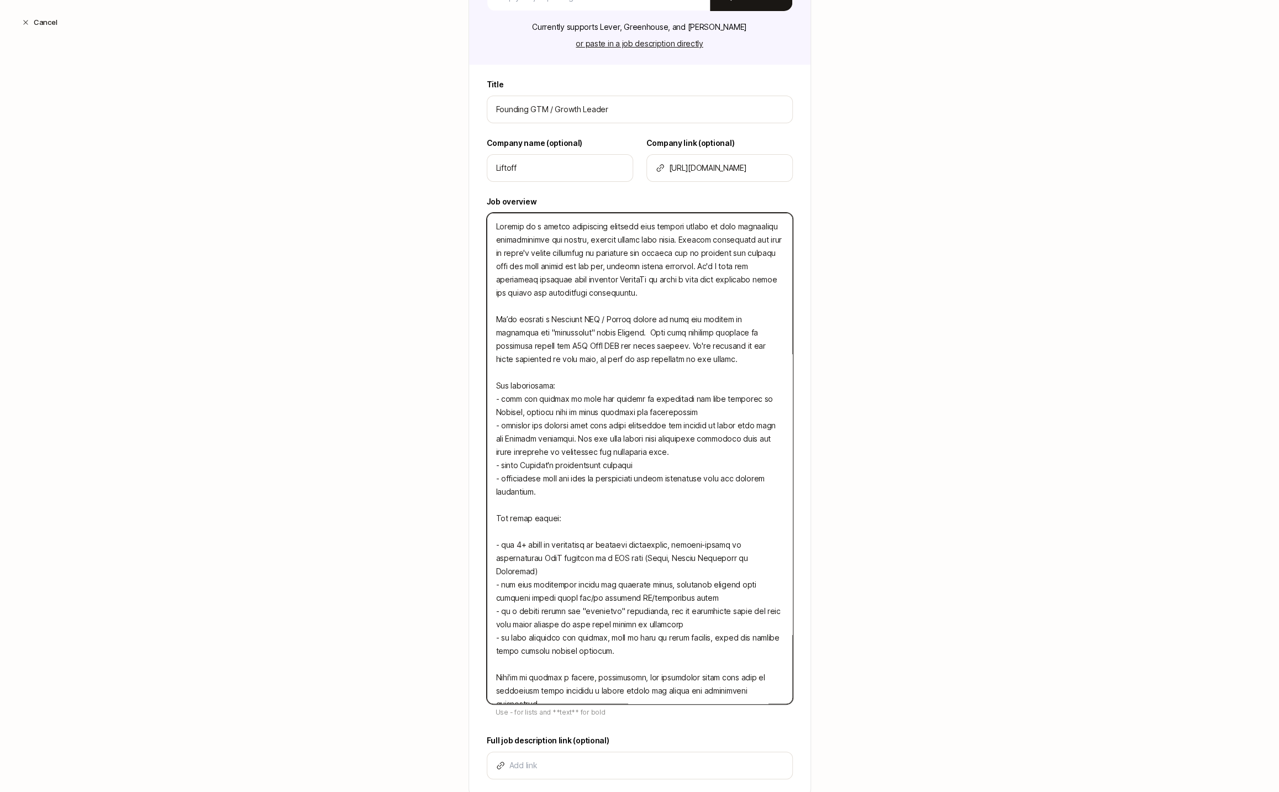
drag, startPoint x: 730, startPoint y: 559, endPoint x: 697, endPoint y: 559, distance: 33.7
click at [697, 559] on textarea at bounding box center [640, 458] width 306 height 491
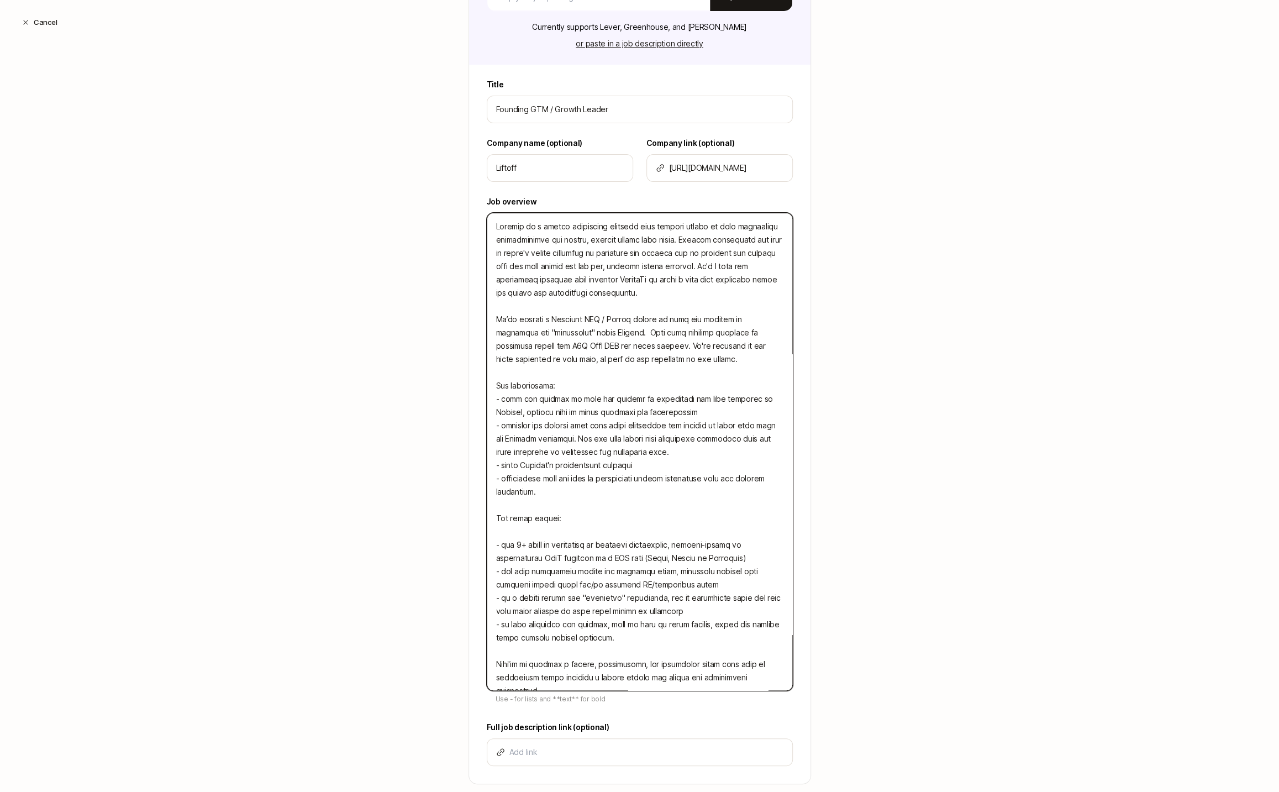
click at [693, 581] on textarea at bounding box center [640, 452] width 306 height 478
click at [721, 583] on textarea at bounding box center [640, 452] width 306 height 478
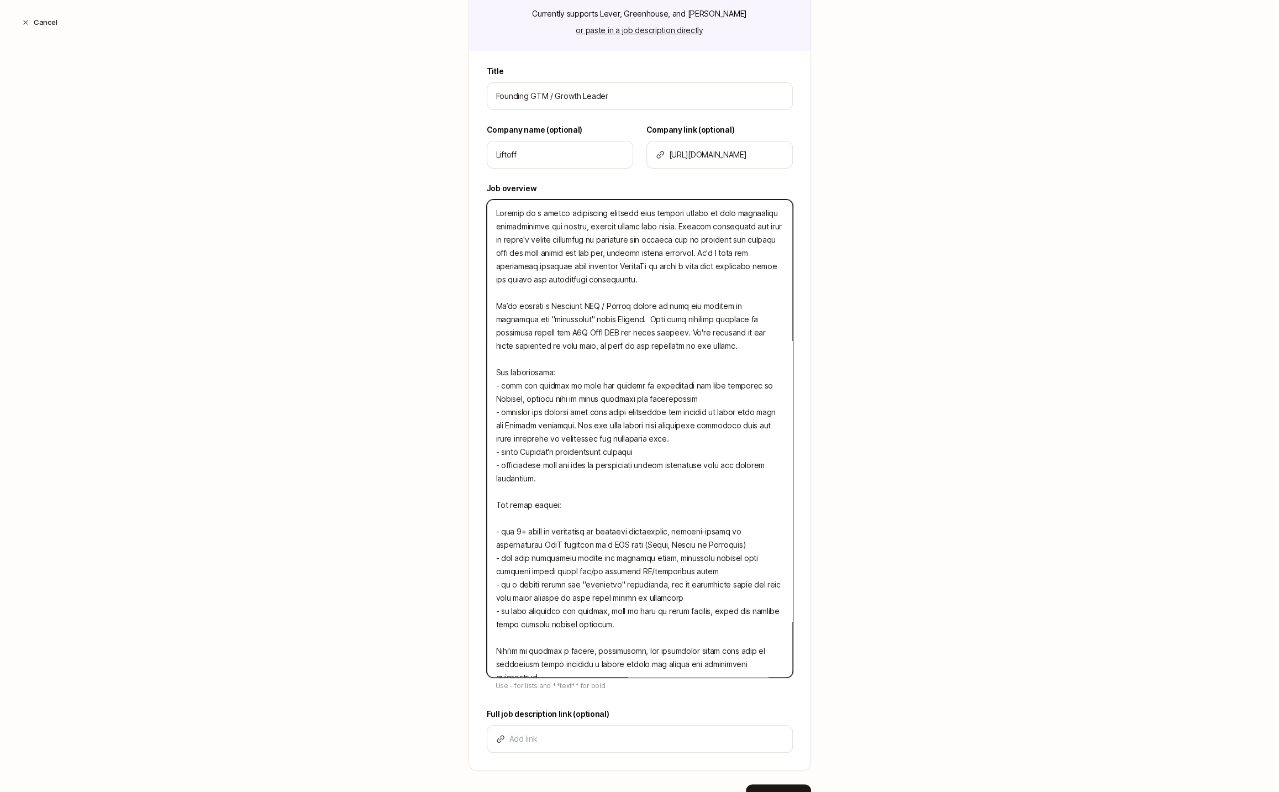
scroll to position [234, 0]
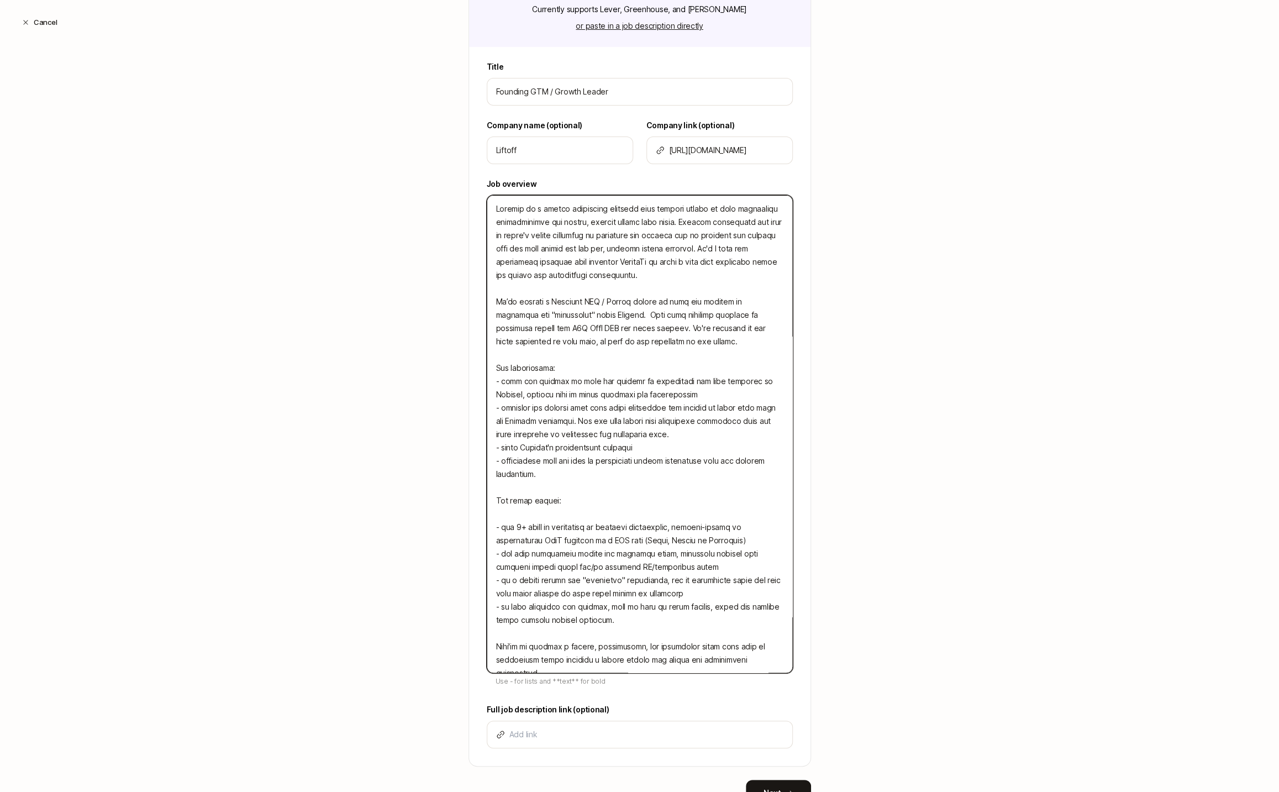
drag, startPoint x: 777, startPoint y: 381, endPoint x: 777, endPoint y: 393, distance: 12.2
click at [777, 393] on textarea at bounding box center [640, 434] width 306 height 478
drag, startPoint x: 523, startPoint y: 393, endPoint x: 481, endPoint y: 396, distance: 42.7
click at [480, 396] on div "Title Founding GTM / Growth Leader Company name (optional) Liftoff Company link…" at bounding box center [639, 412] width 341 height 705
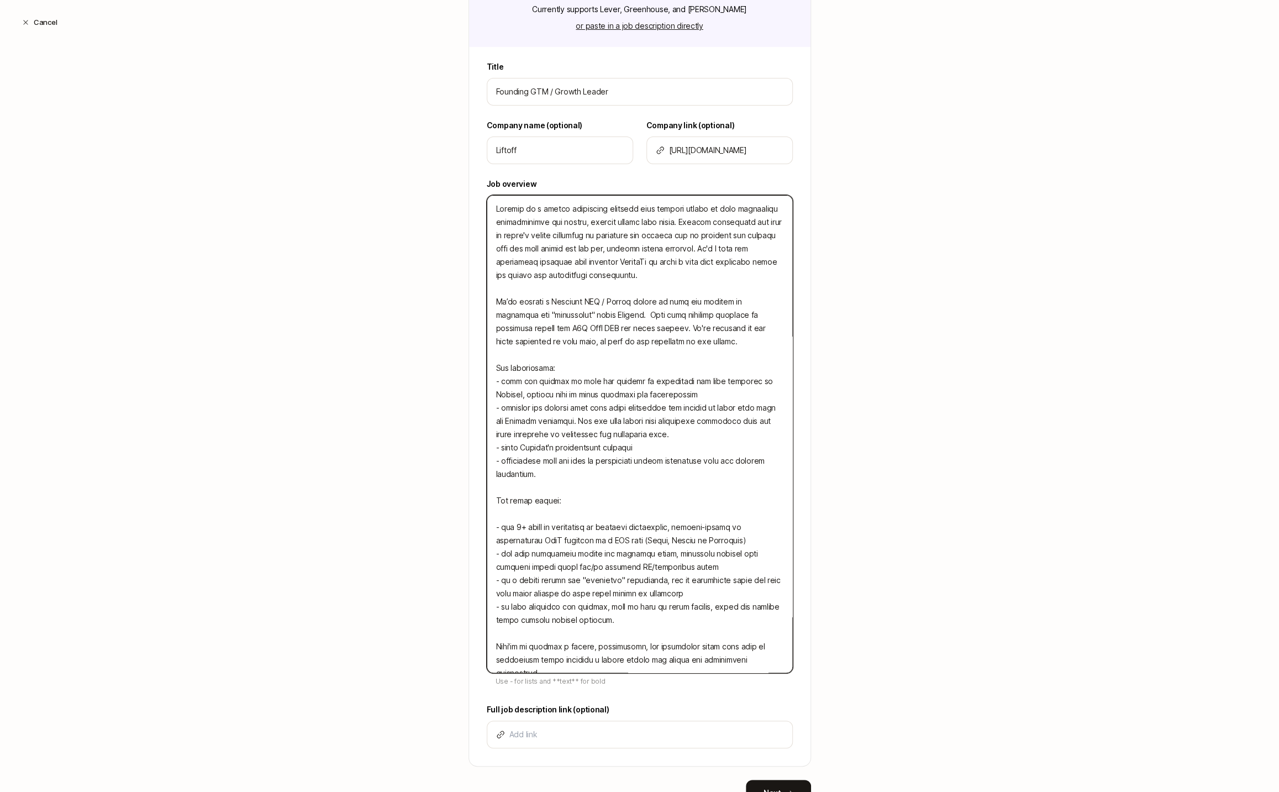
drag, startPoint x: 670, startPoint y: 391, endPoint x: 484, endPoint y: 389, distance: 186.2
click at [484, 389] on div "Title Founding GTM / Growth Leader Company name (optional) Liftoff Company link…" at bounding box center [639, 412] width 341 height 705
drag, startPoint x: 626, startPoint y: 394, endPoint x: 488, endPoint y: 393, distance: 137.5
click at [488, 393] on textarea at bounding box center [640, 434] width 306 height 478
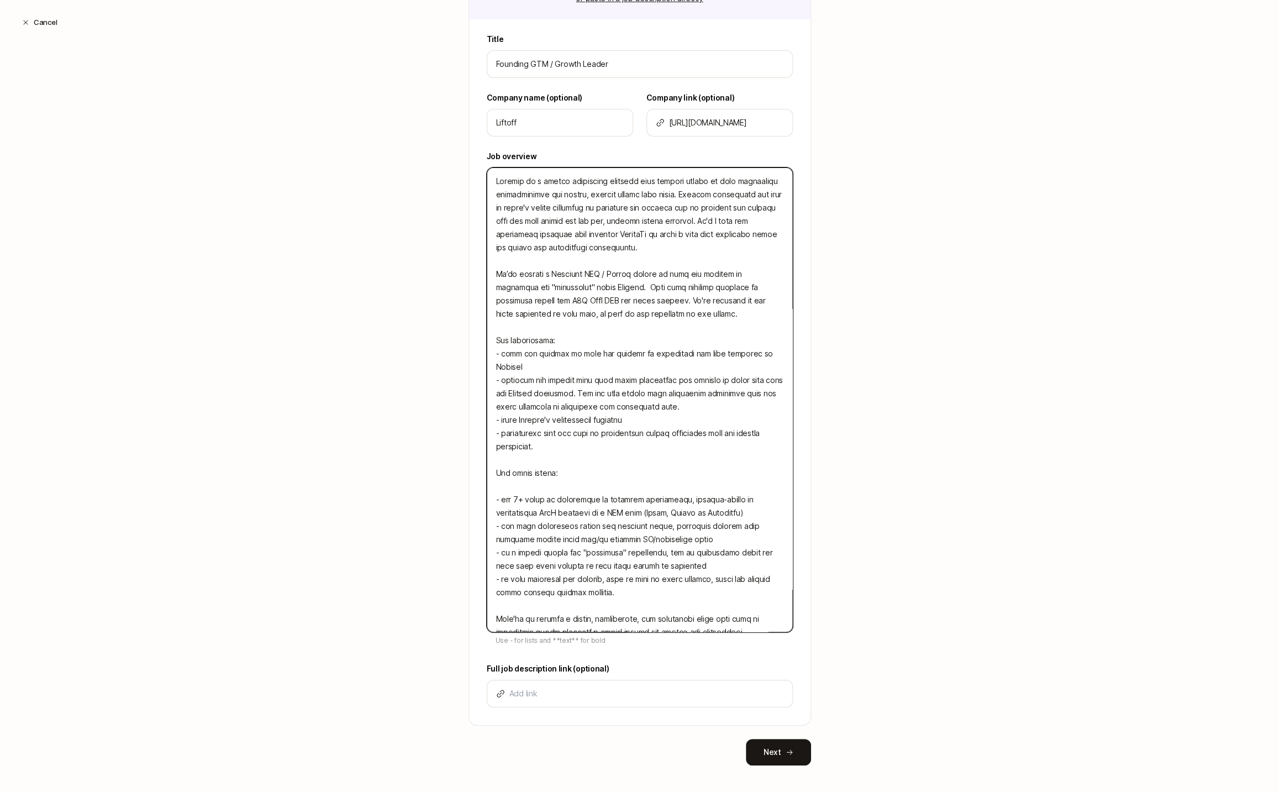
scroll to position [268, 0]
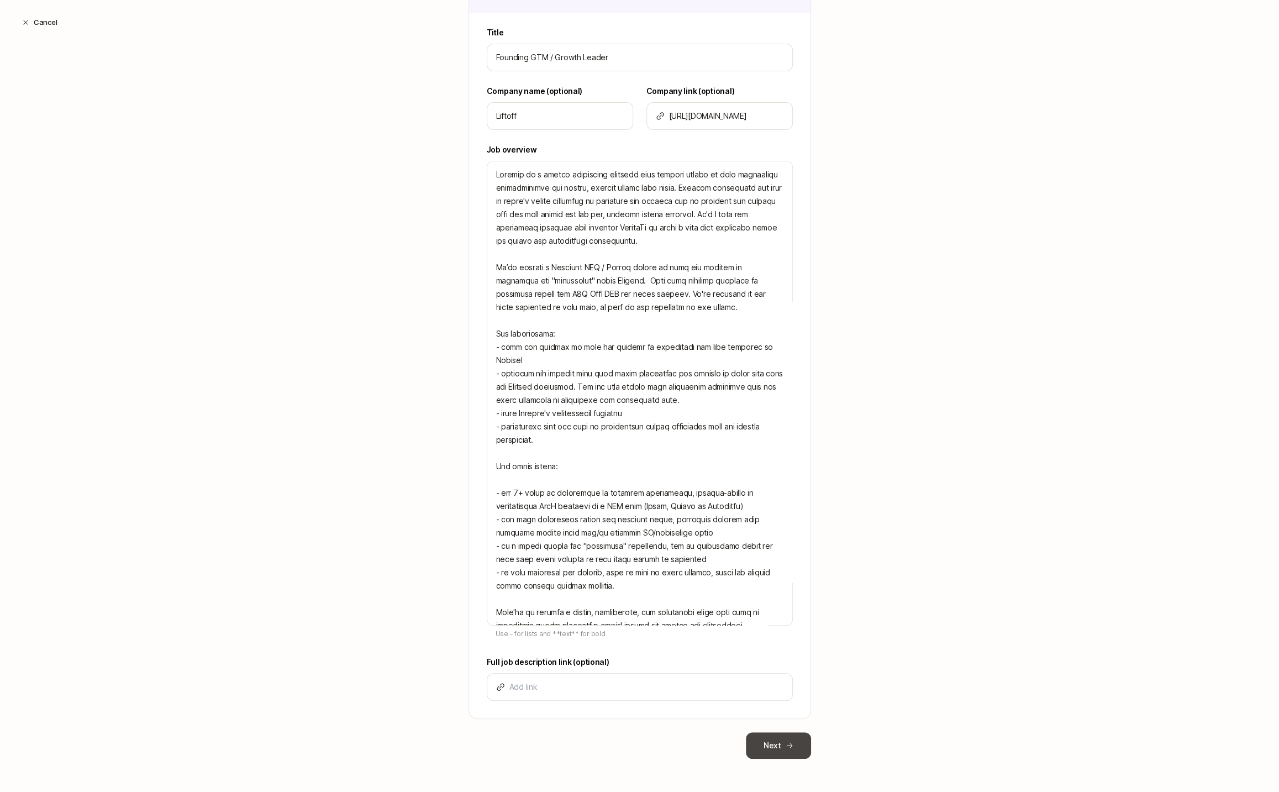
click at [774, 750] on button "Next" at bounding box center [778, 745] width 65 height 27
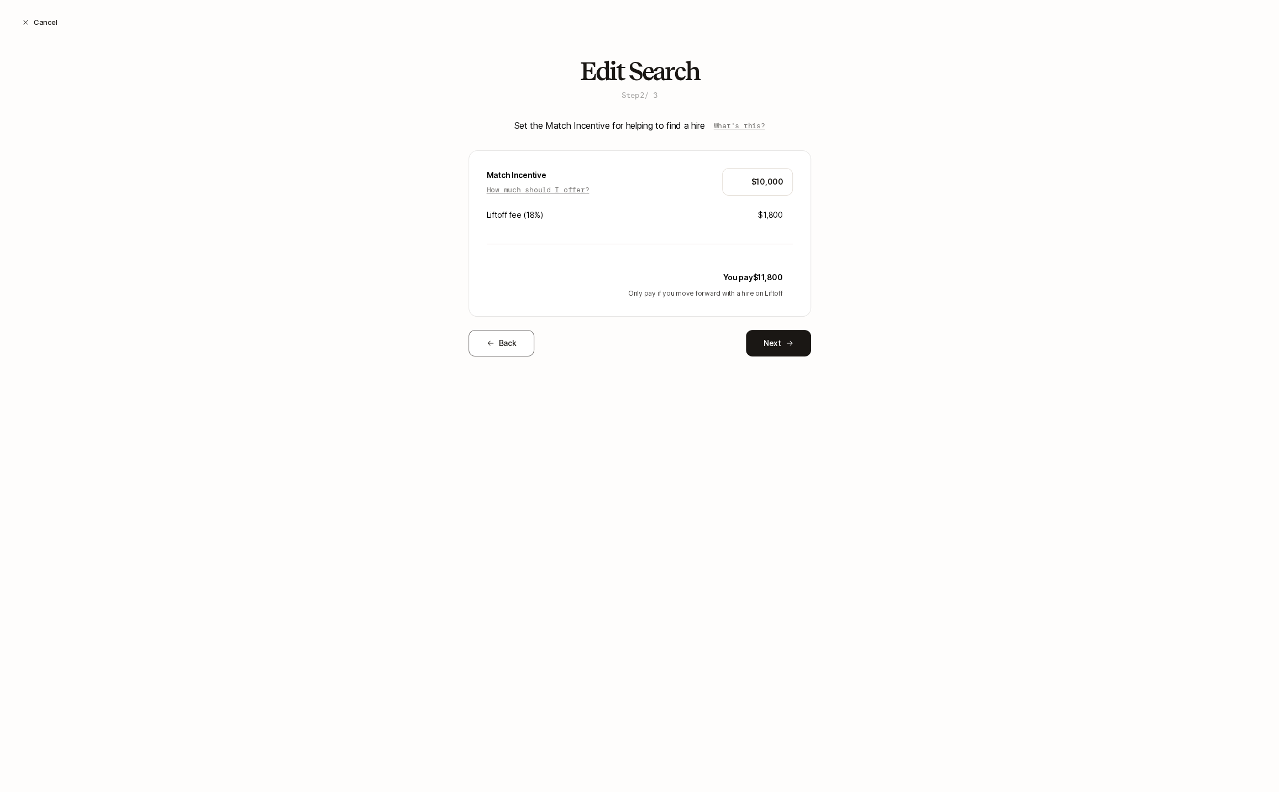
scroll to position [0, 0]
click at [764, 338] on button "Next" at bounding box center [778, 343] width 65 height 27
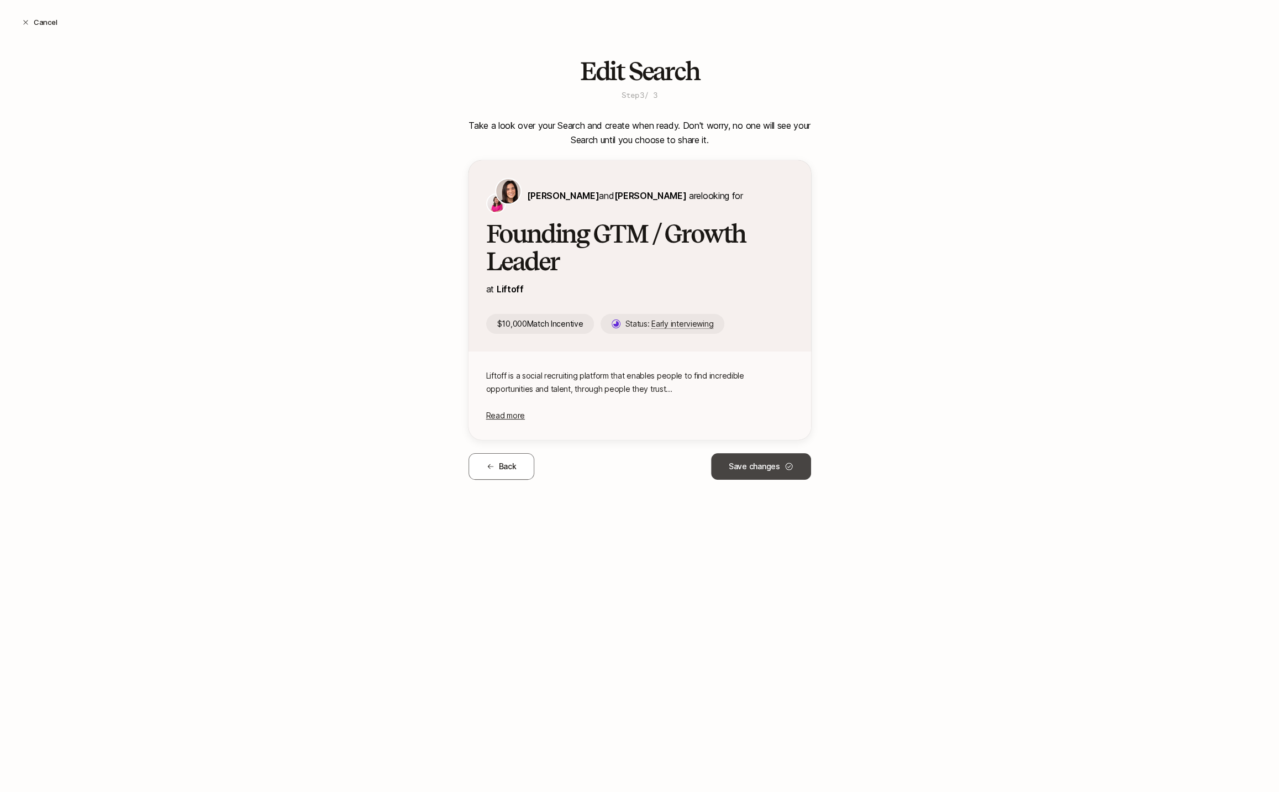
click at [755, 470] on button "Save changes" at bounding box center [761, 466] width 100 height 27
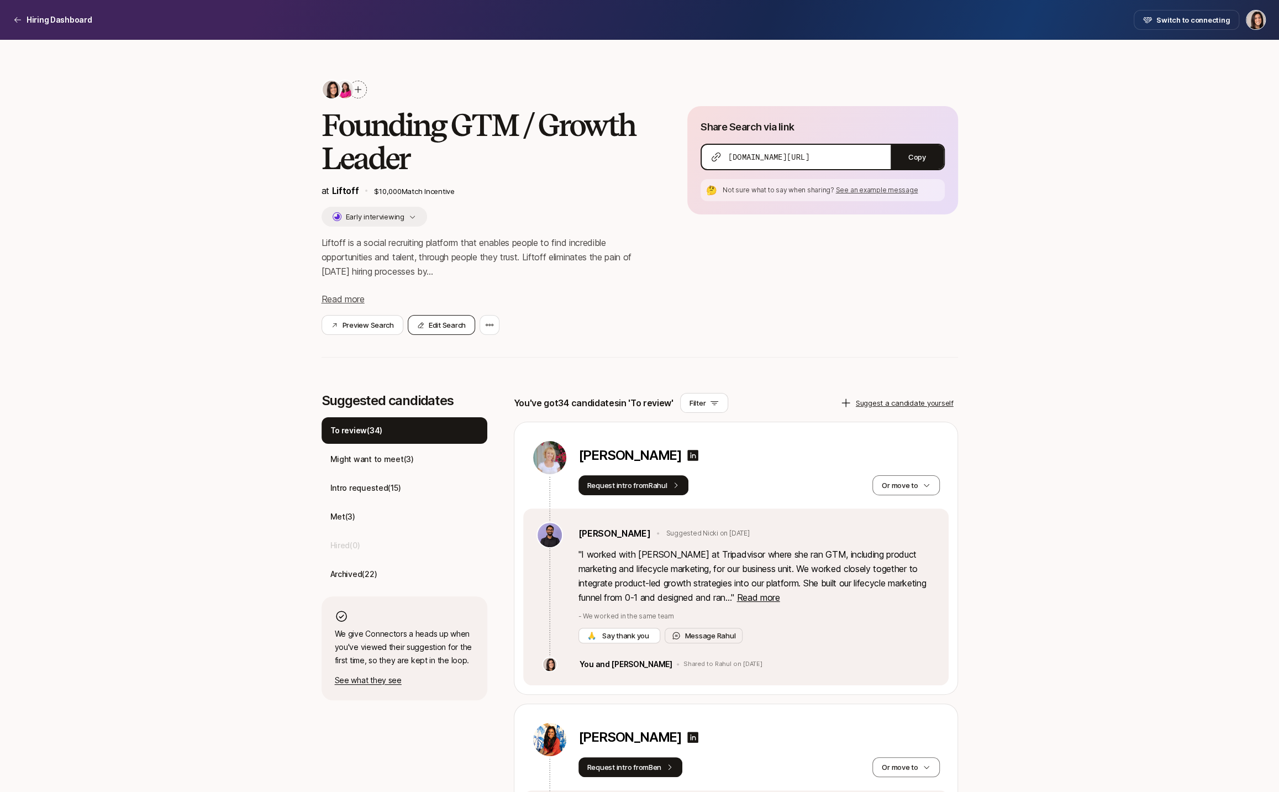
click at [447, 322] on button "Edit Search" at bounding box center [441, 325] width 67 height 20
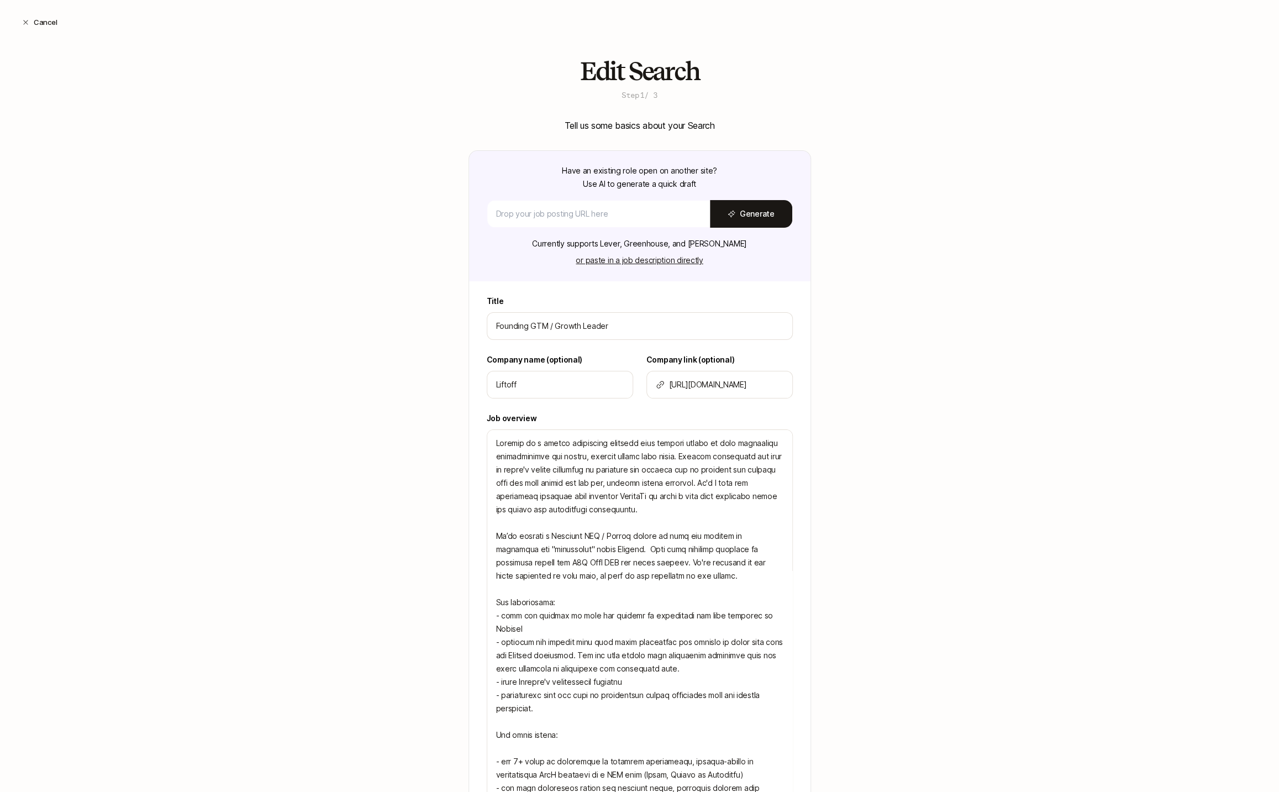
drag, startPoint x: 526, startPoint y: 324, endPoint x: 468, endPoint y: 321, distance: 57.5
click at [469, 322] on div "Title Founding GTM / Growth Leader Company name (optional) Liftoff Company link…" at bounding box center [639, 640] width 341 height 692
click at [608, 323] on input "GTM / Growth Leader" at bounding box center [639, 325] width 287 height 13
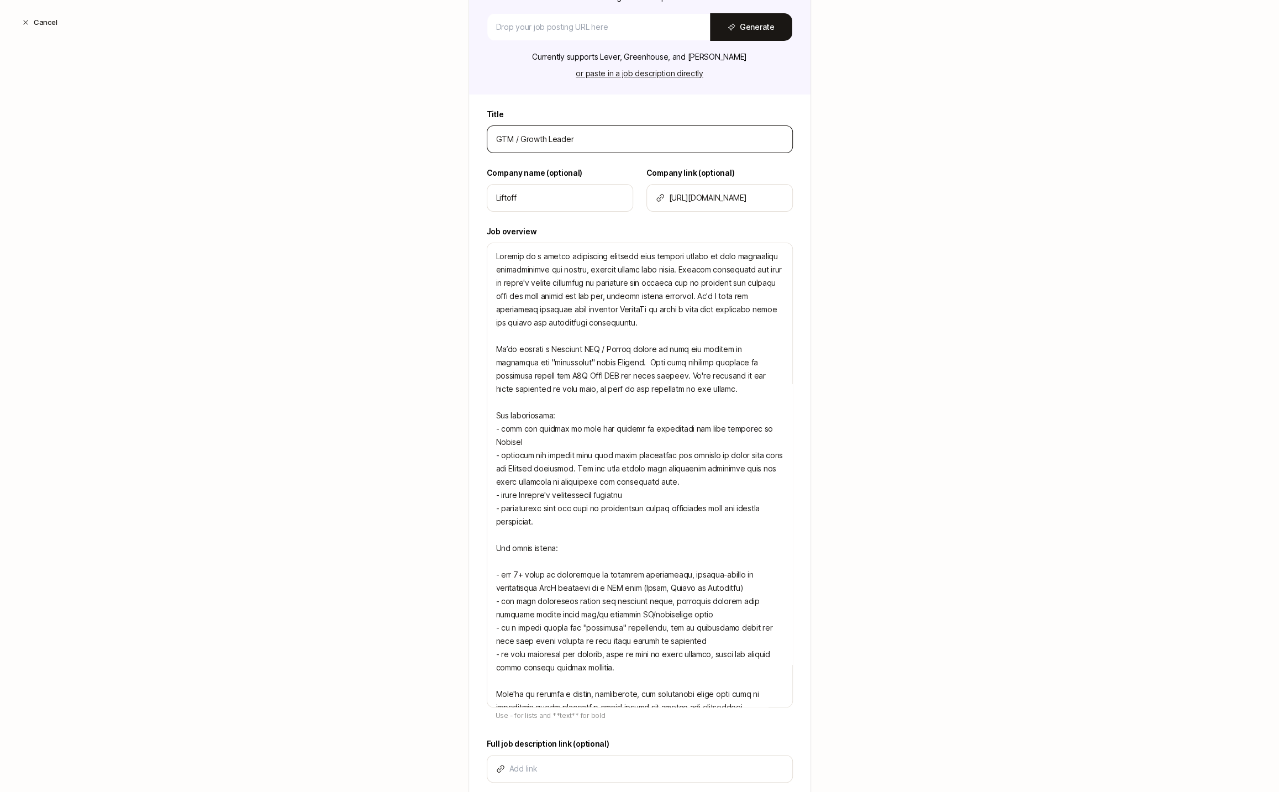
scroll to position [268, 0]
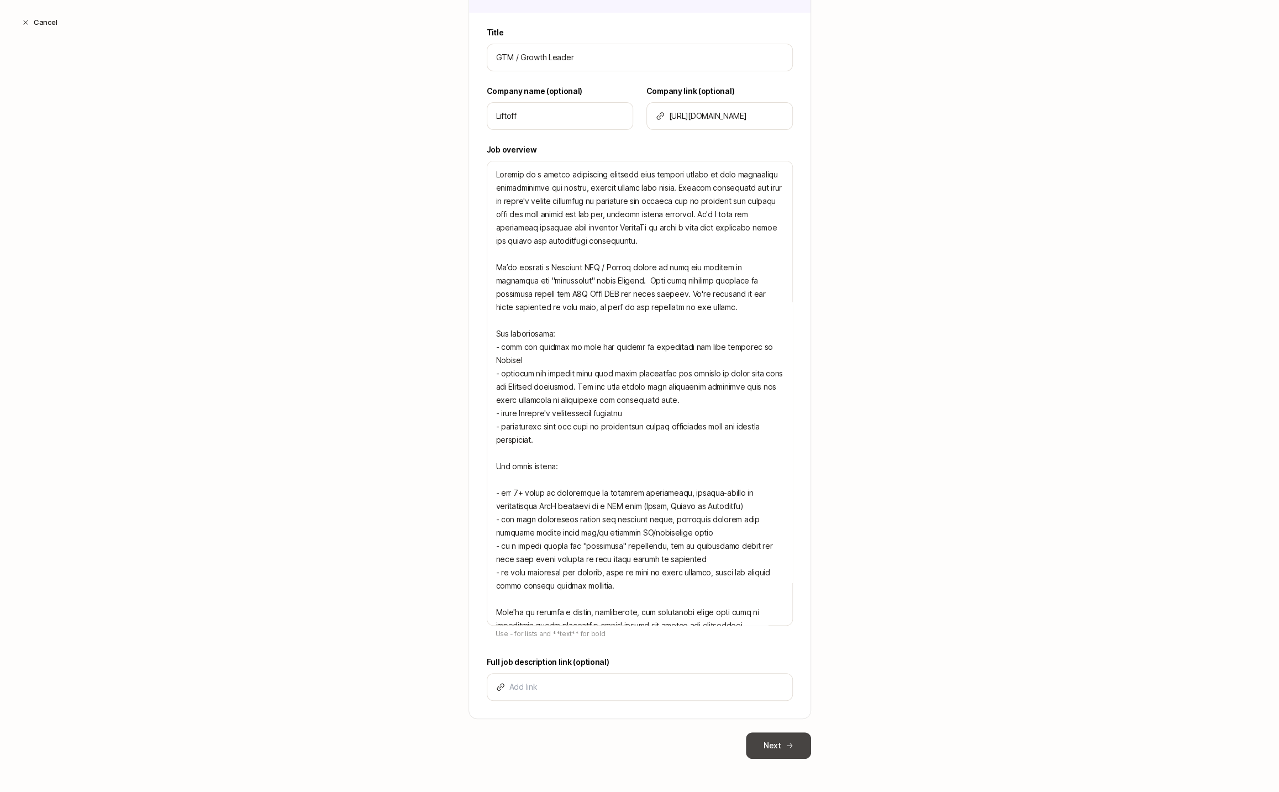
click at [782, 738] on button "Next" at bounding box center [778, 745] width 65 height 27
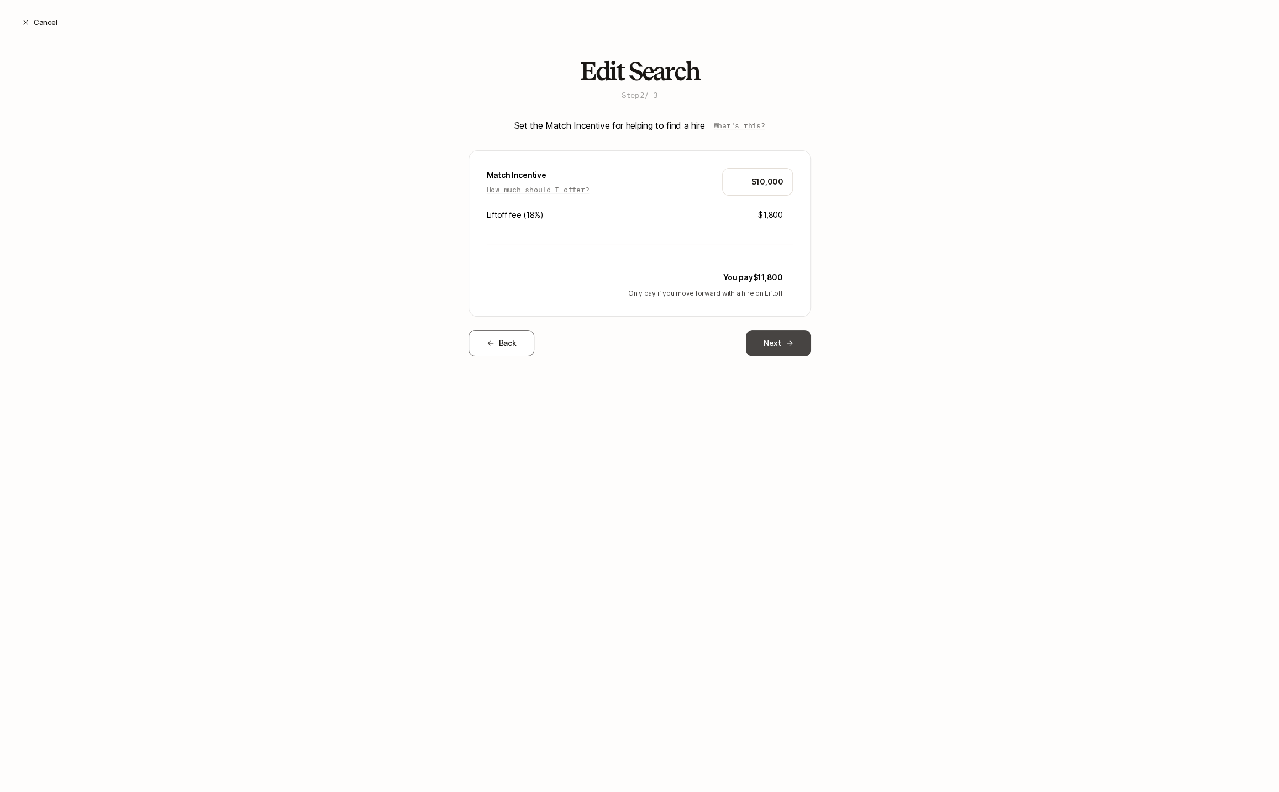
click at [788, 341] on icon at bounding box center [789, 343] width 8 height 8
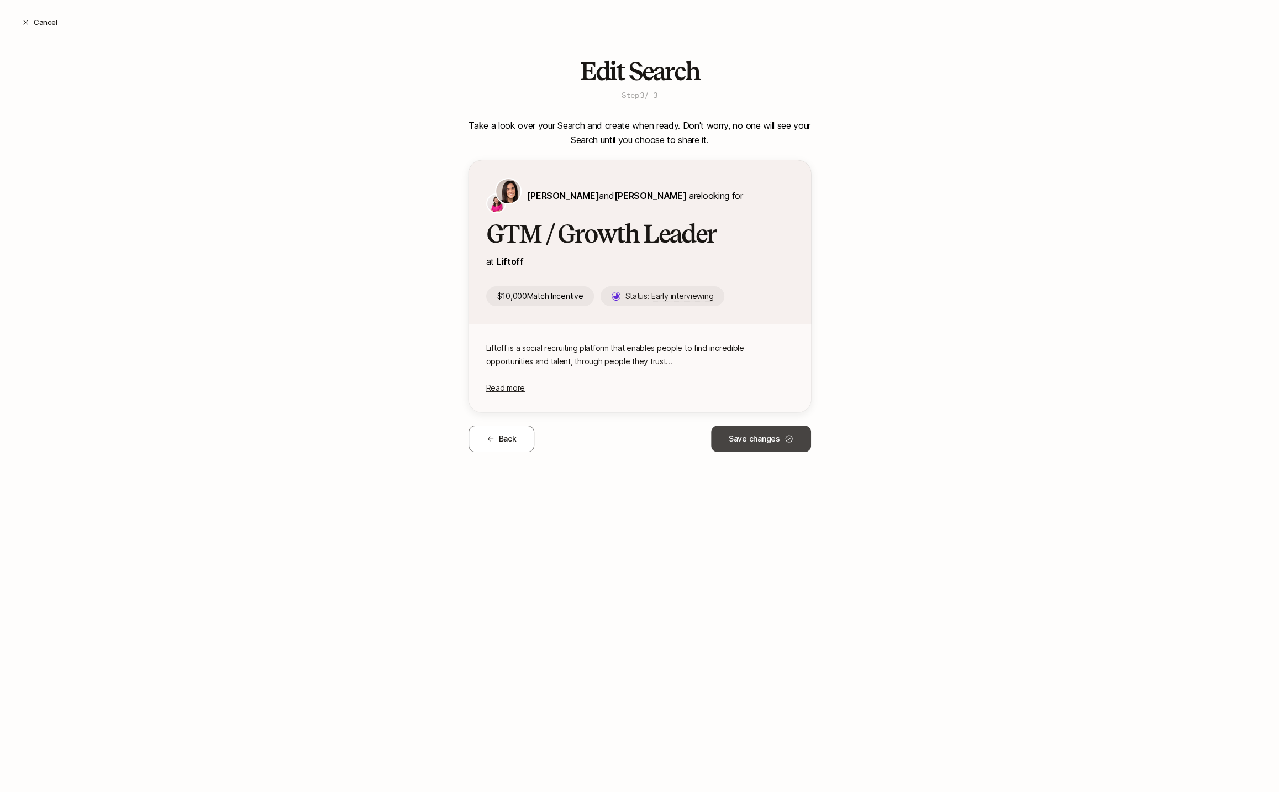
click at [774, 430] on button "Save changes" at bounding box center [761, 438] width 100 height 27
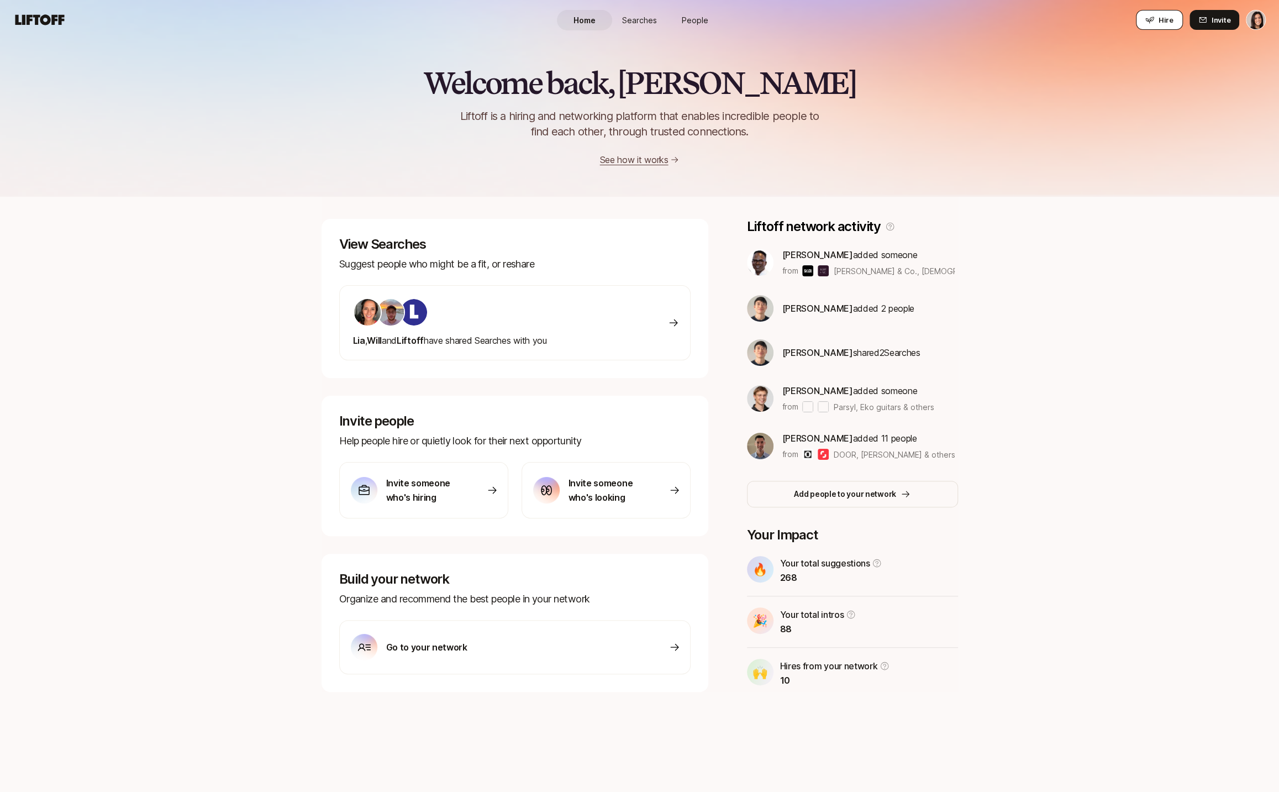
click at [1167, 23] on span "Hire" at bounding box center [1165, 19] width 15 height 11
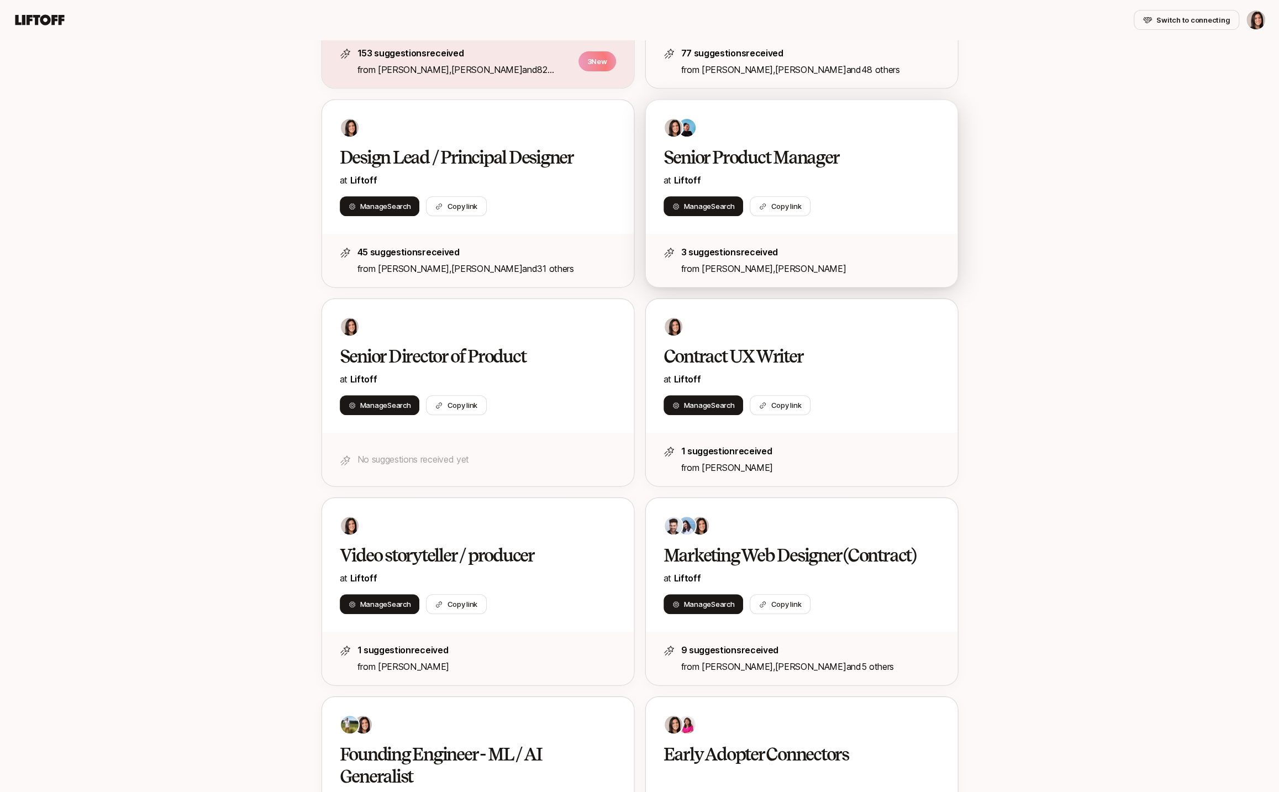
scroll to position [440, 0]
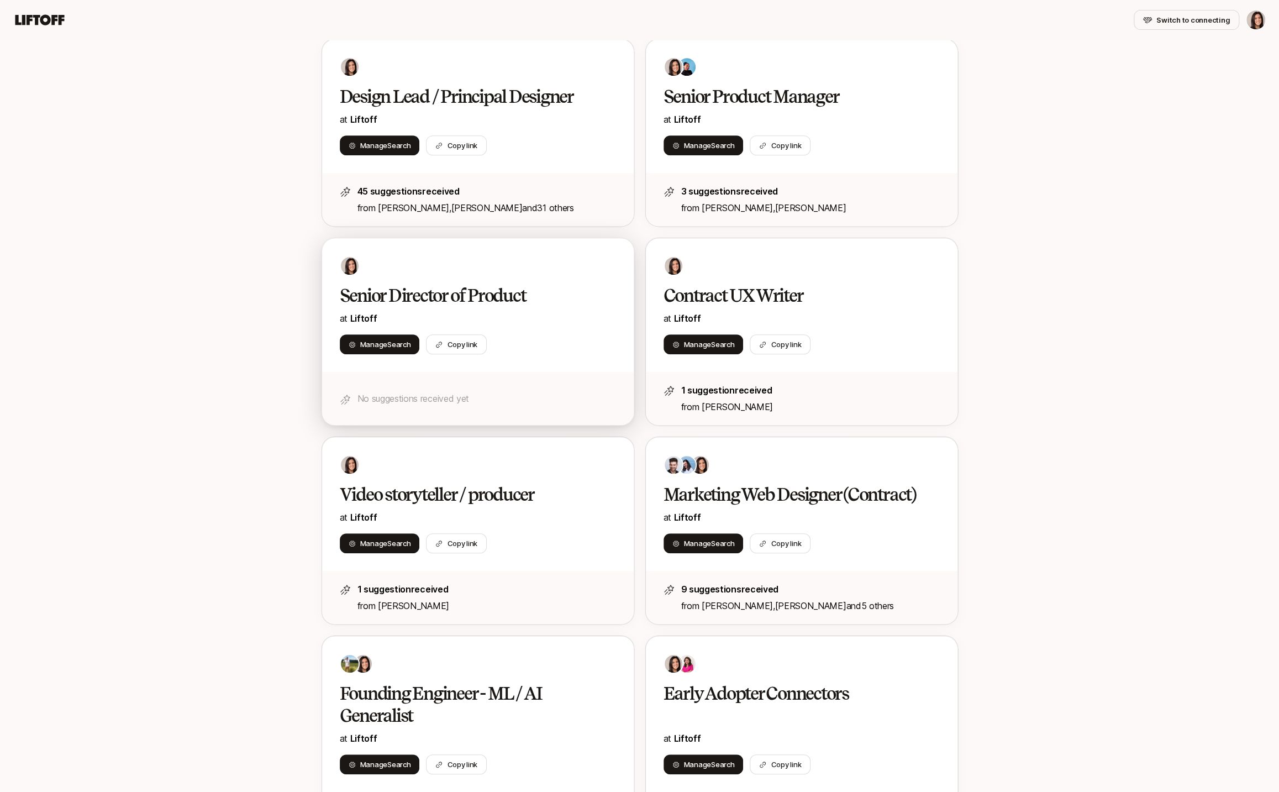
click at [559, 324] on div "Senior Director of Product at Liftoff Manage Search Copy link" at bounding box center [478, 305] width 312 height 134
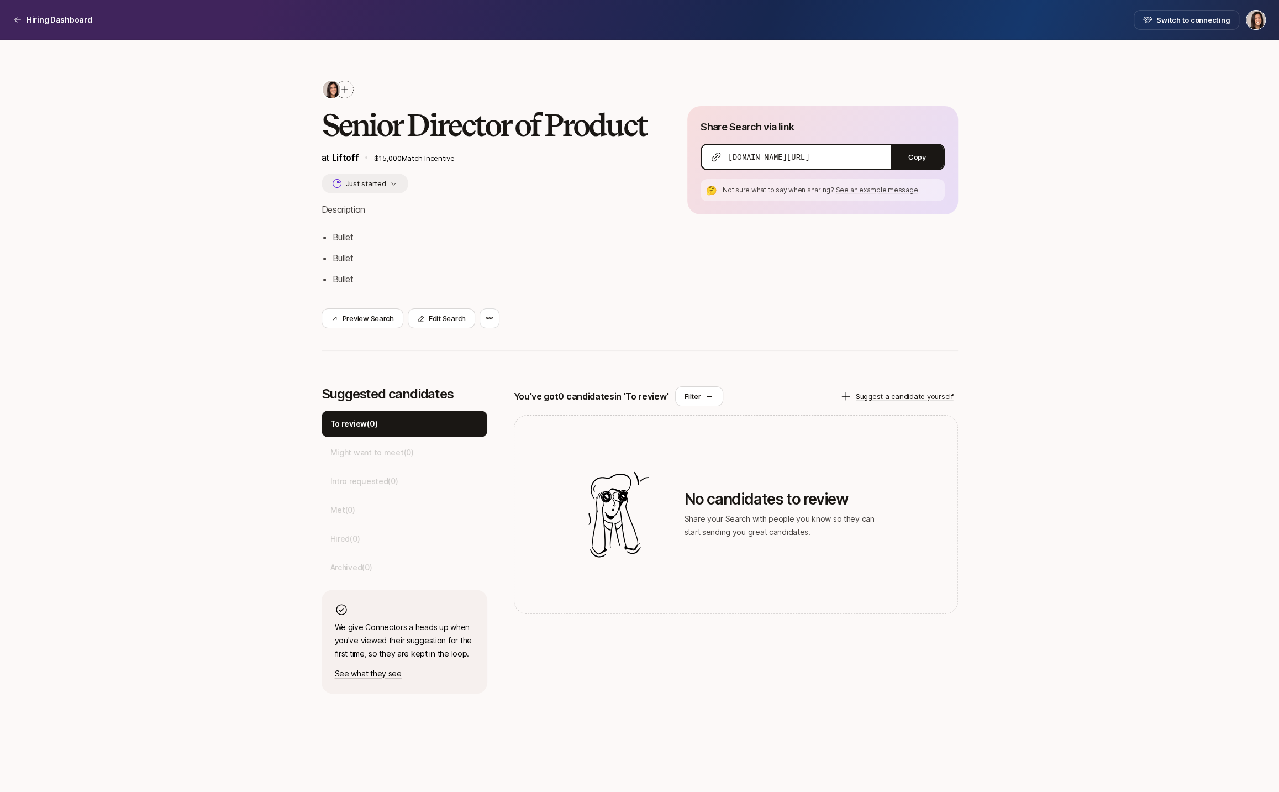
click at [483, 339] on div "Senior Director of Product at Liftoff $15,000 Match Incentive Just started Desc…" at bounding box center [639, 226] width 636 height 293
click at [483, 326] on div at bounding box center [489, 318] width 20 height 20
click at [481, 349] on div "Delete Search" at bounding box center [439, 348] width 122 height 31
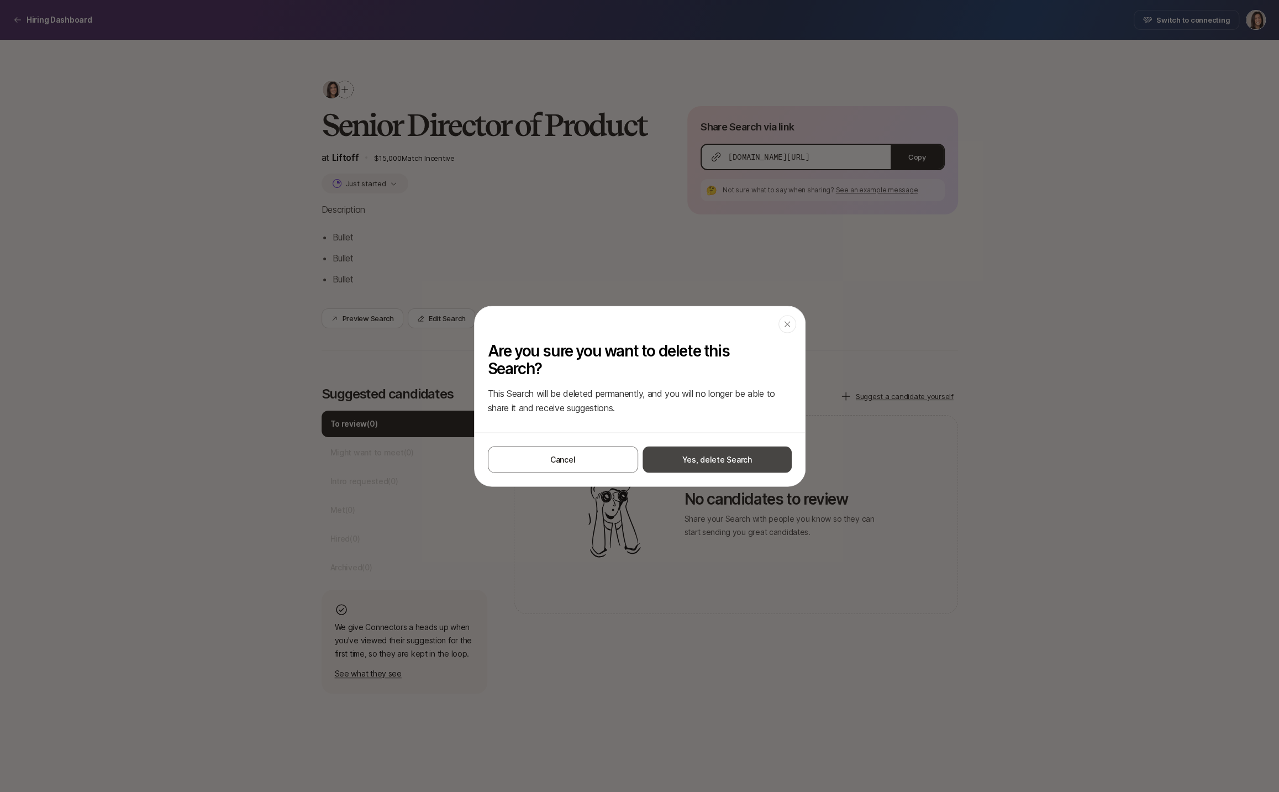
click at [708, 449] on button "Yes, delete Search" at bounding box center [716, 459] width 149 height 27
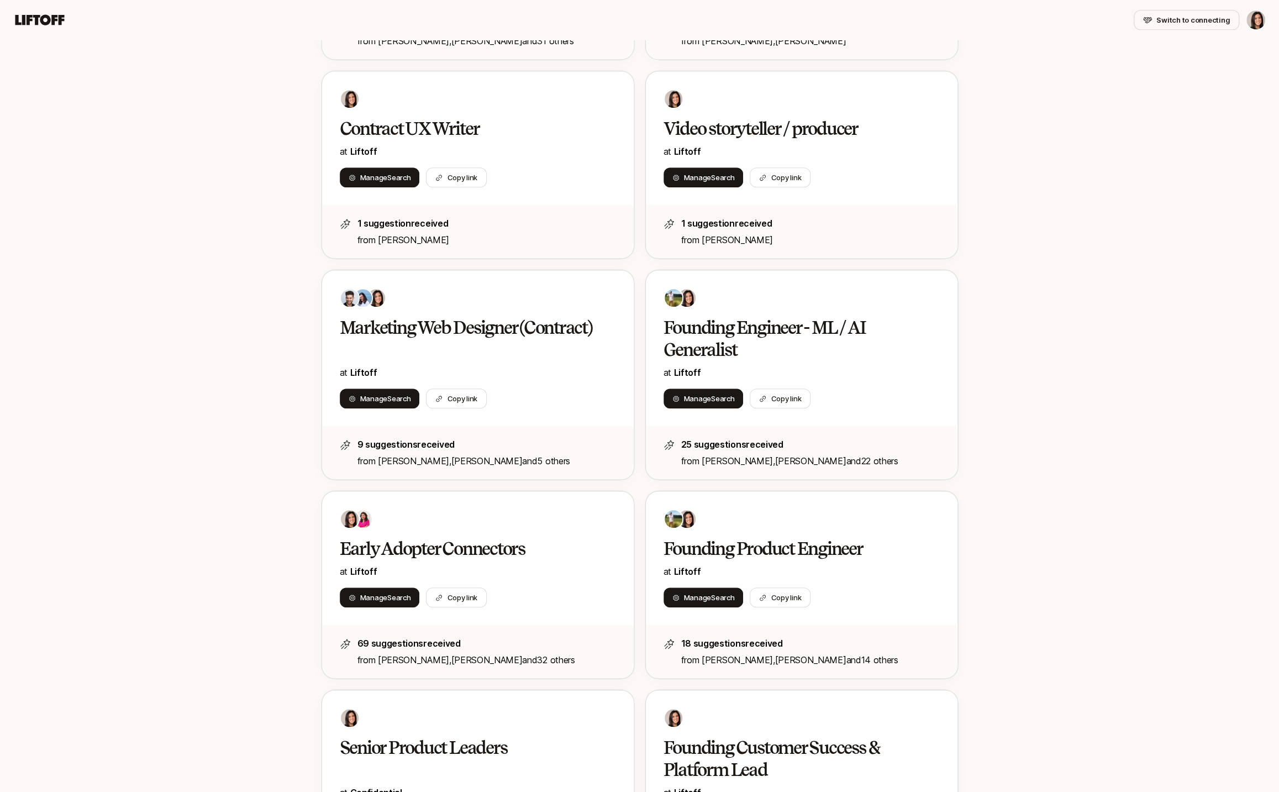
scroll to position [787, 0]
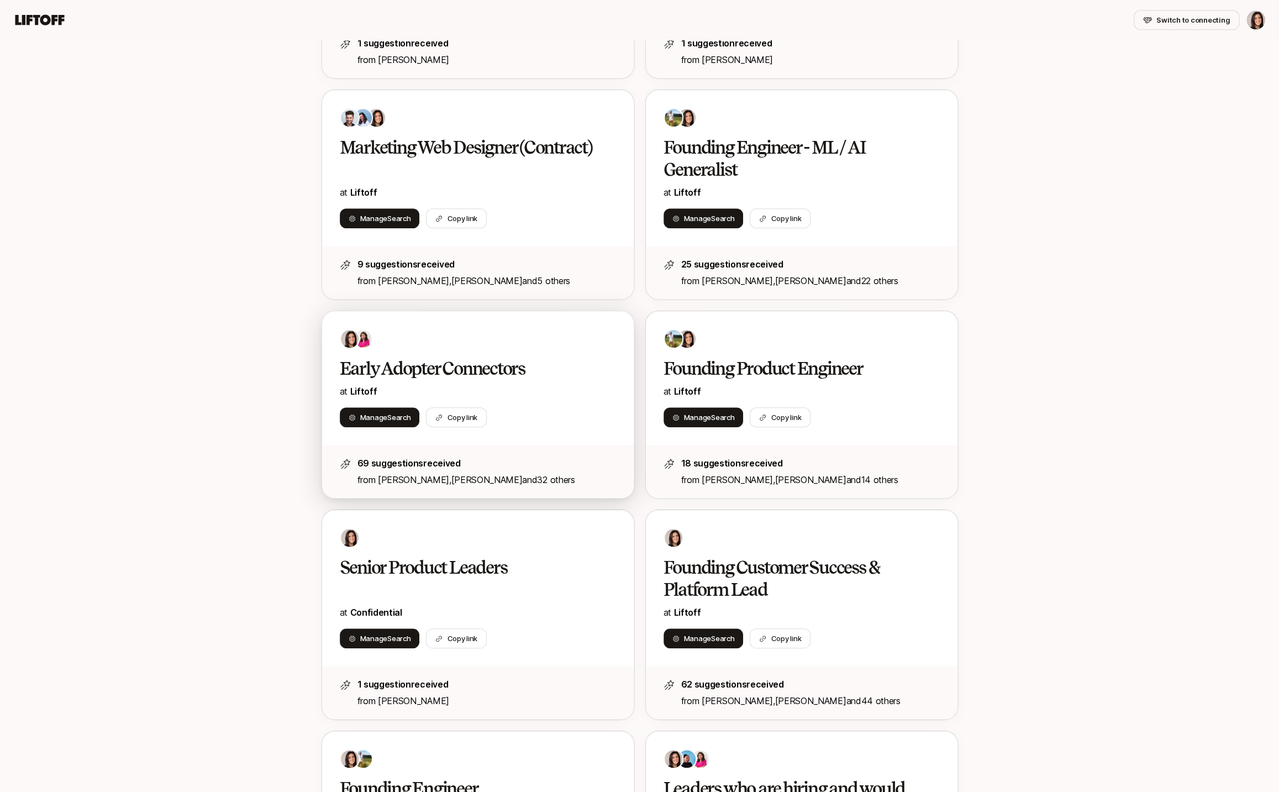
click at [437, 355] on div "Early Adopter Connectors at Liftoff Manage Search Copy link" at bounding box center [478, 378] width 312 height 134
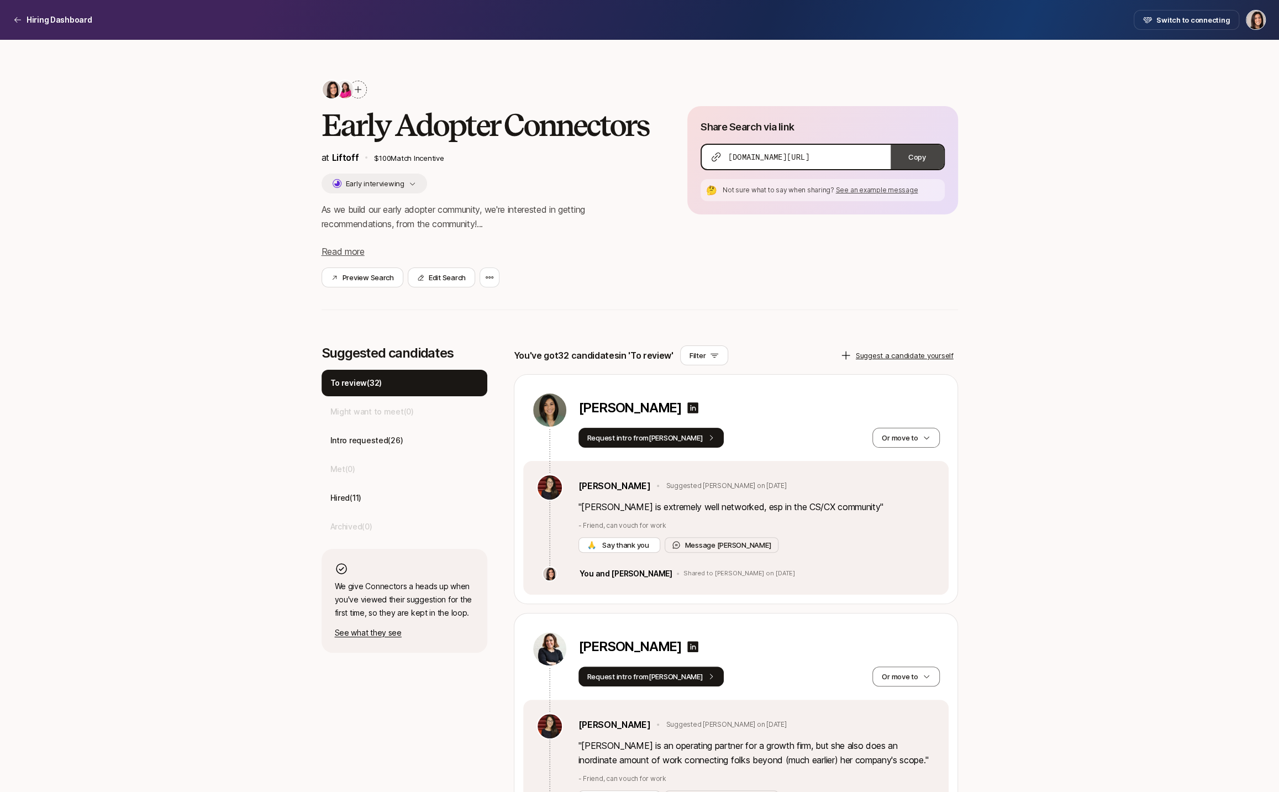
click at [904, 159] on button "Copy" at bounding box center [916, 157] width 53 height 24
click at [62, 18] on p "Hiring Dashboard" at bounding box center [60, 19] width 66 height 13
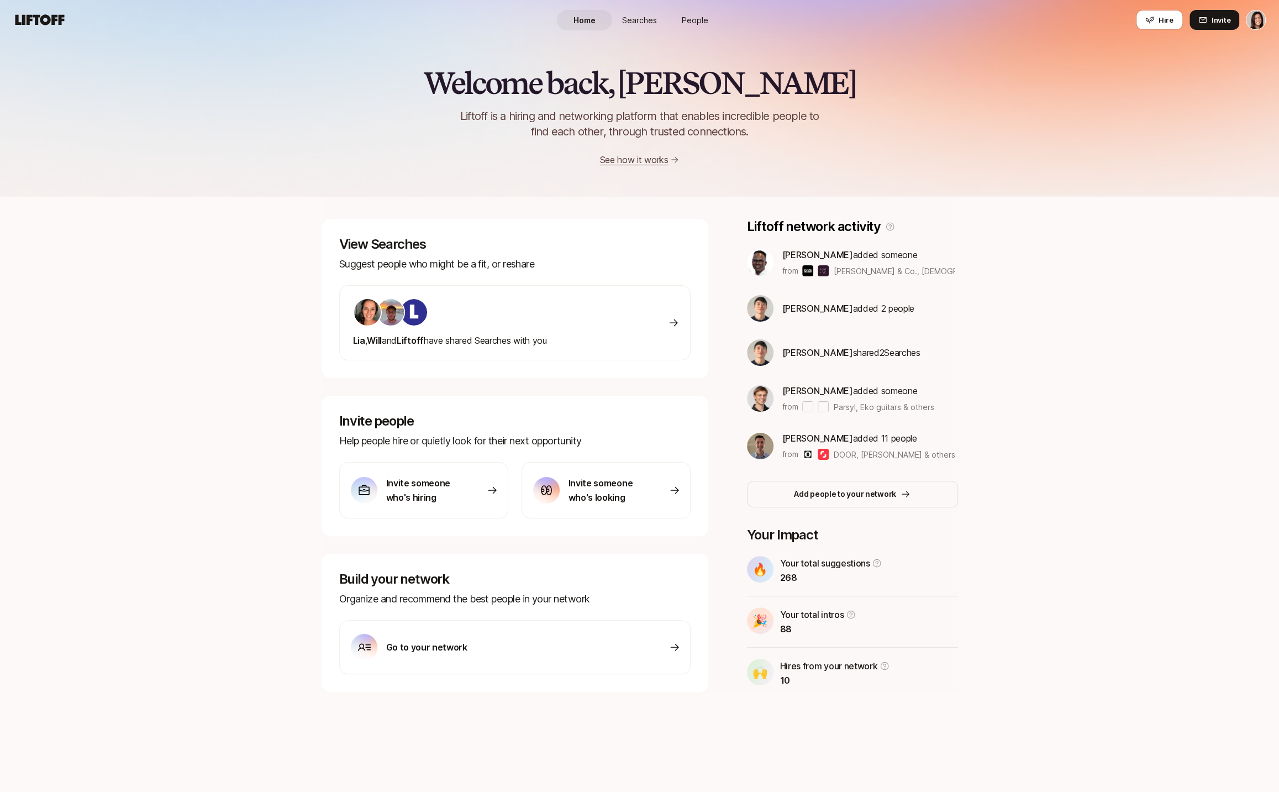
click at [629, 21] on span "Searches" at bounding box center [639, 20] width 35 height 12
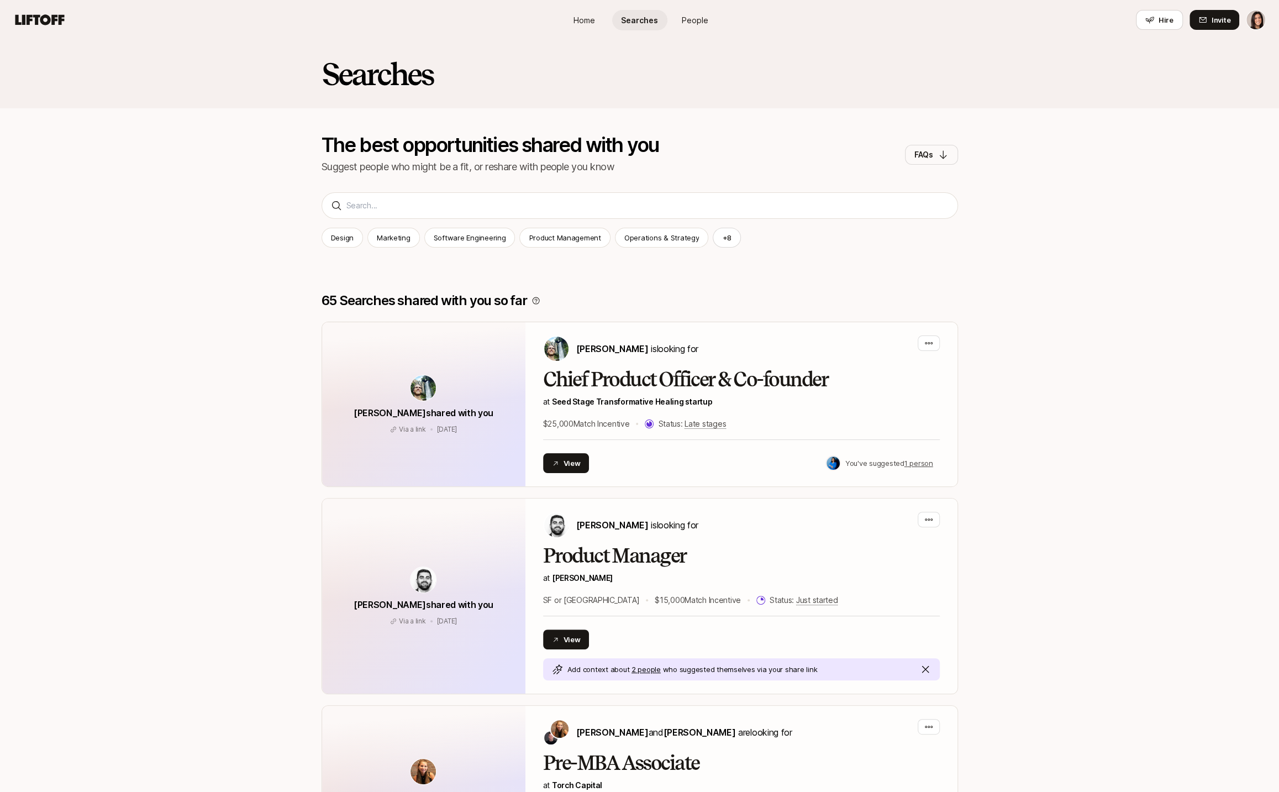
click at [600, 199] on div "Searches The best opportunities shared with you Suggest people who might be a f…" at bounding box center [639, 120] width 1279 height 161
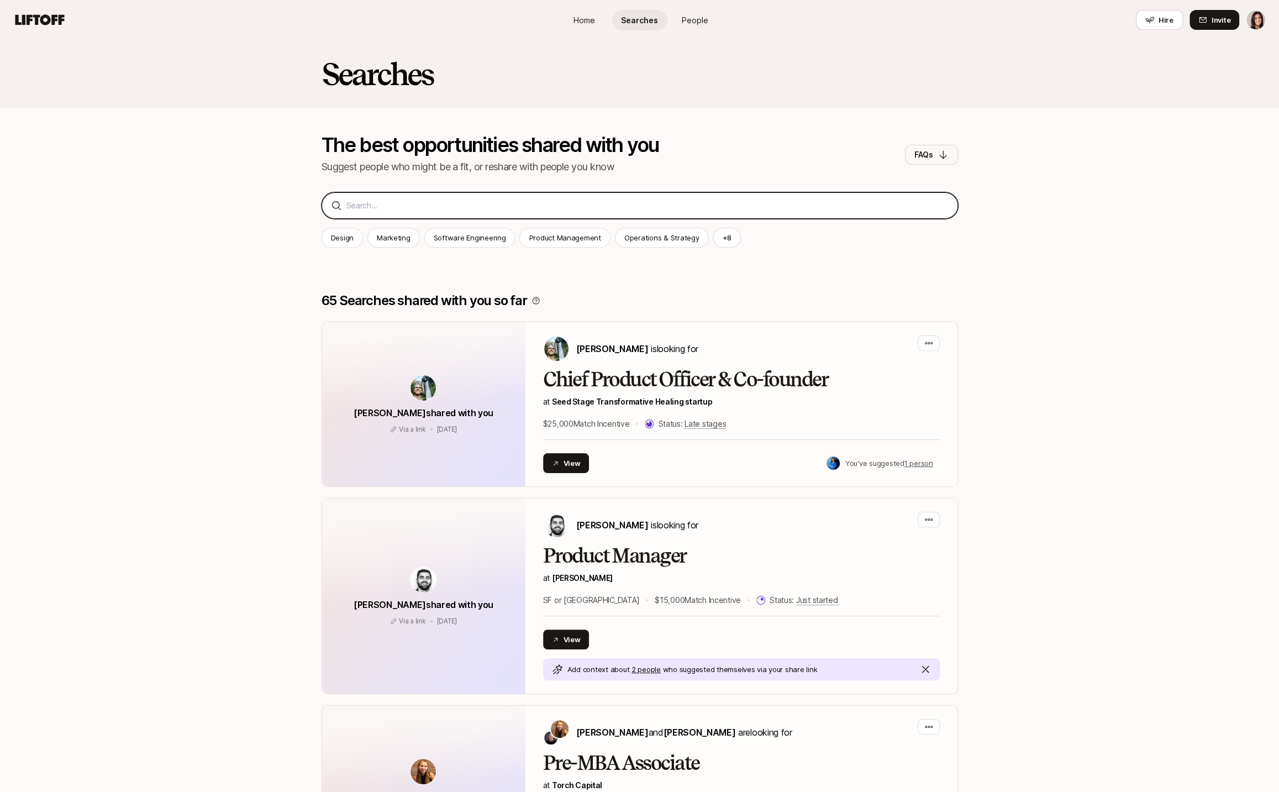
click at [577, 204] on input at bounding box center [647, 205] width 602 height 13
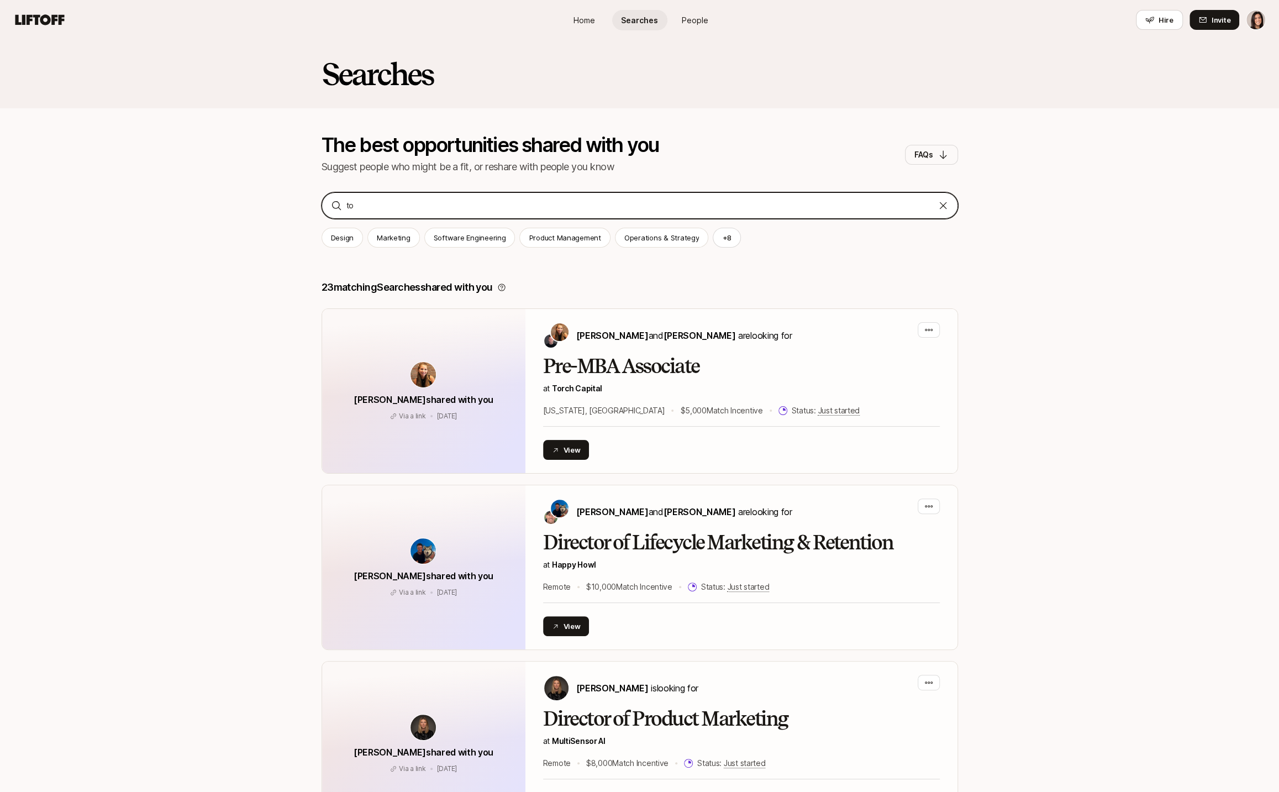
type input "t"
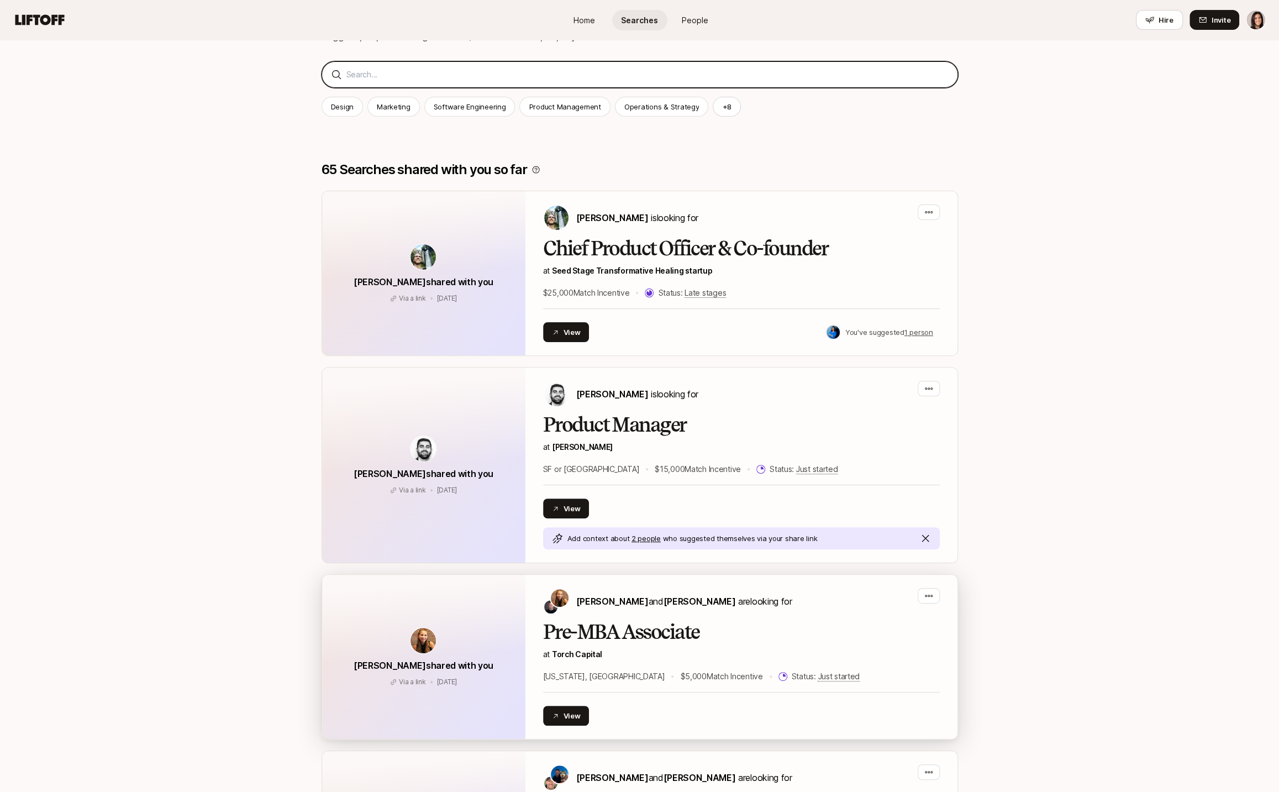
scroll to position [239, 0]
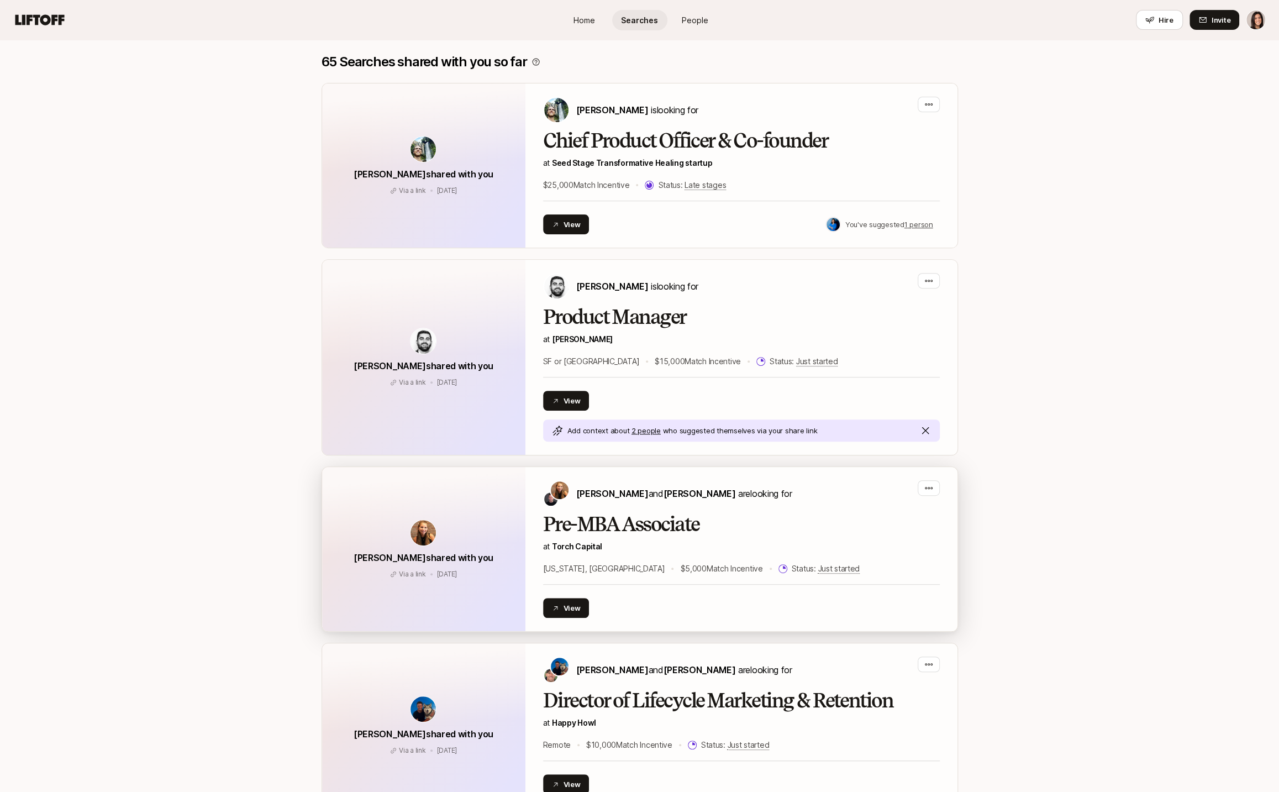
click at [717, 532] on h2 "Pre-MBA Associate" at bounding box center [741, 524] width 397 height 22
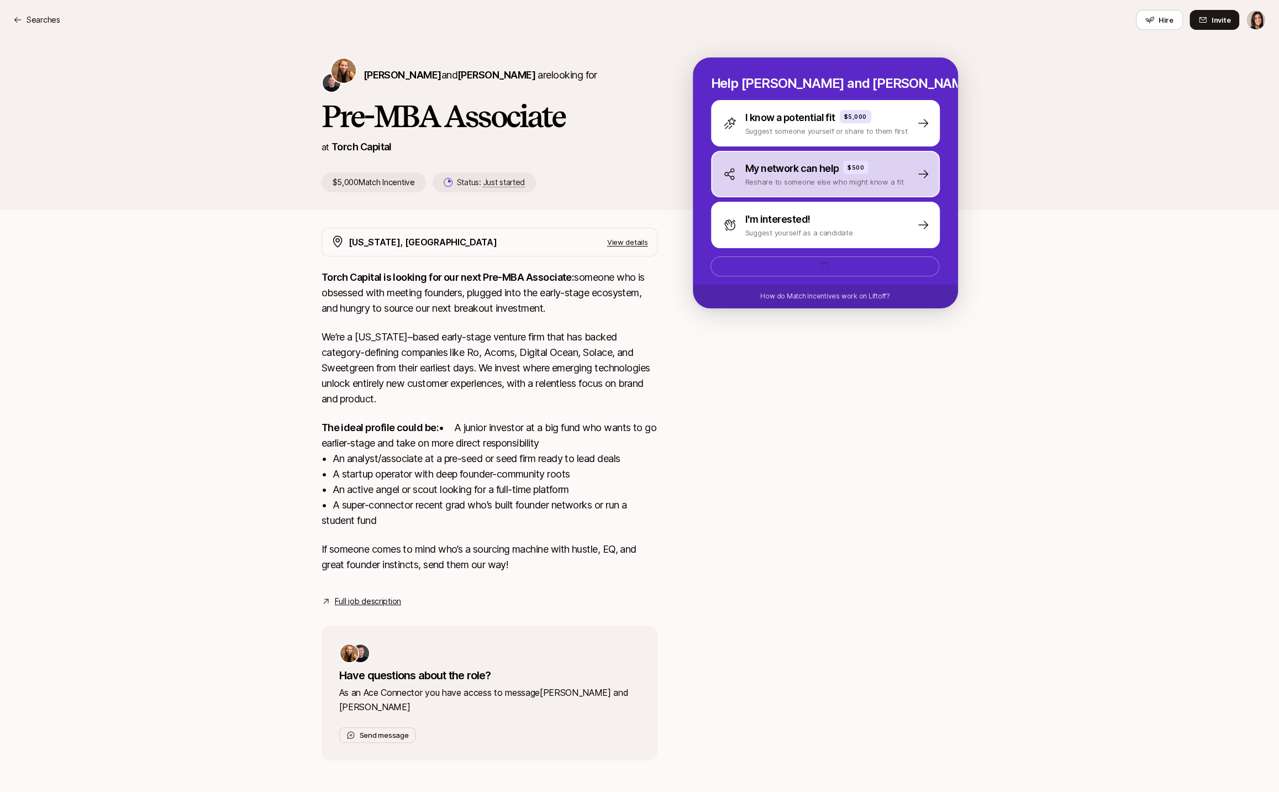
click at [754, 169] on p "My network can help" at bounding box center [792, 168] width 94 height 15
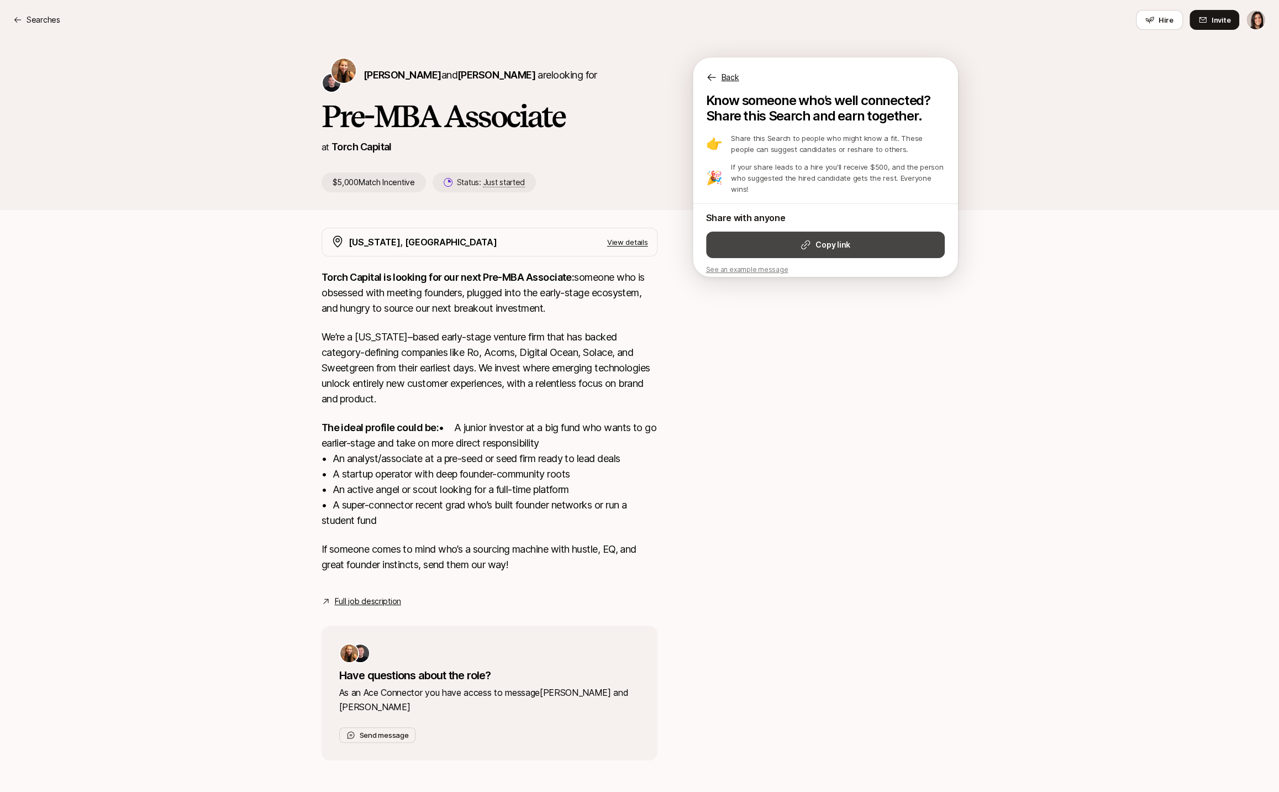
click at [840, 241] on button "Copy link" at bounding box center [825, 244] width 239 height 27
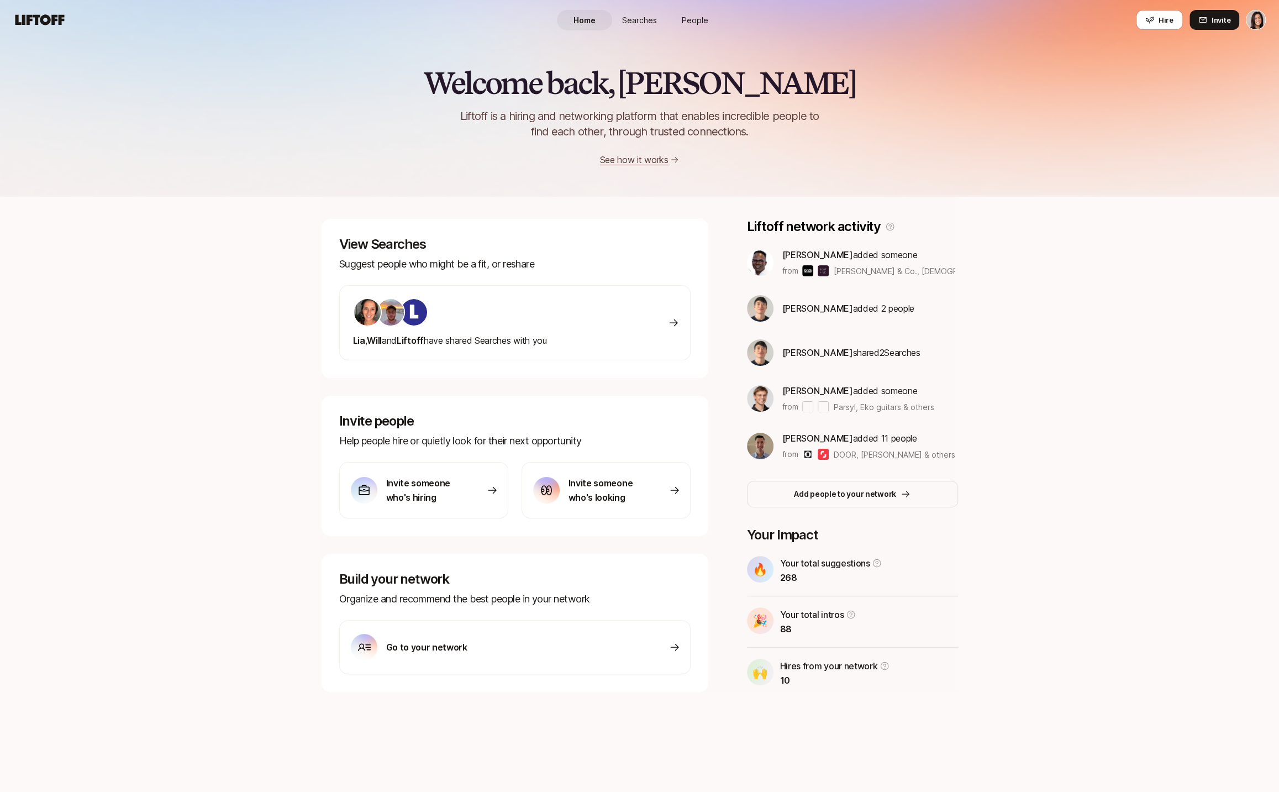
click at [702, 27] on link "People" at bounding box center [694, 20] width 55 height 20
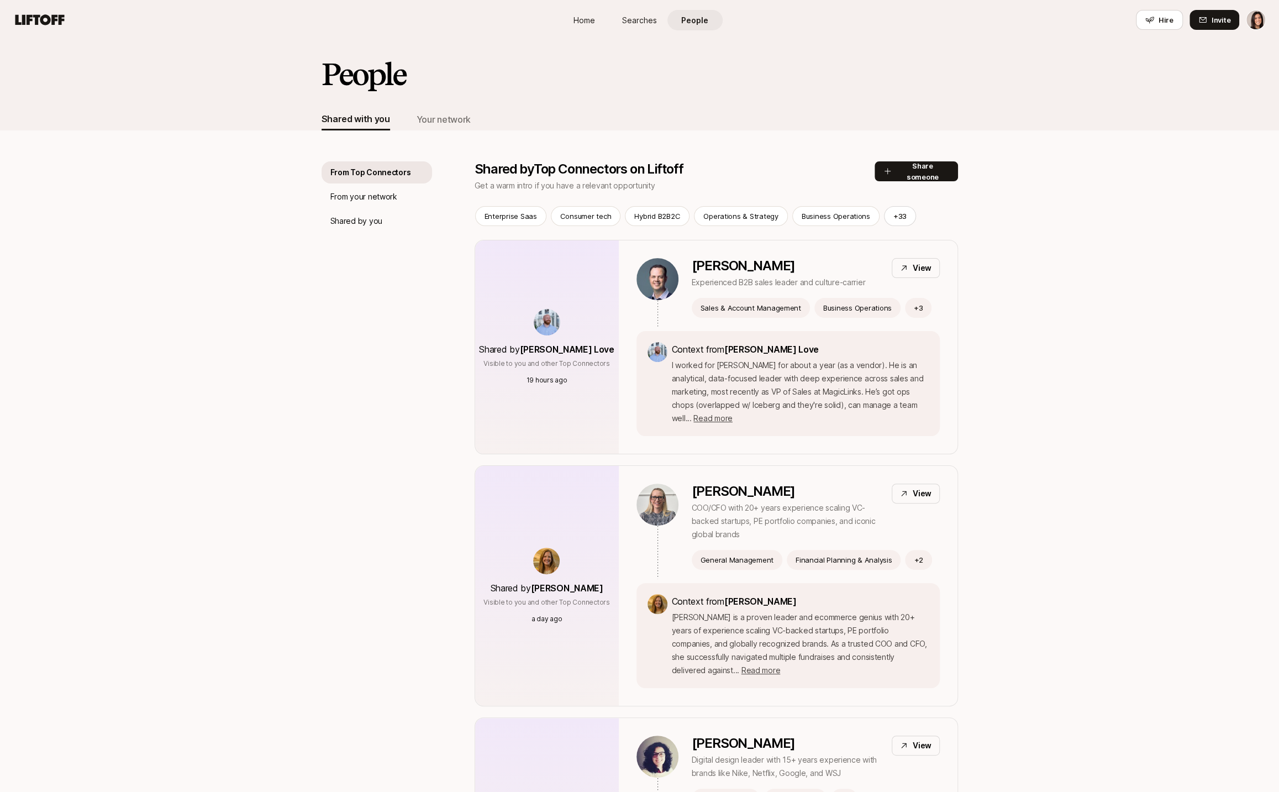
click at [375, 223] on p "Shared by you" at bounding box center [356, 220] width 52 height 13
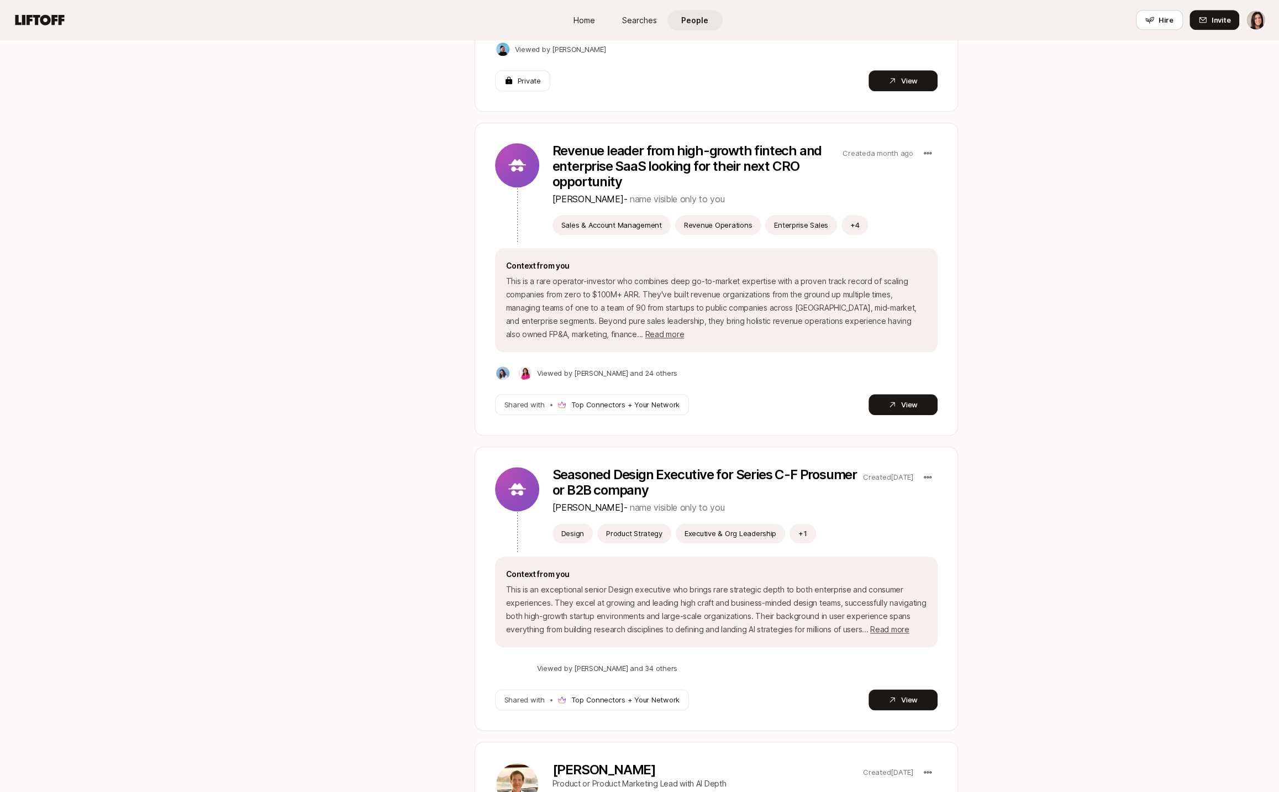
scroll to position [1157, 0]
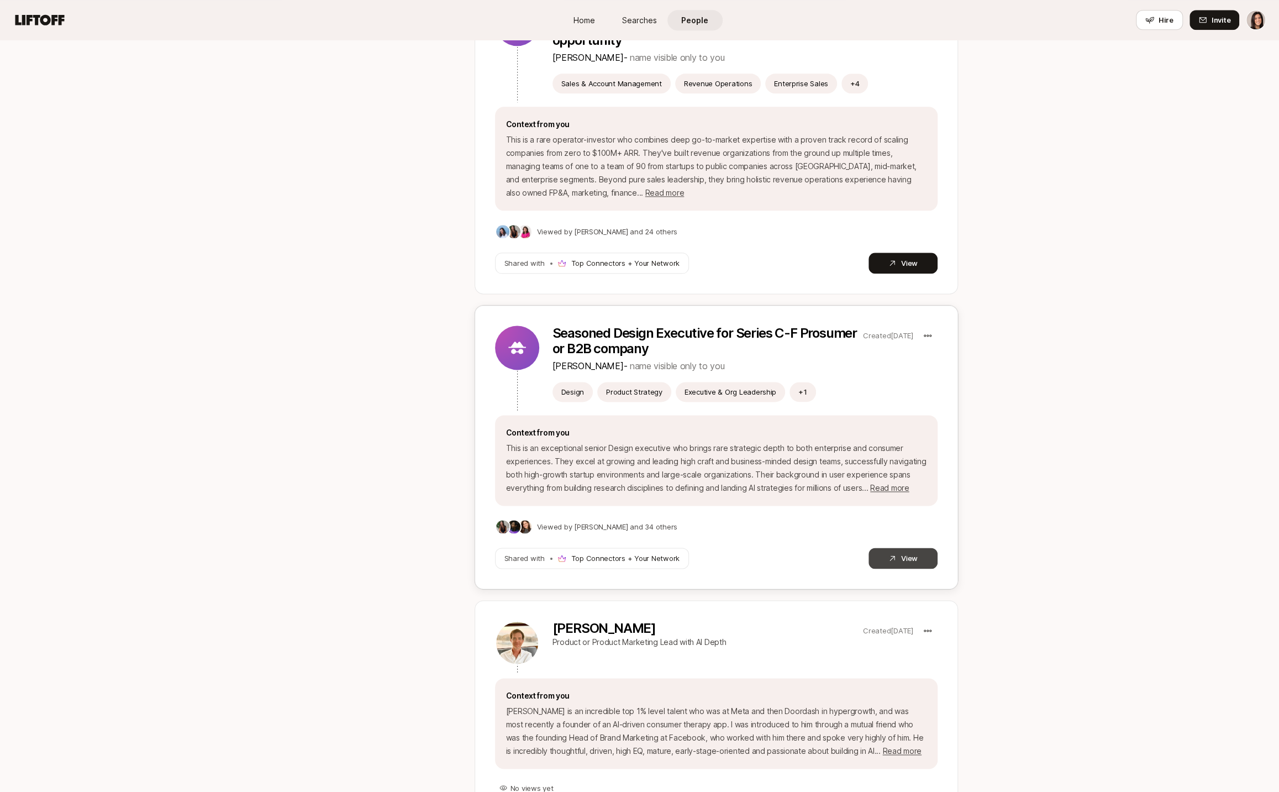
click at [885, 560] on button "View" at bounding box center [902, 557] width 69 height 21
